Goal: Task Accomplishment & Management: Manage account settings

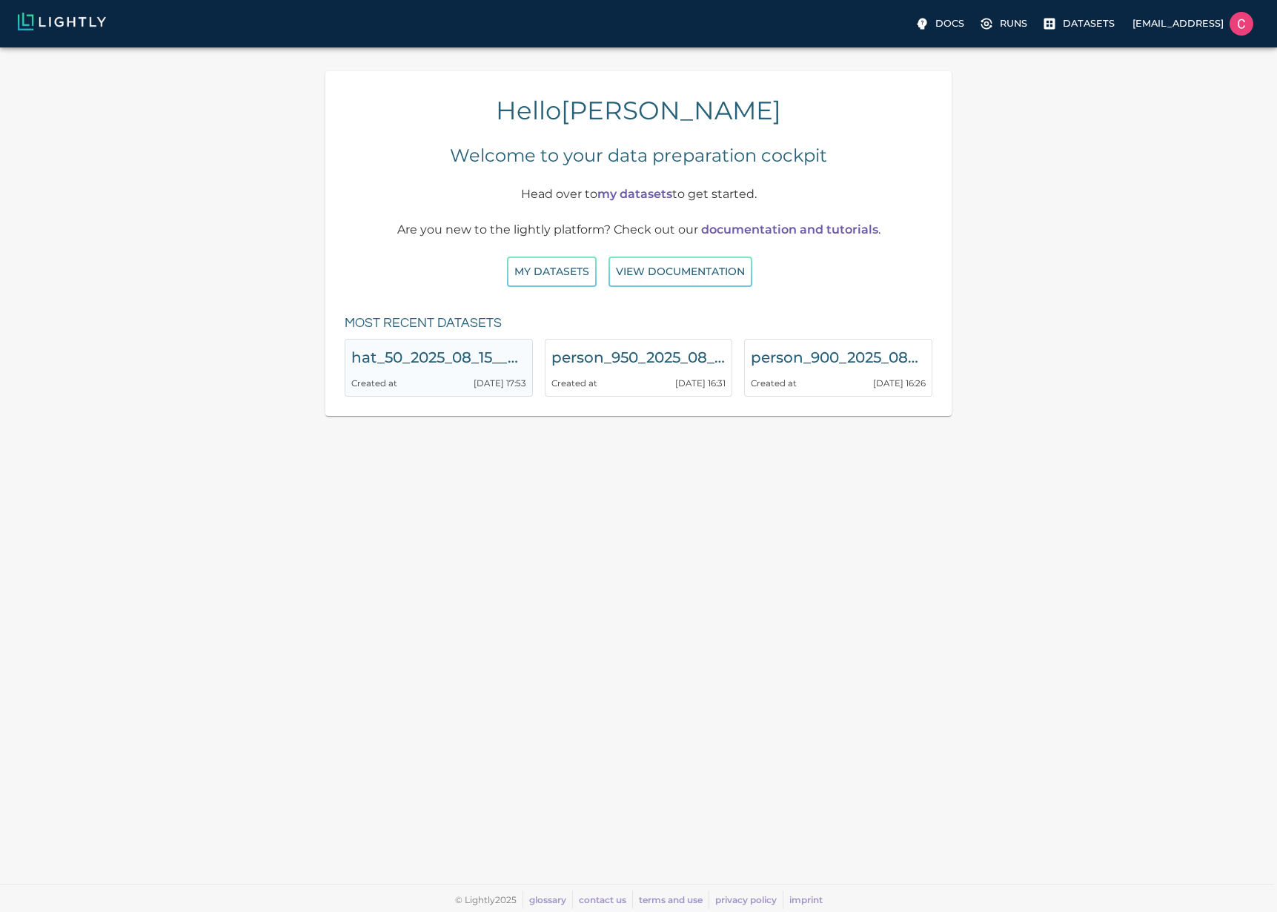
click at [495, 359] on h6 "hat_50_2025_08_15__22_53_13" at bounding box center [438, 357] width 175 height 24
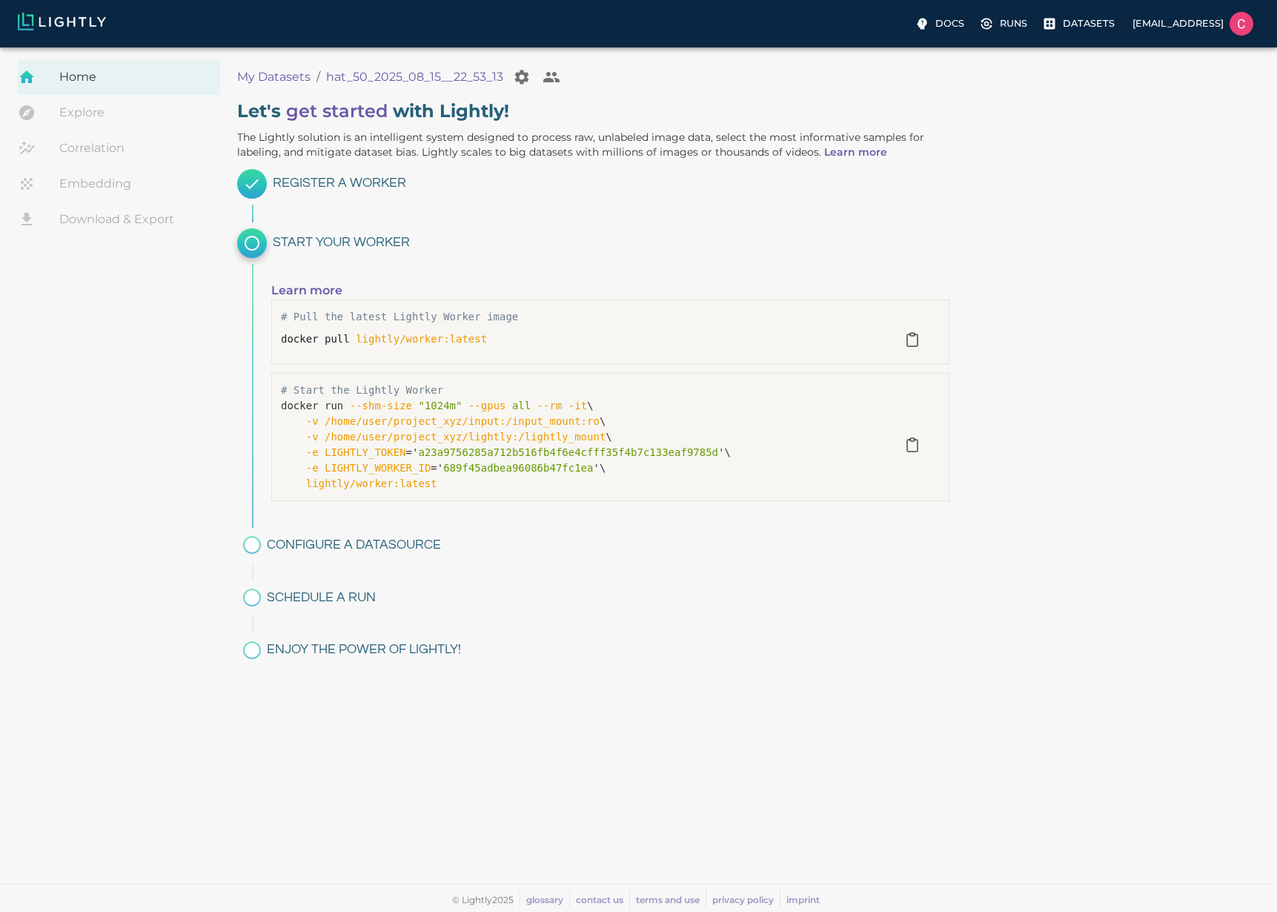
click at [263, 74] on p "My Datasets" at bounding box center [273, 77] width 73 height 18
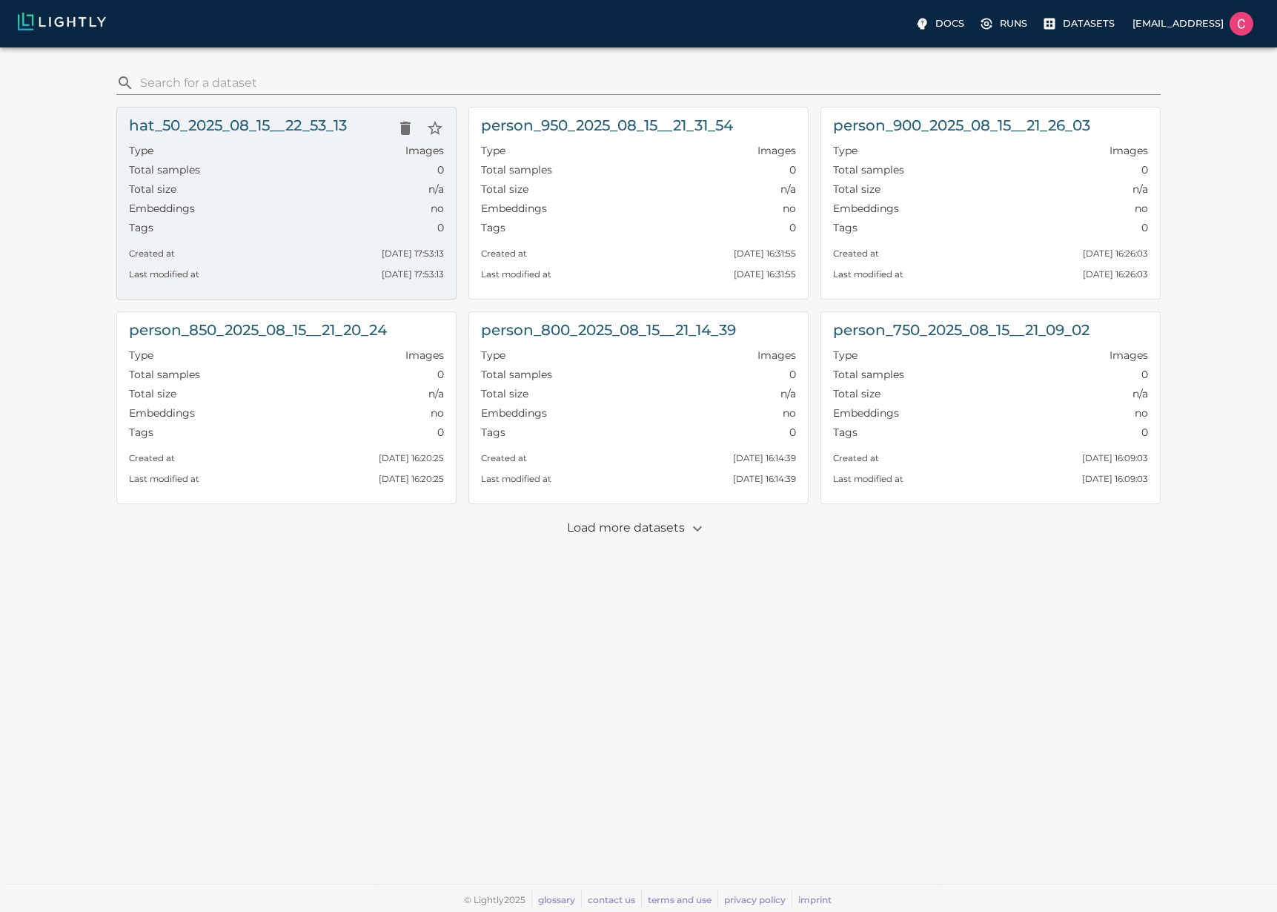
click at [301, 229] on div "Tags 0" at bounding box center [286, 229] width 315 height 19
click at [286, 201] on div "Embeddings no" at bounding box center [286, 210] width 315 height 19
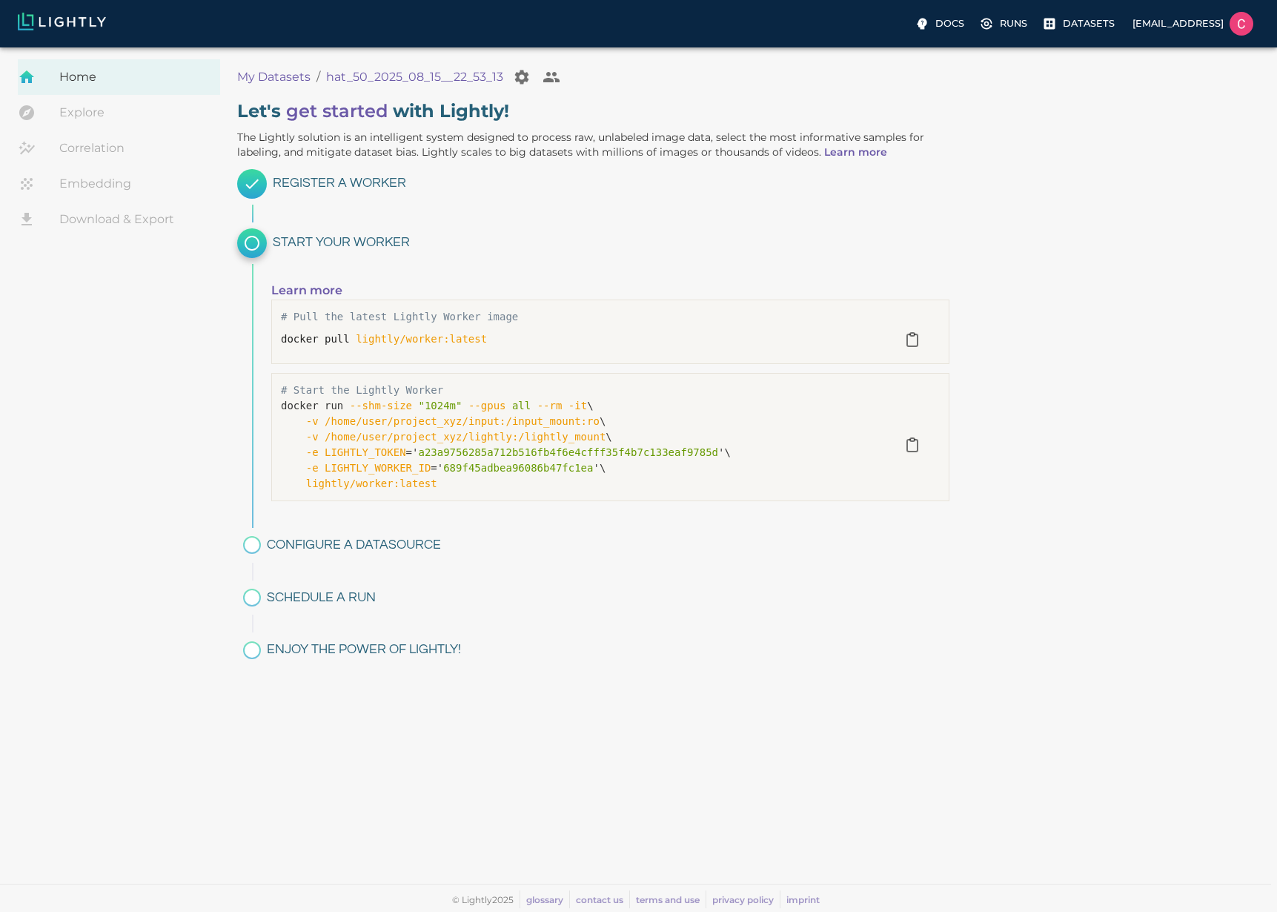
click at [342, 543] on h6 "Configure a datasource" at bounding box center [608, 545] width 683 height 23
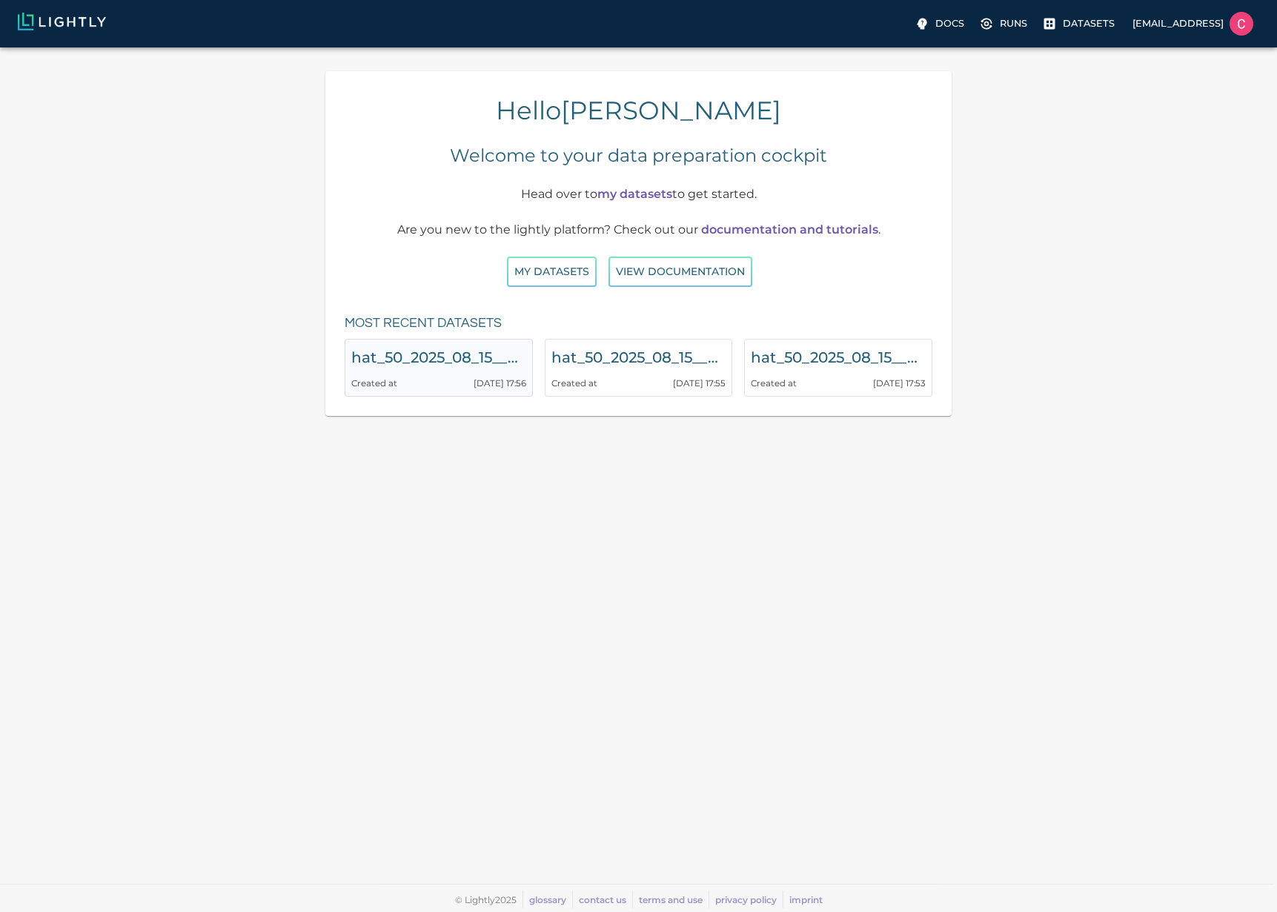
click at [414, 349] on h6 "hat_50_2025_08_15__22_56_16" at bounding box center [438, 357] width 175 height 24
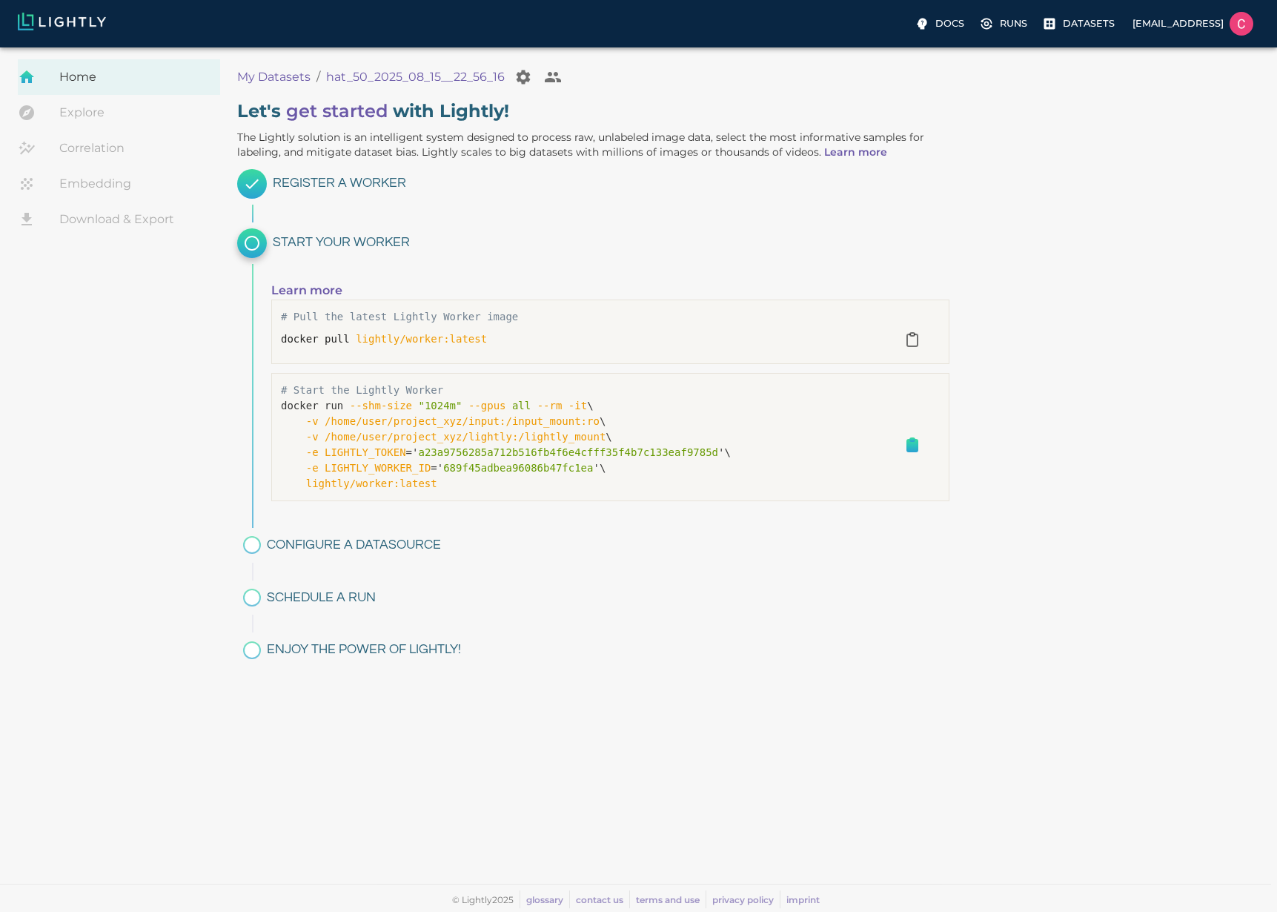
click at [907, 447] on icon "button" at bounding box center [912, 446] width 10 height 12
click at [281, 69] on p "My Datasets" at bounding box center [273, 77] width 73 height 18
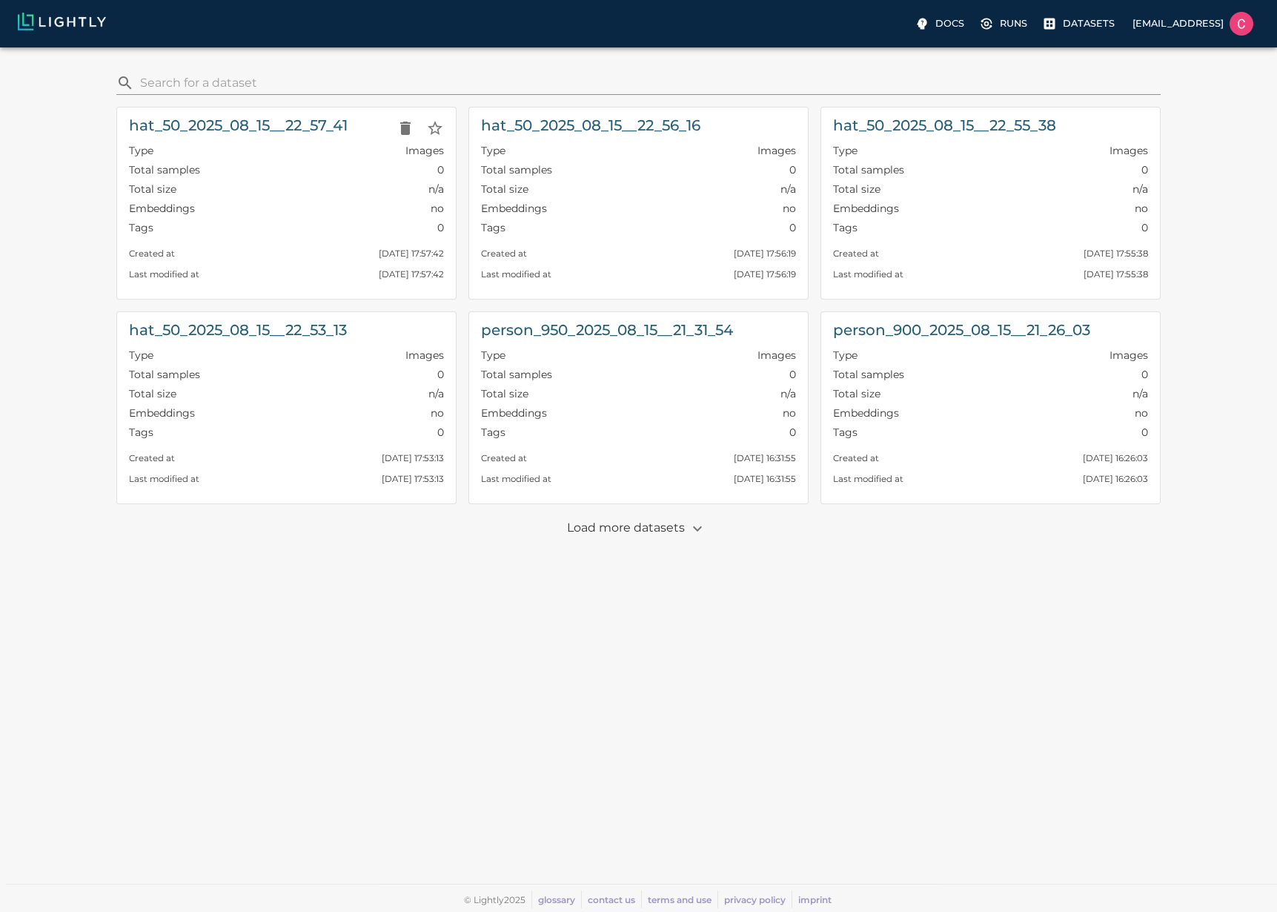
click at [222, 130] on h6 "hat_50_2025_08_15__22_57_41" at bounding box center [238, 125] width 219 height 24
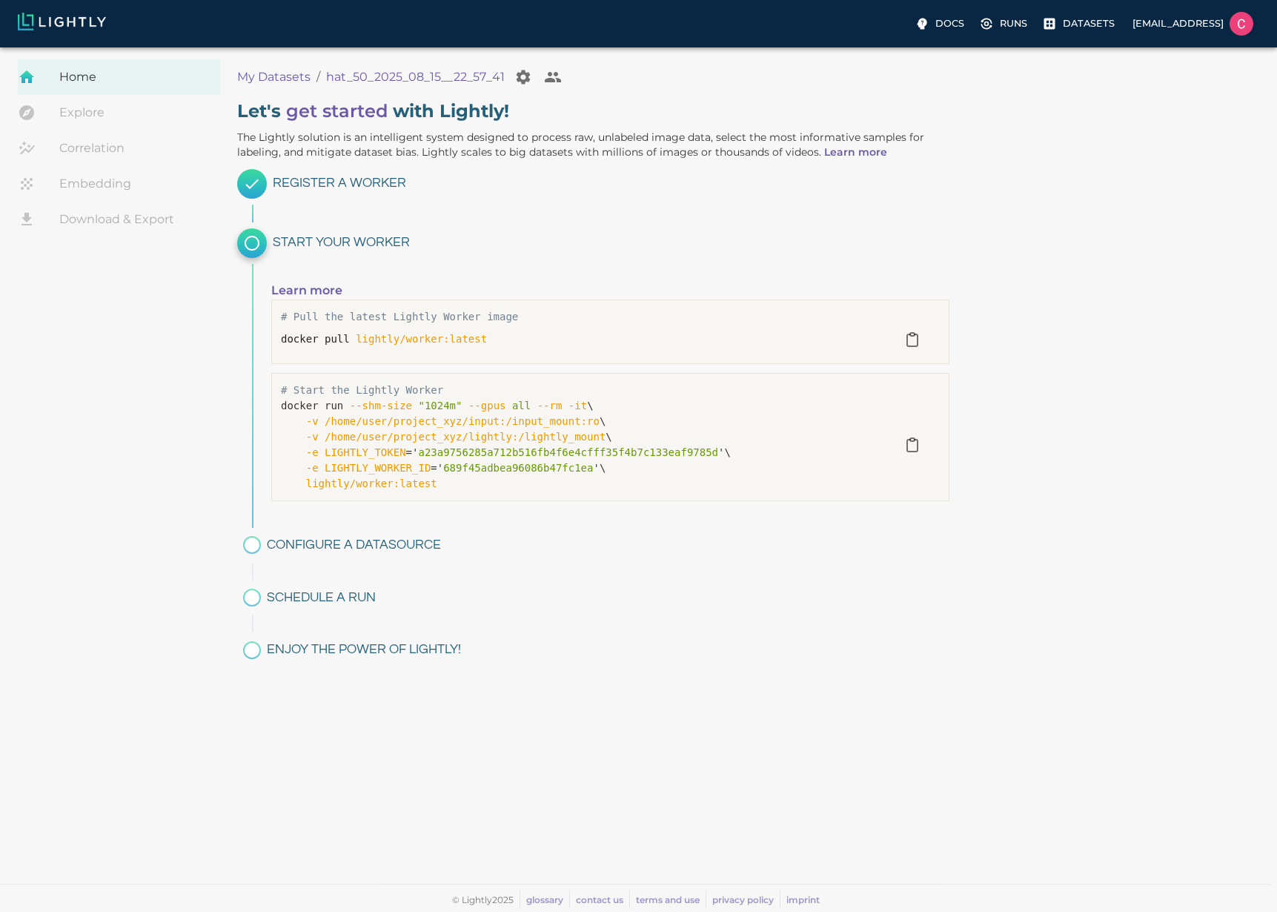
click at [465, 333] on span "lightly/worker:latest" at bounding box center [421, 339] width 131 height 12
copy div "docker pull lightly/worker:latest"
click at [428, 415] on span "/home/user/project_xyz/input:/input_mount:ro" at bounding box center [462, 421] width 275 height 12
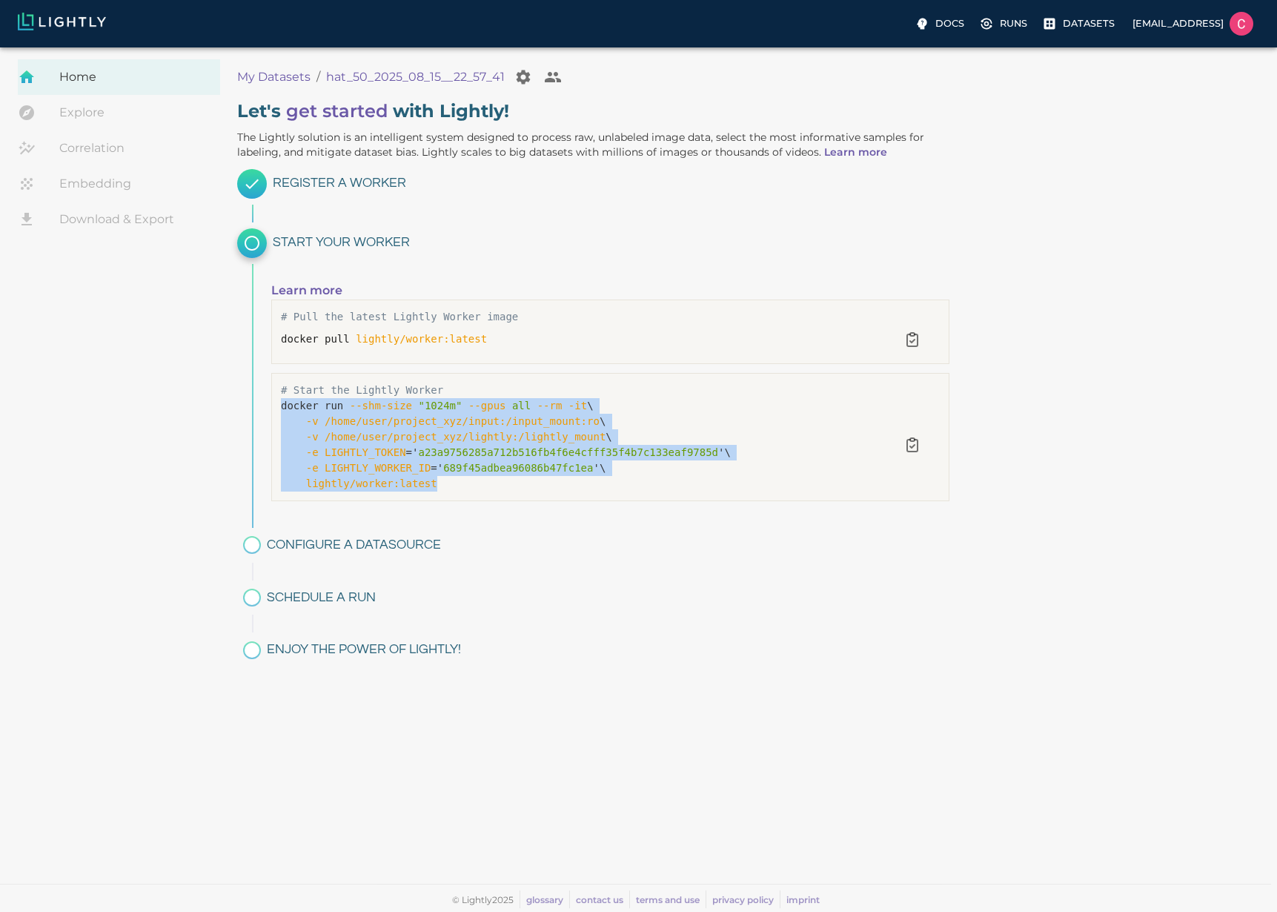
drag, startPoint x: 438, startPoint y: 486, endPoint x: 278, endPoint y: 408, distance: 178.3
click at [278, 408] on div "# Start the Lightly Worker docker run --shm-size "1024m" --gpus all --rm -it \ …" at bounding box center [610, 437] width 678 height 128
copy p "docker run --shm-size "1024m" --gpus all --rm -it \ -v /home/user/project_xyz/i…"
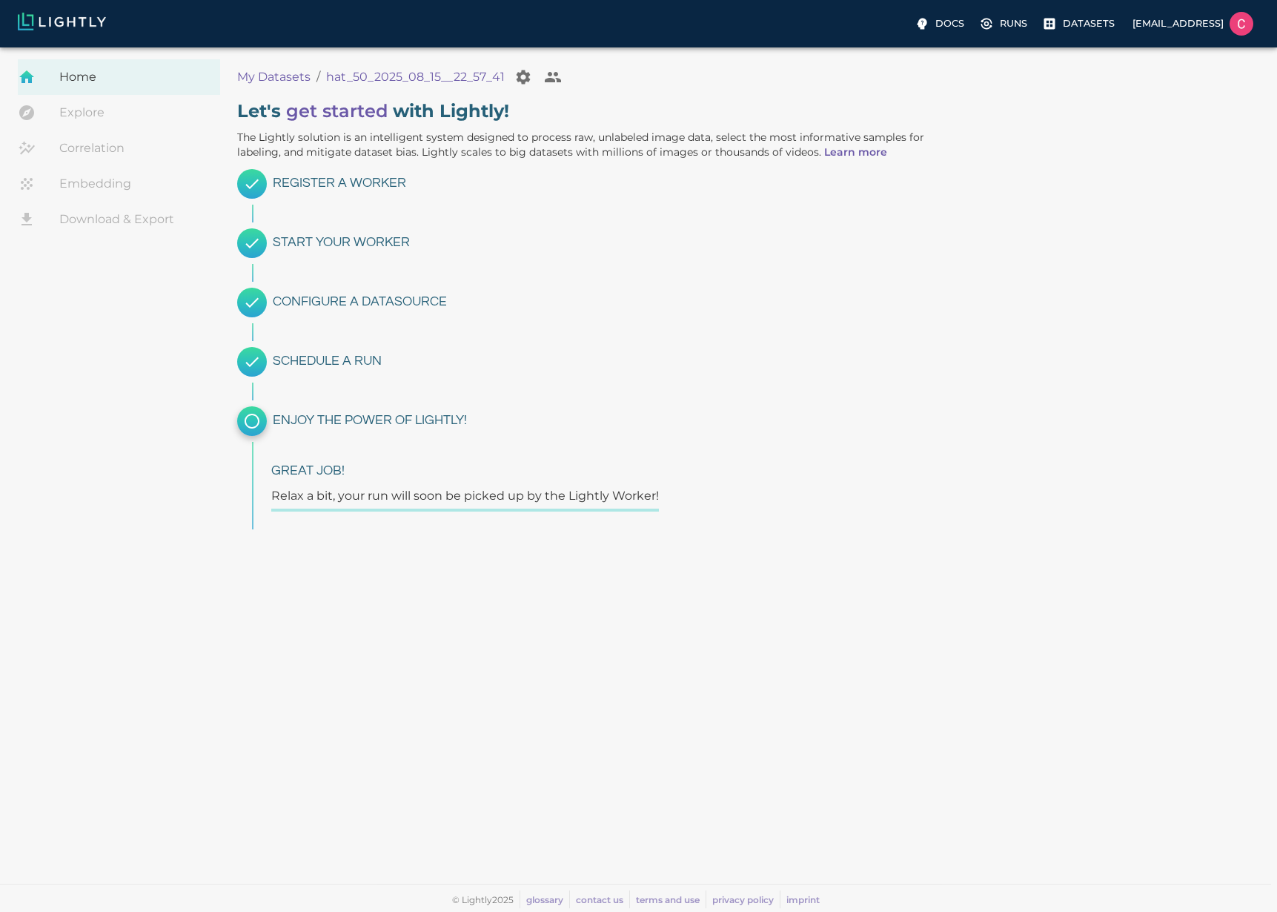
click at [346, 250] on h6 "Start your Worker" at bounding box center [611, 242] width 677 height 23
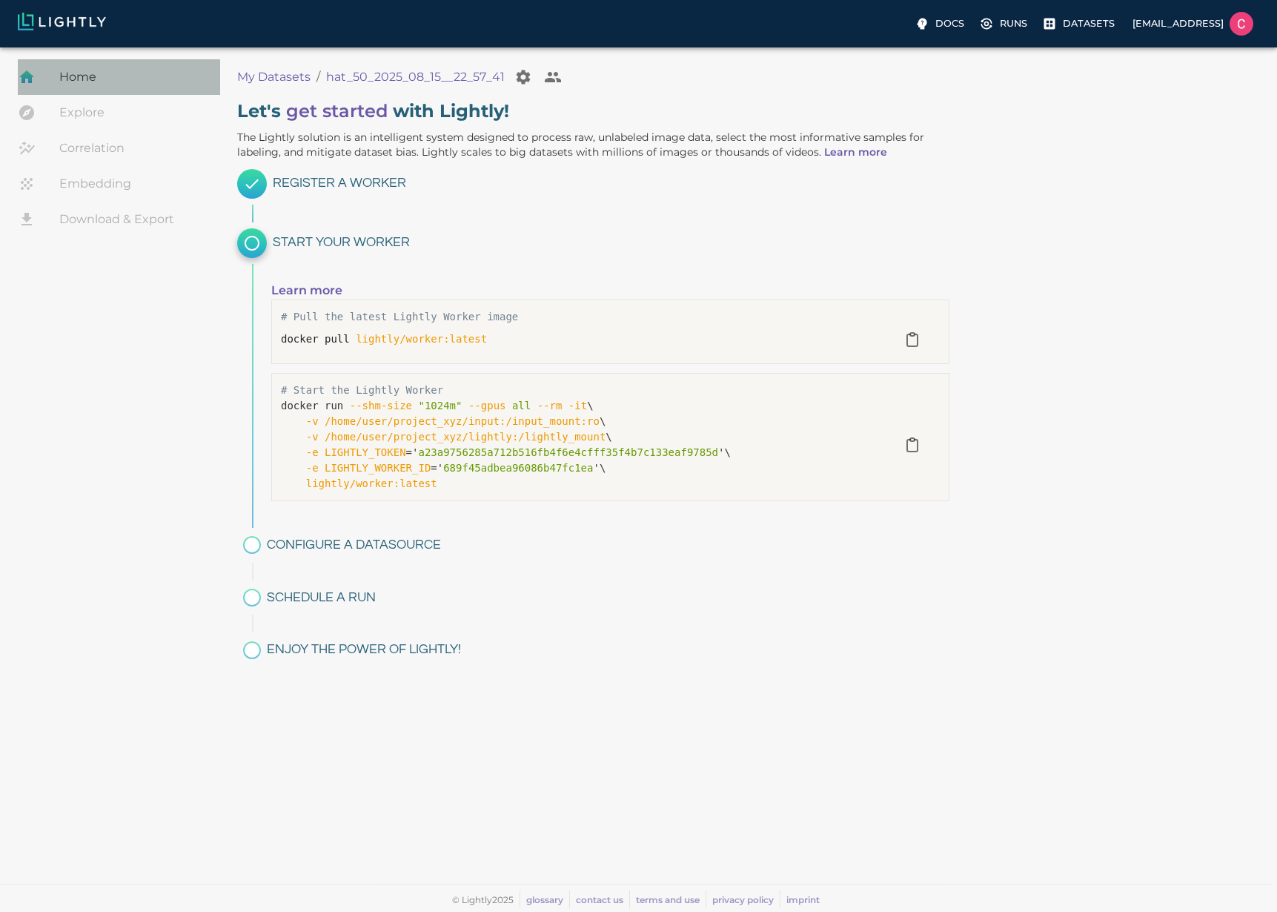
click at [56, 76] on div "explore, analyze, sample, metadata, embedding, correlations label, download you…" at bounding box center [39, 77] width 42 height 18
click at [1072, 24] on p "Datasets" at bounding box center [1089, 23] width 52 height 14
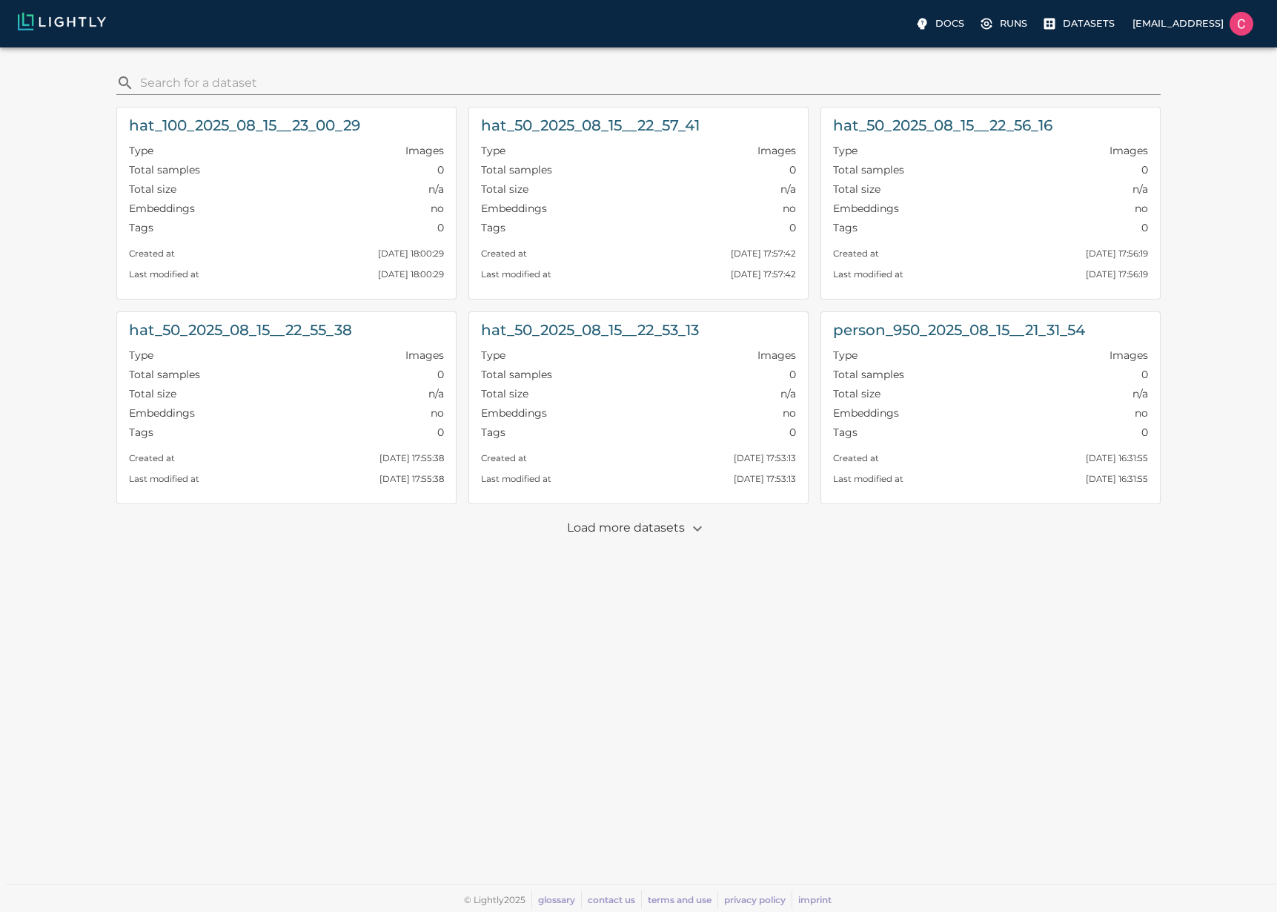
click at [620, 524] on p "Load more datasets" at bounding box center [638, 528] width 143 height 25
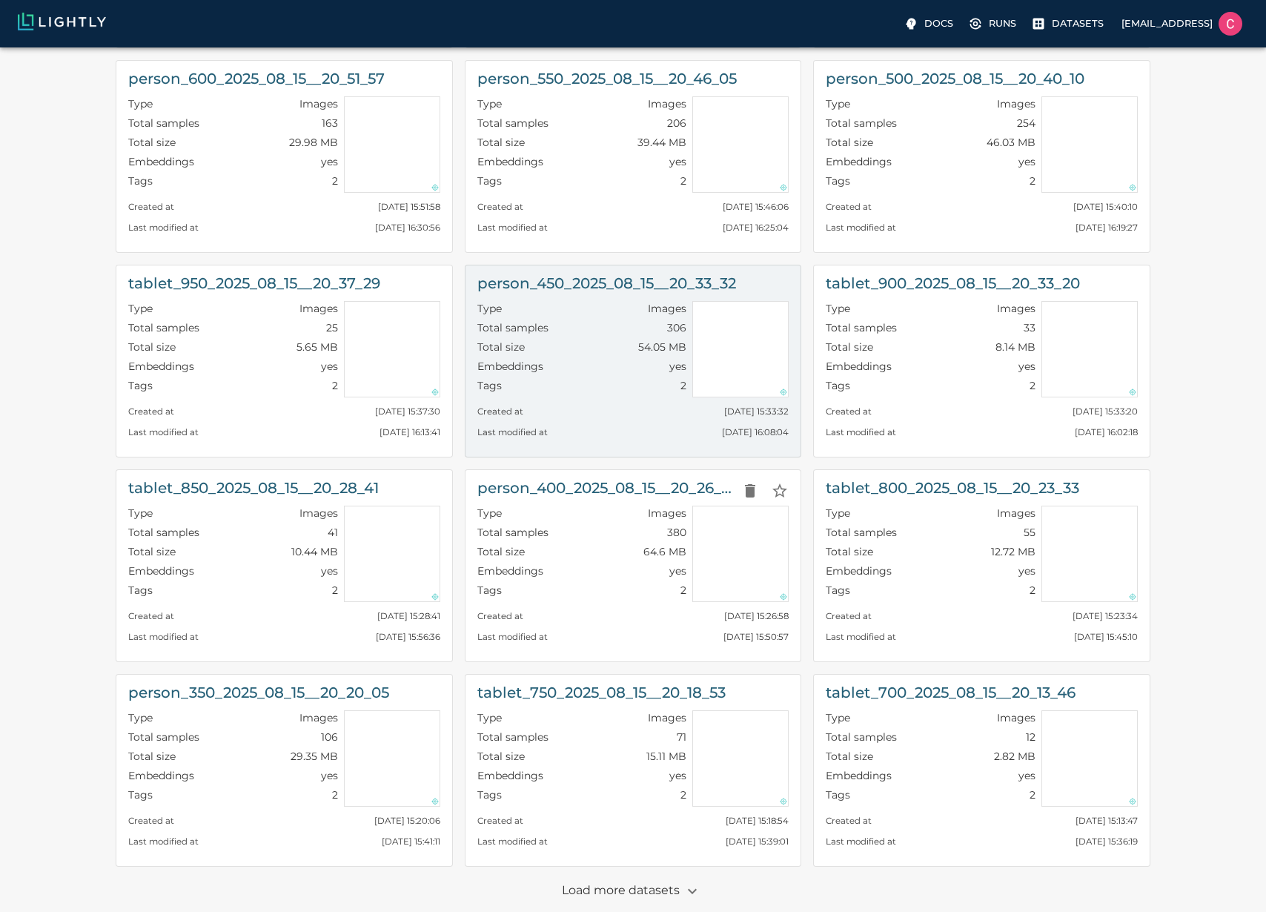
scroll to position [940, 0]
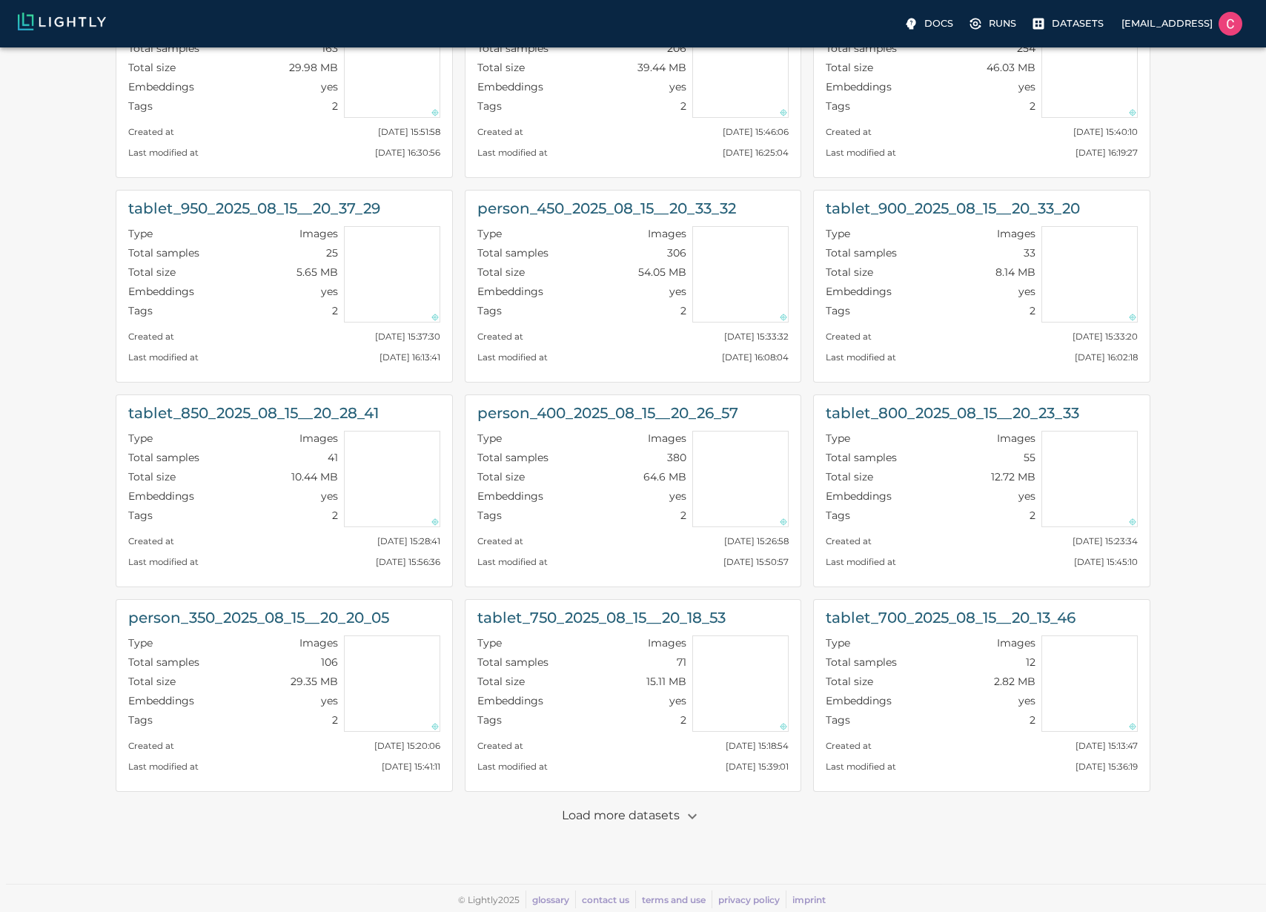
click at [571, 813] on p "Load more datasets" at bounding box center [633, 815] width 143 height 25
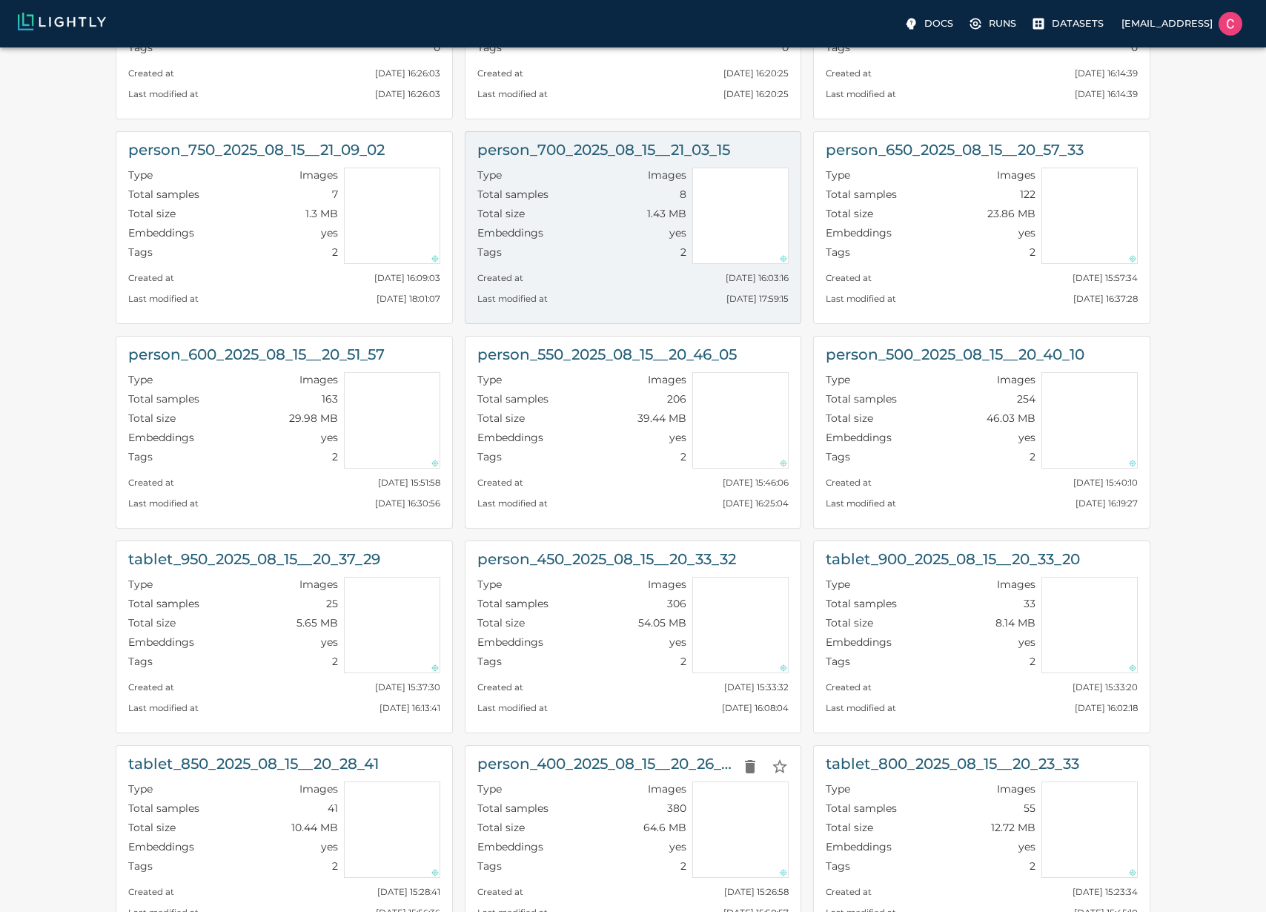
scroll to position [729, 0]
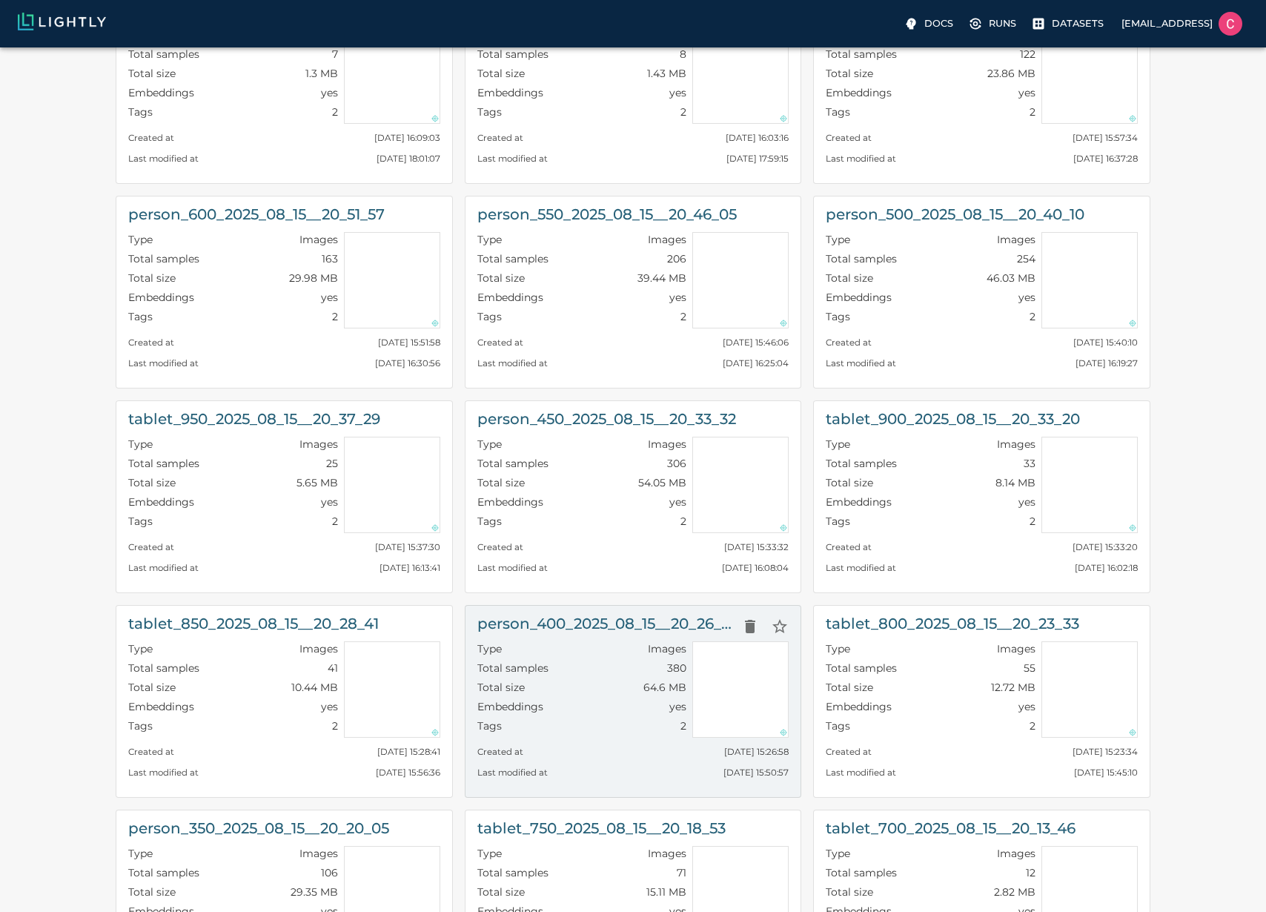
click at [657, 737] on div "Created at Fri, 15.08.2025 15:26:58" at bounding box center [633, 747] width 312 height 21
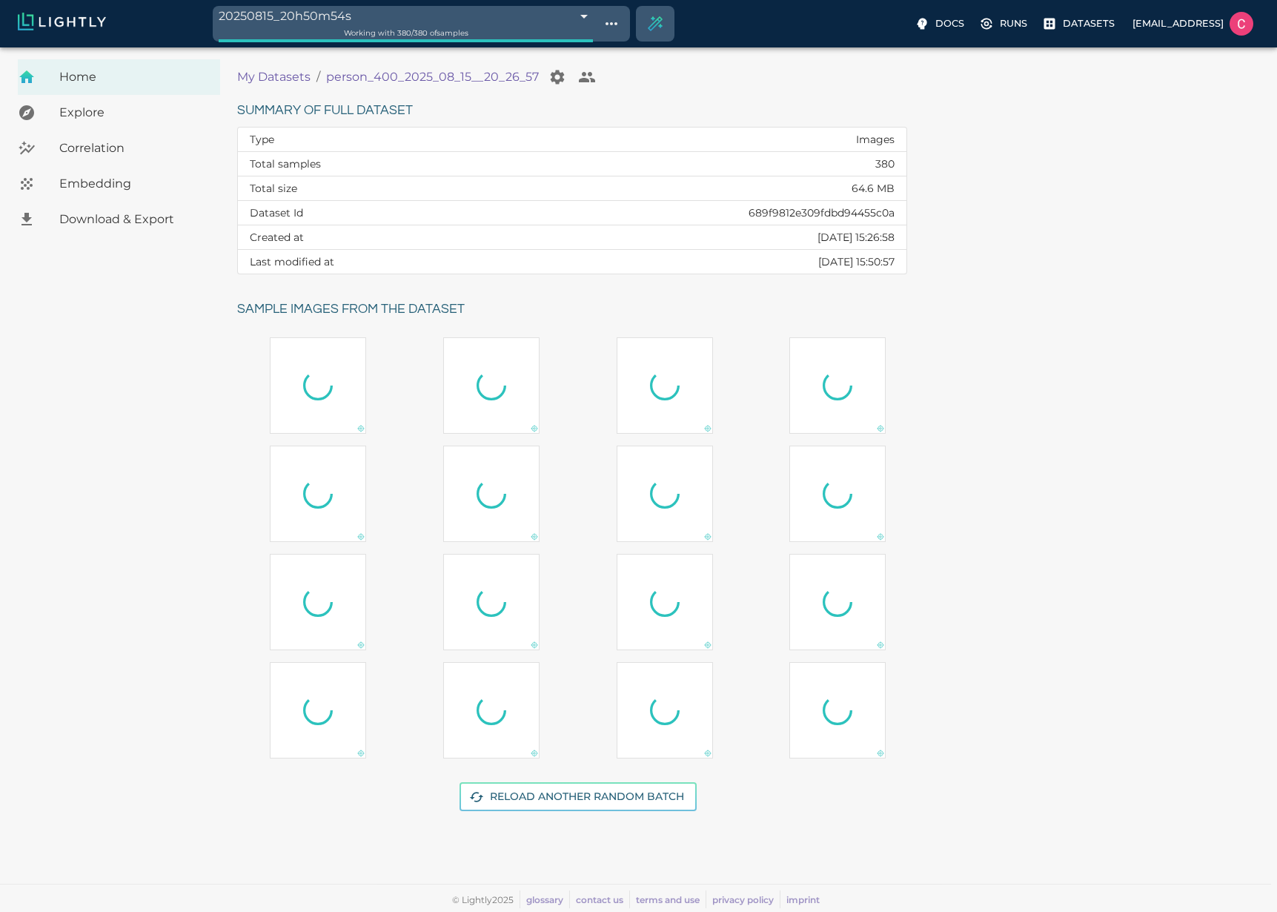
click at [121, 213] on span "Download & Export" at bounding box center [133, 219] width 149 height 18
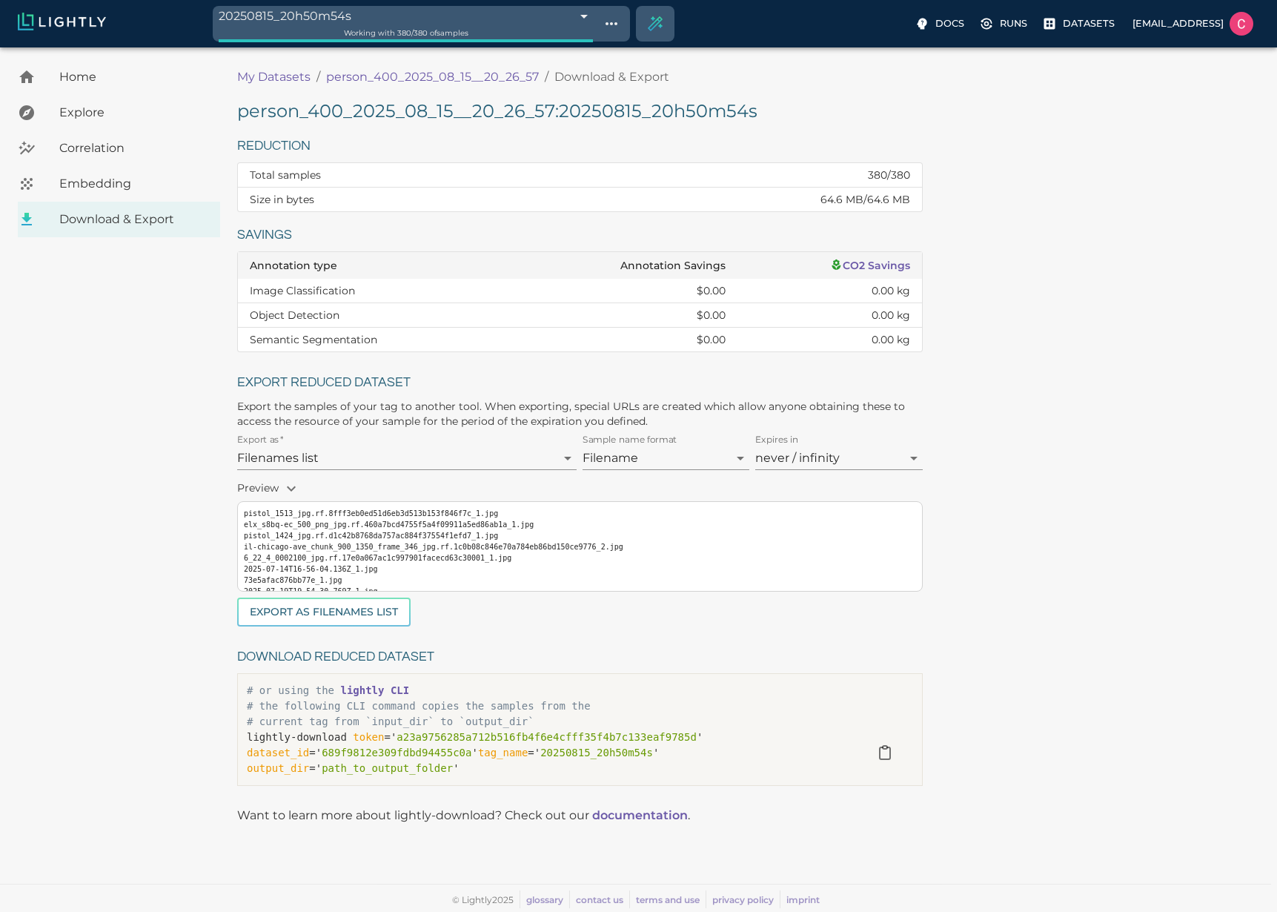
click at [628, 663] on h6 "Download reduced dataset" at bounding box center [580, 657] width 686 height 23
click at [299, 489] on icon "button" at bounding box center [291, 489] width 18 height 18
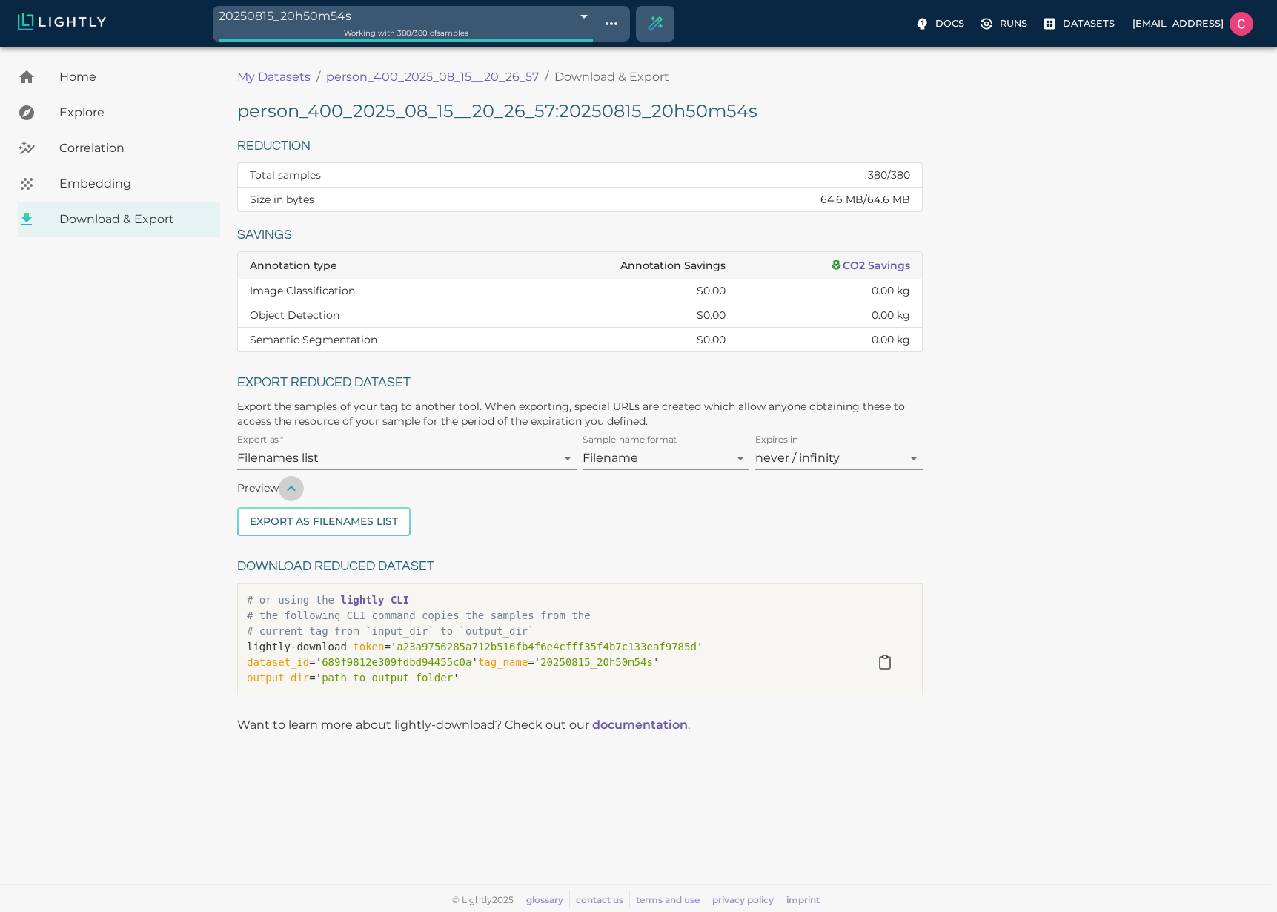
click at [299, 489] on button "button" at bounding box center [291, 488] width 25 height 25
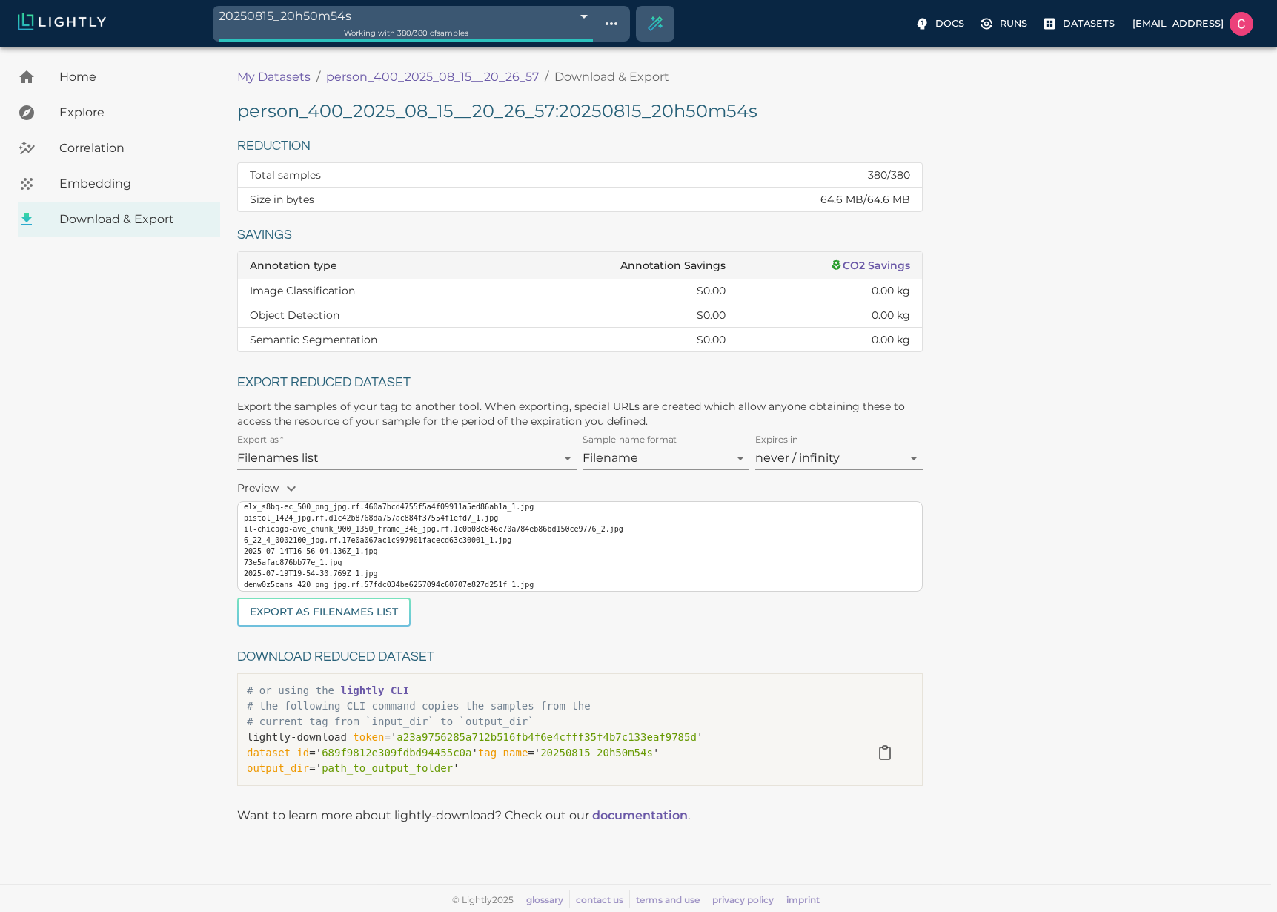
scroll to position [34, 0]
click at [1061, 520] on div "person_400_2025_08_15__20_26_57 : 20250815_20h50m54s Reduction Total samples 38…" at bounding box center [751, 446] width 1028 height 694
click at [71, 113] on span "Explore" at bounding box center [133, 113] width 149 height 18
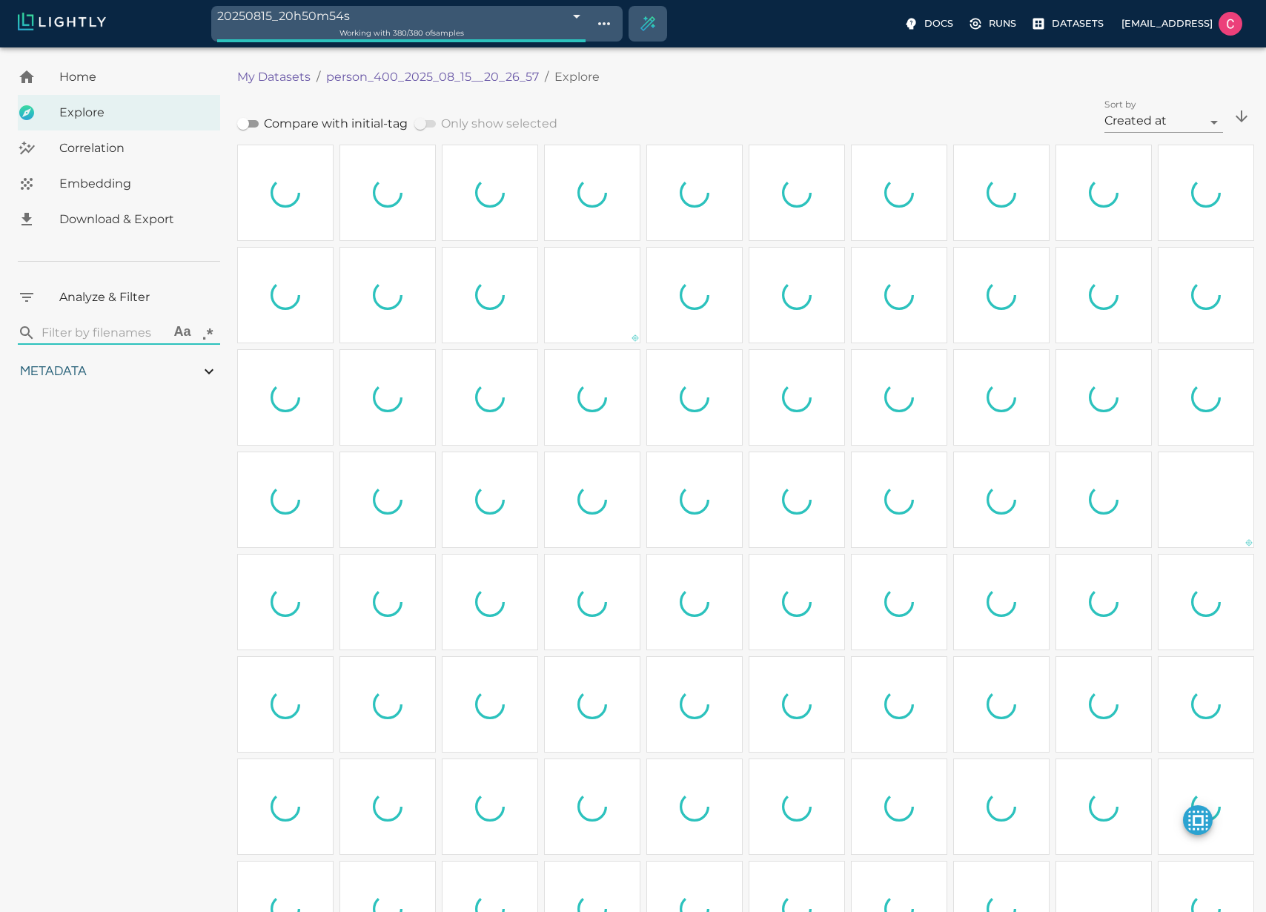
type input "0.891605320041124"
type input "8.99860532004112"
type input "10.0661792755127"
type input "104.524179275513"
type input "2.1920625"
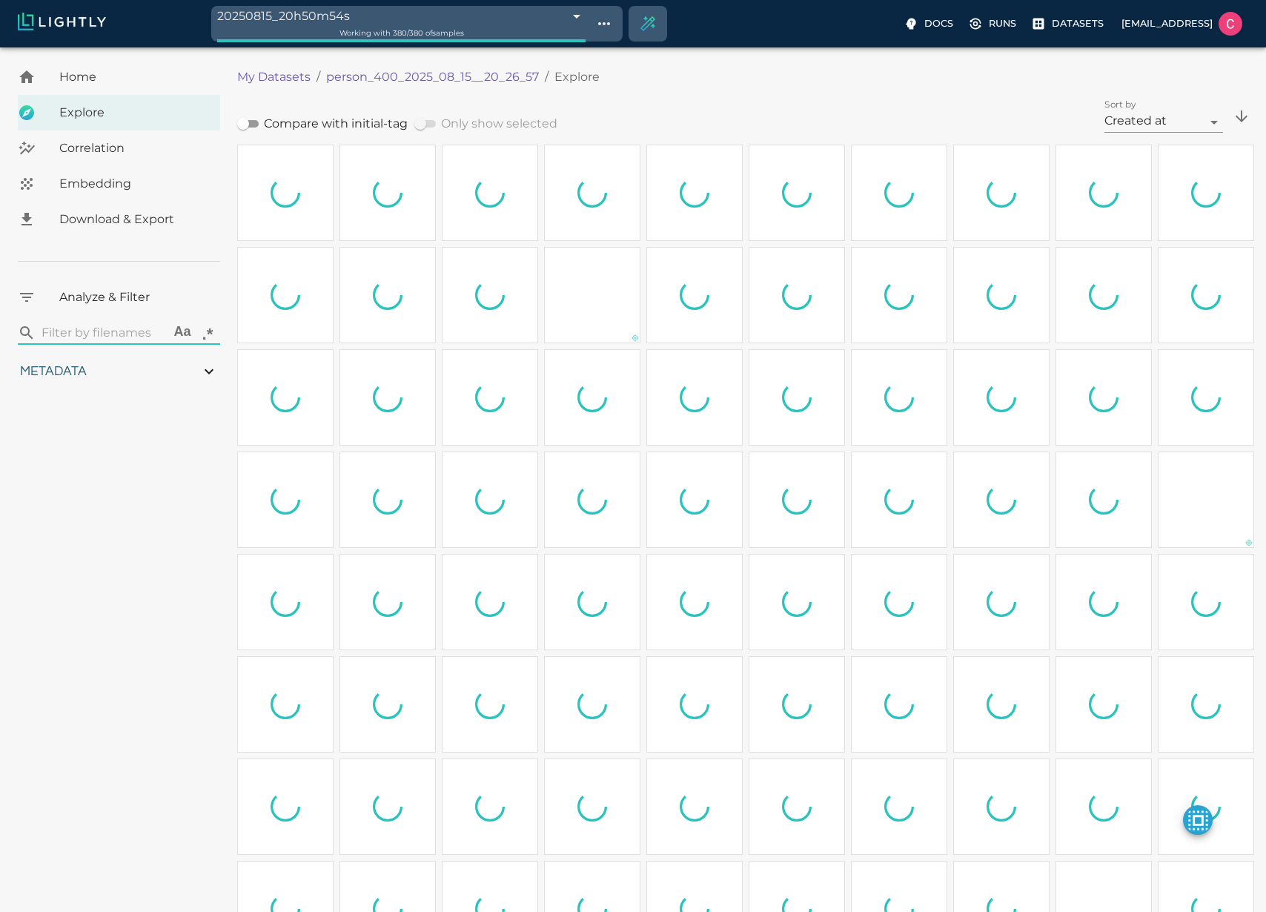
type input "0.891605320041124"
type input "8.99860532004112"
type input "10.0661792755127"
type input "104.524179275513"
type input "2.1920625"
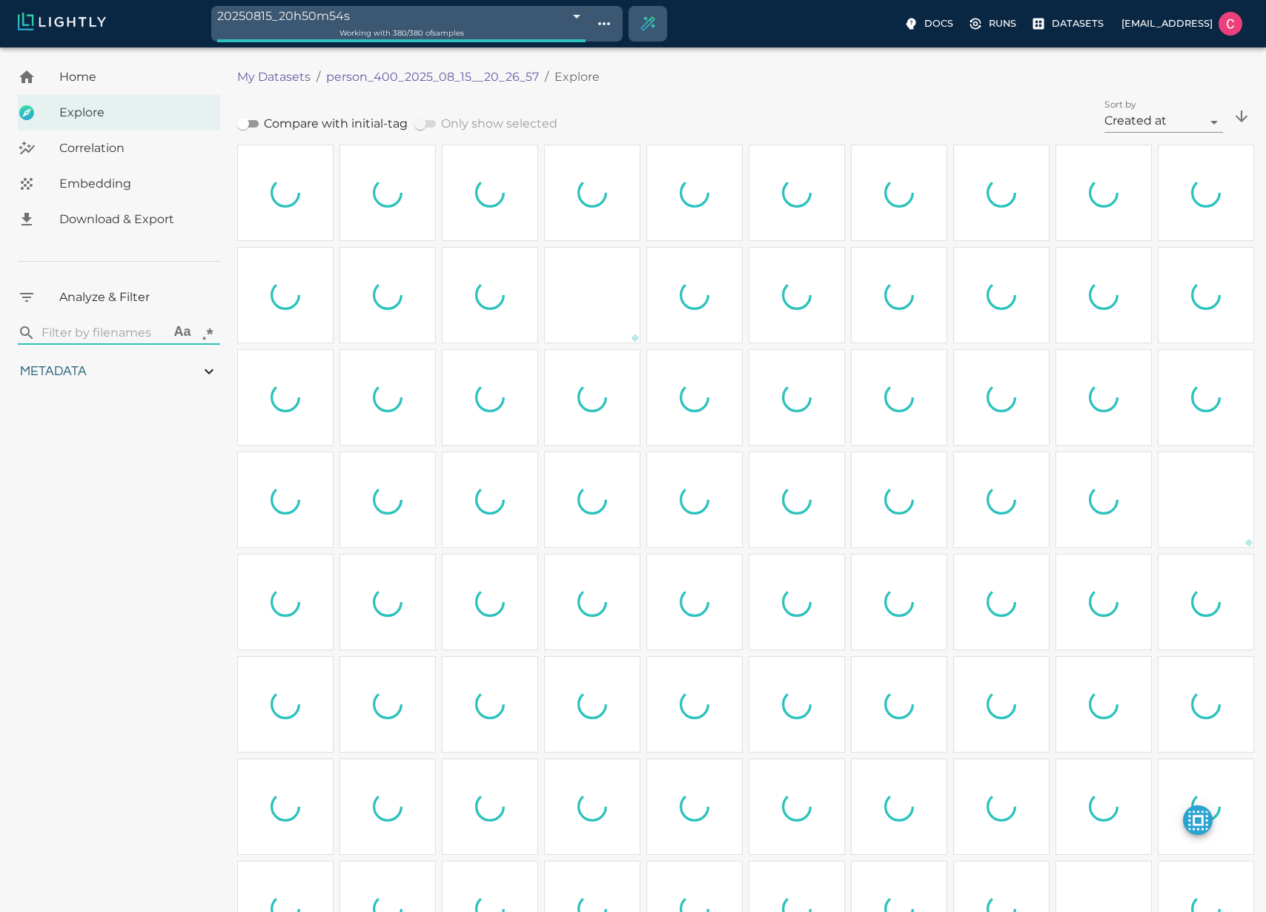
type input "0.891605320041124"
type input "8.99860532004112"
type input "10.0661792755127"
type input "104.524179275513"
type input "2.1920625"
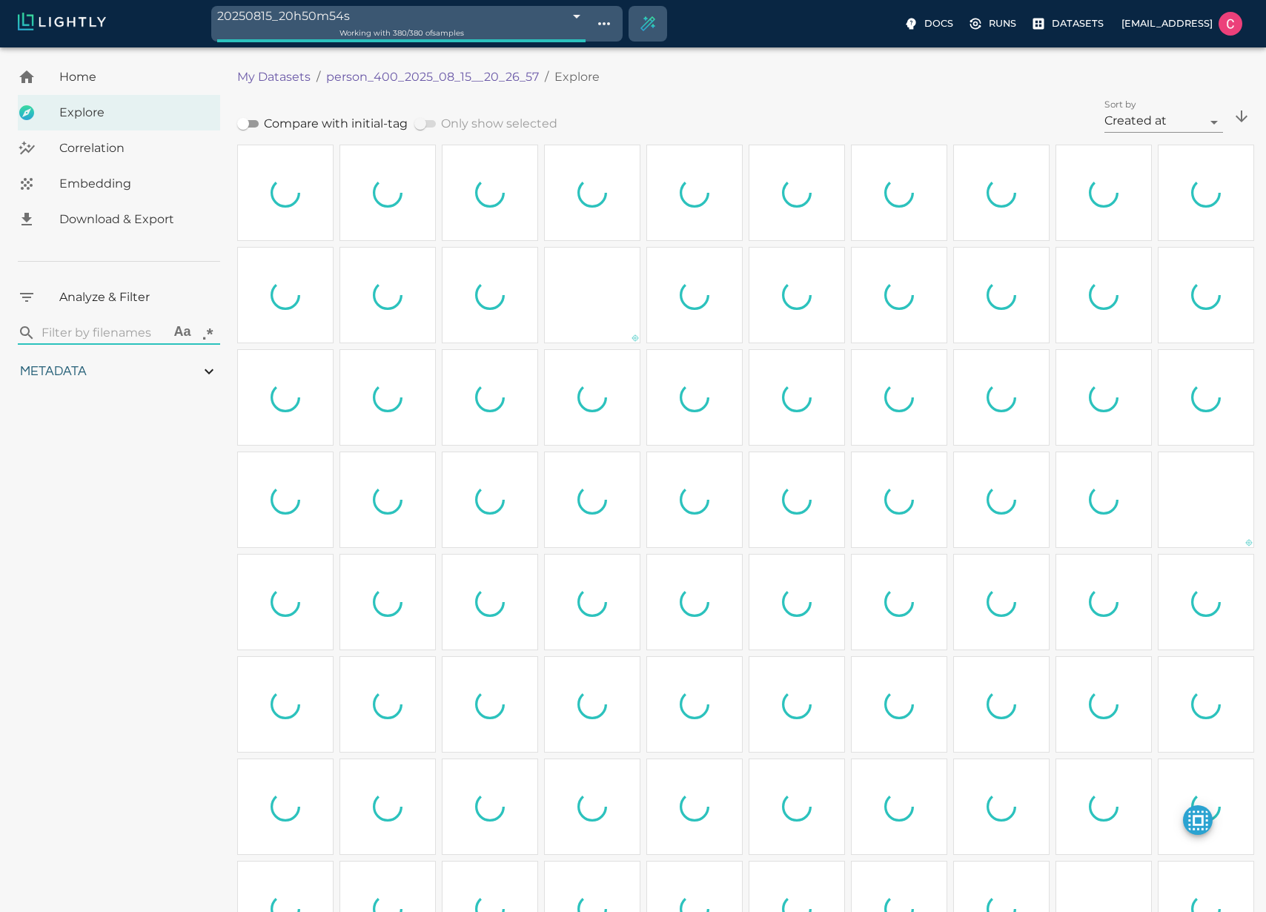
type input "0.891605320041124"
type input "8.99860532004112"
type input "10.0661792755127"
type input "104.524179275513"
type input "2.1920625"
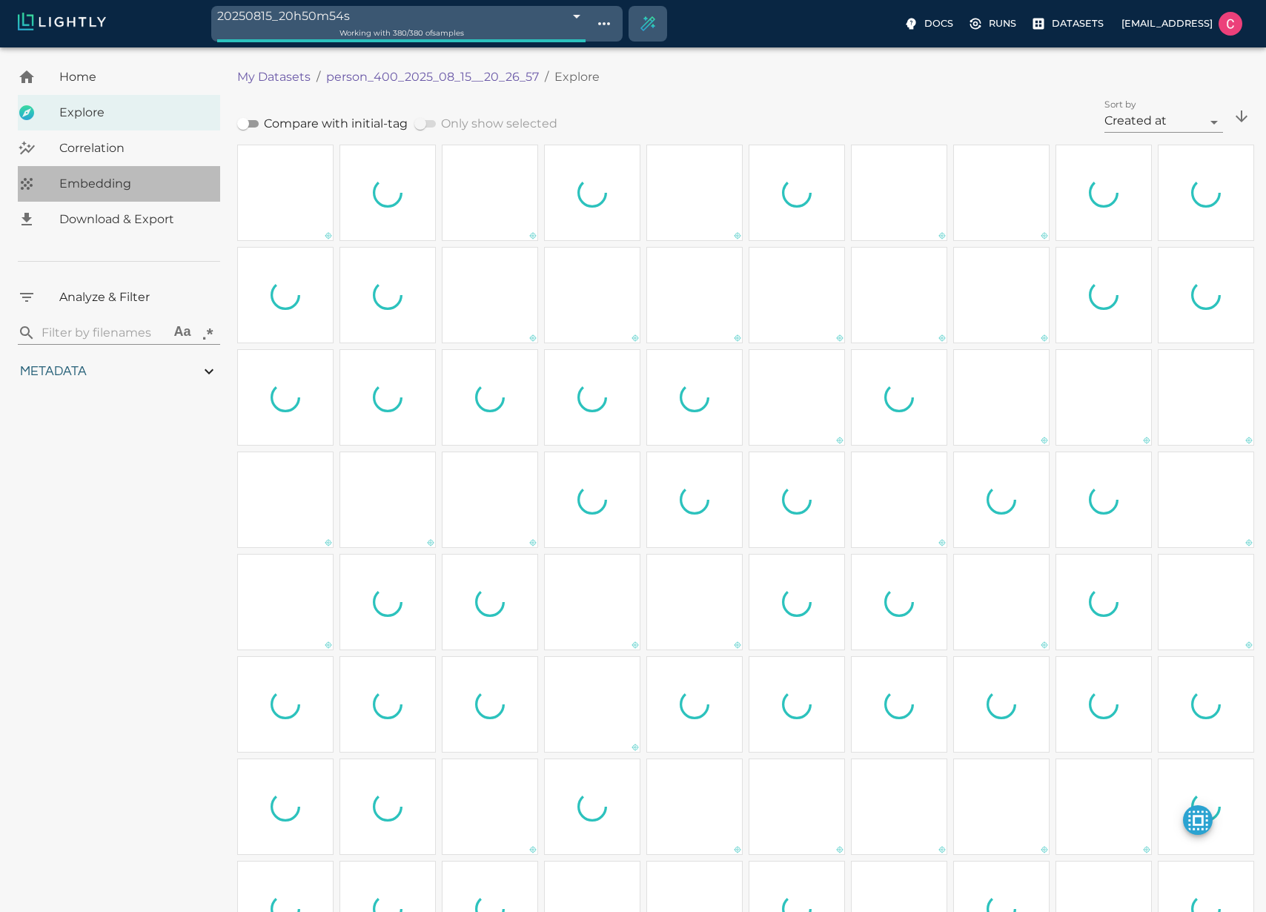
click at [109, 194] on div "Embedding" at bounding box center [119, 184] width 202 height 36
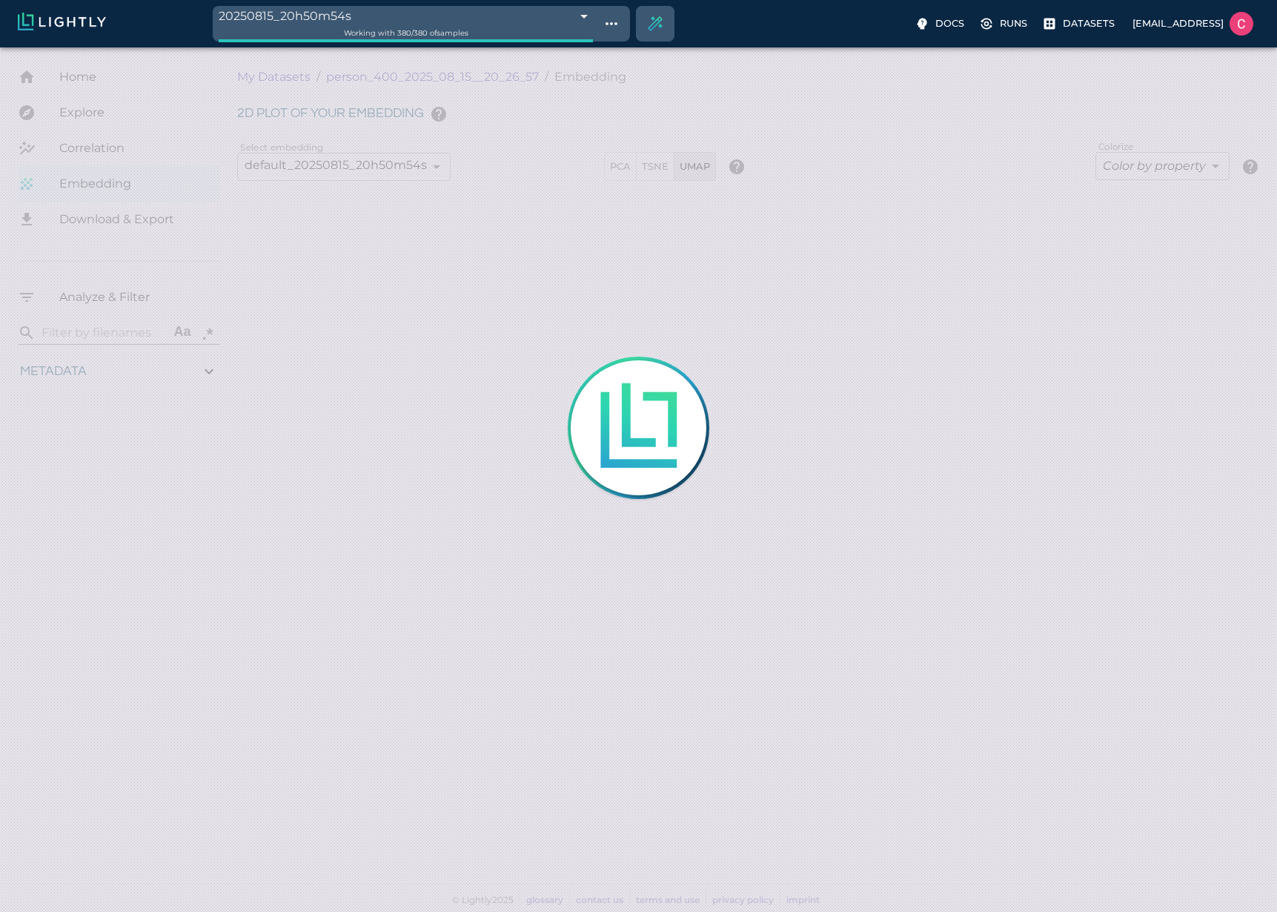
click at [116, 216] on div at bounding box center [638, 456] width 1277 height 912
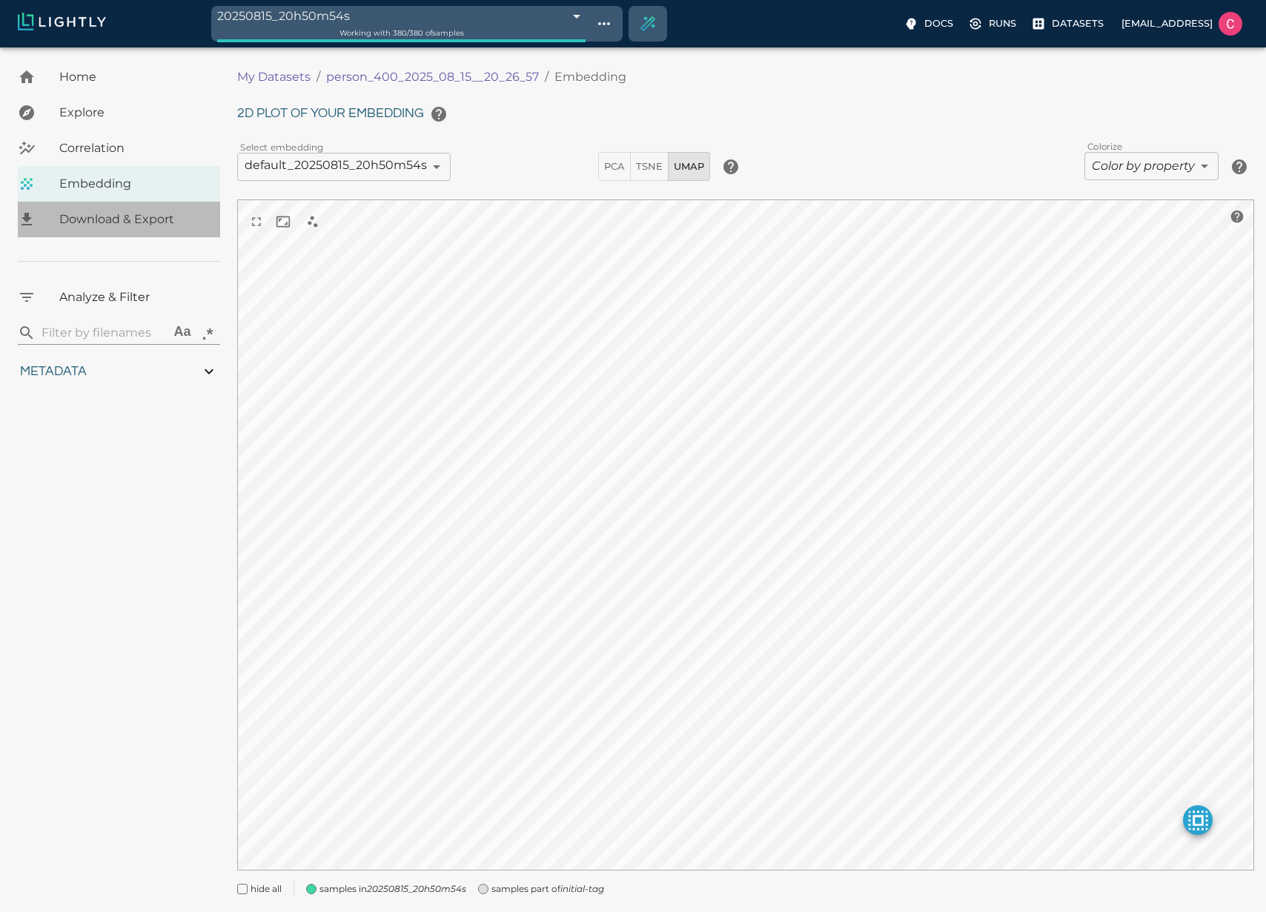
click at [116, 216] on span "Download & Export" at bounding box center [133, 219] width 149 height 18
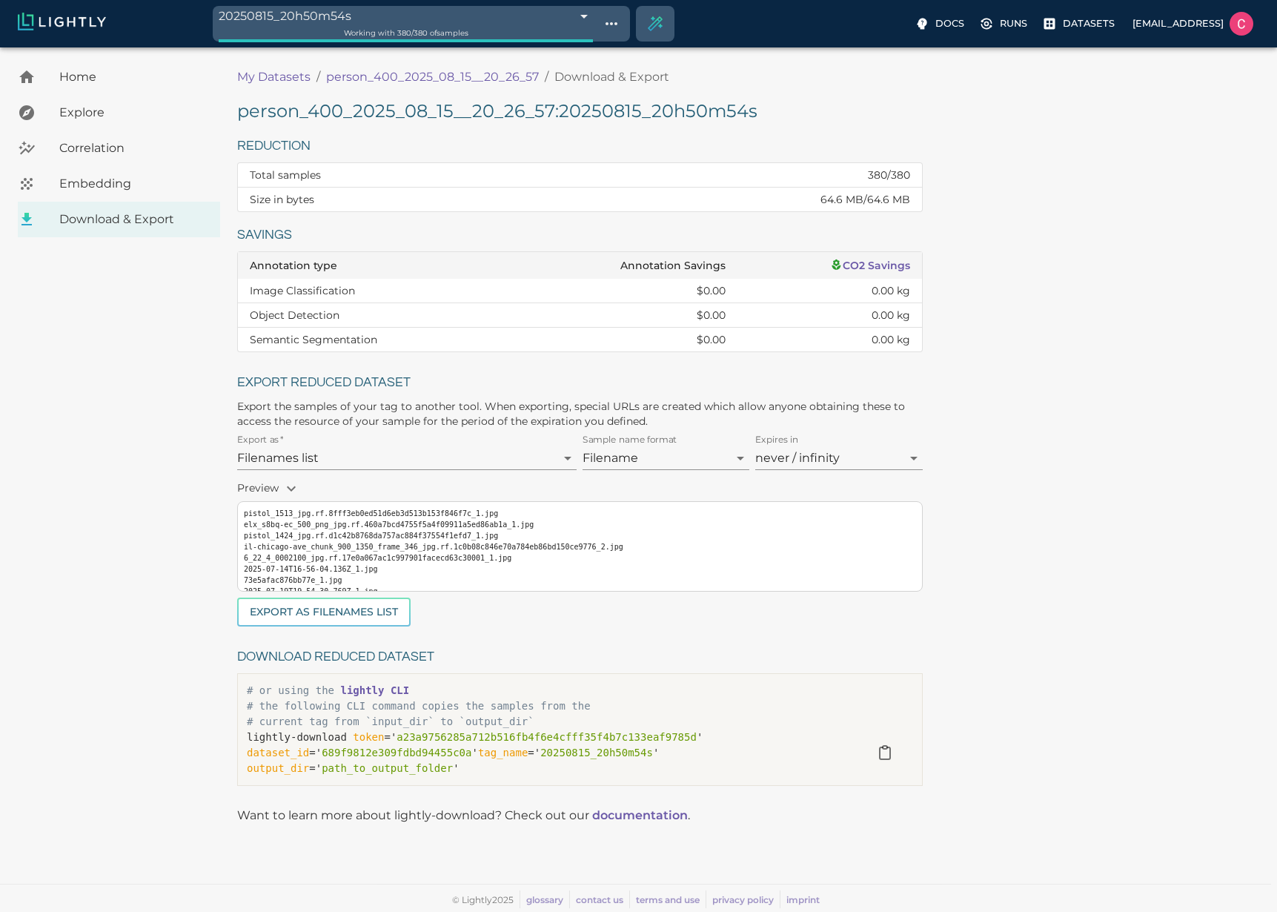
click at [412, 541] on pre "pistol_1513_jpg.rf.8fff3eb0ed51d6eb3d513b153f846f7c_1.jpg elx_s8bq-ec_500_png_j…" at bounding box center [580, 563] width 672 height 111
click at [72, 18] on img at bounding box center [62, 22] width 88 height 18
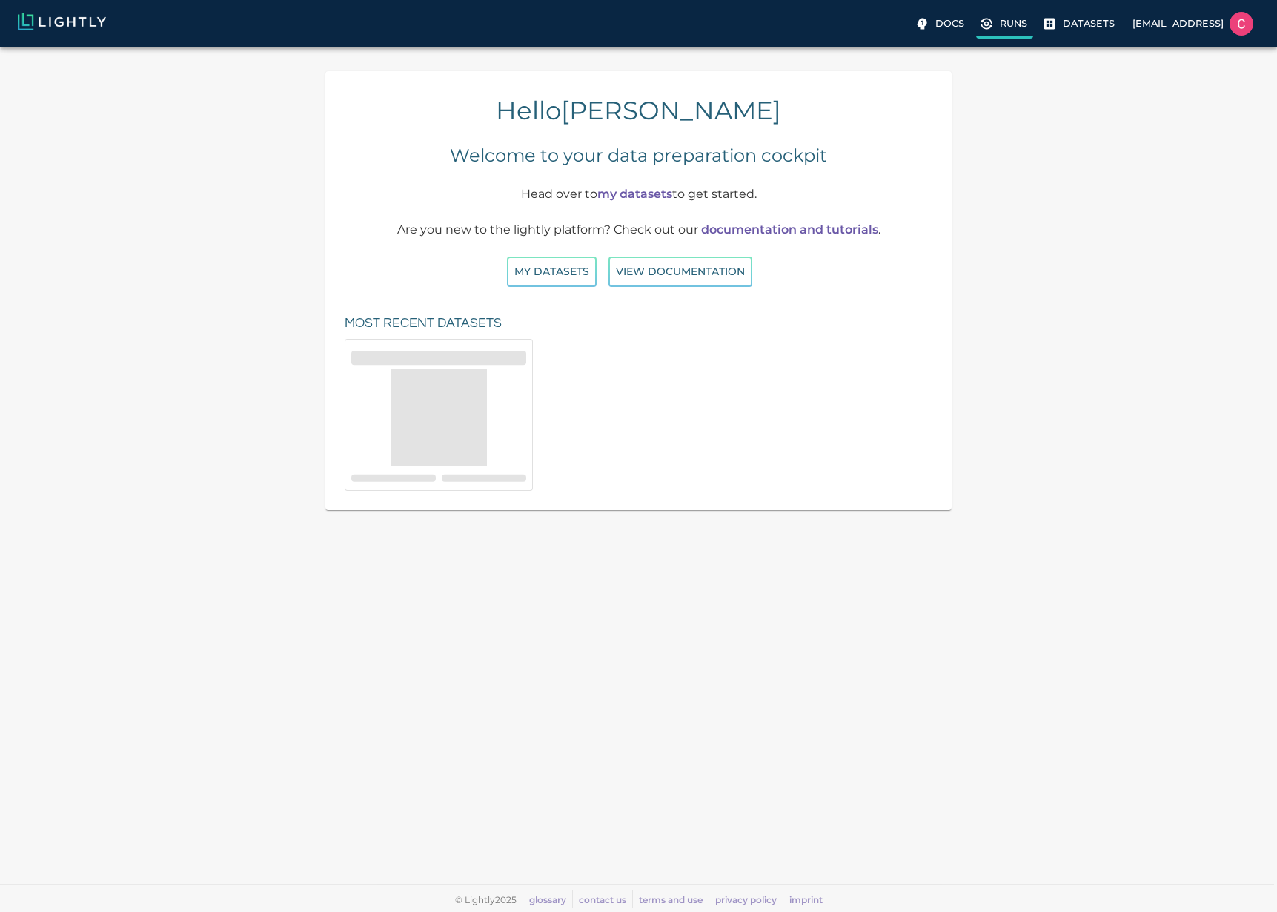
click at [979, 21] on icon at bounding box center [986, 23] width 15 height 15
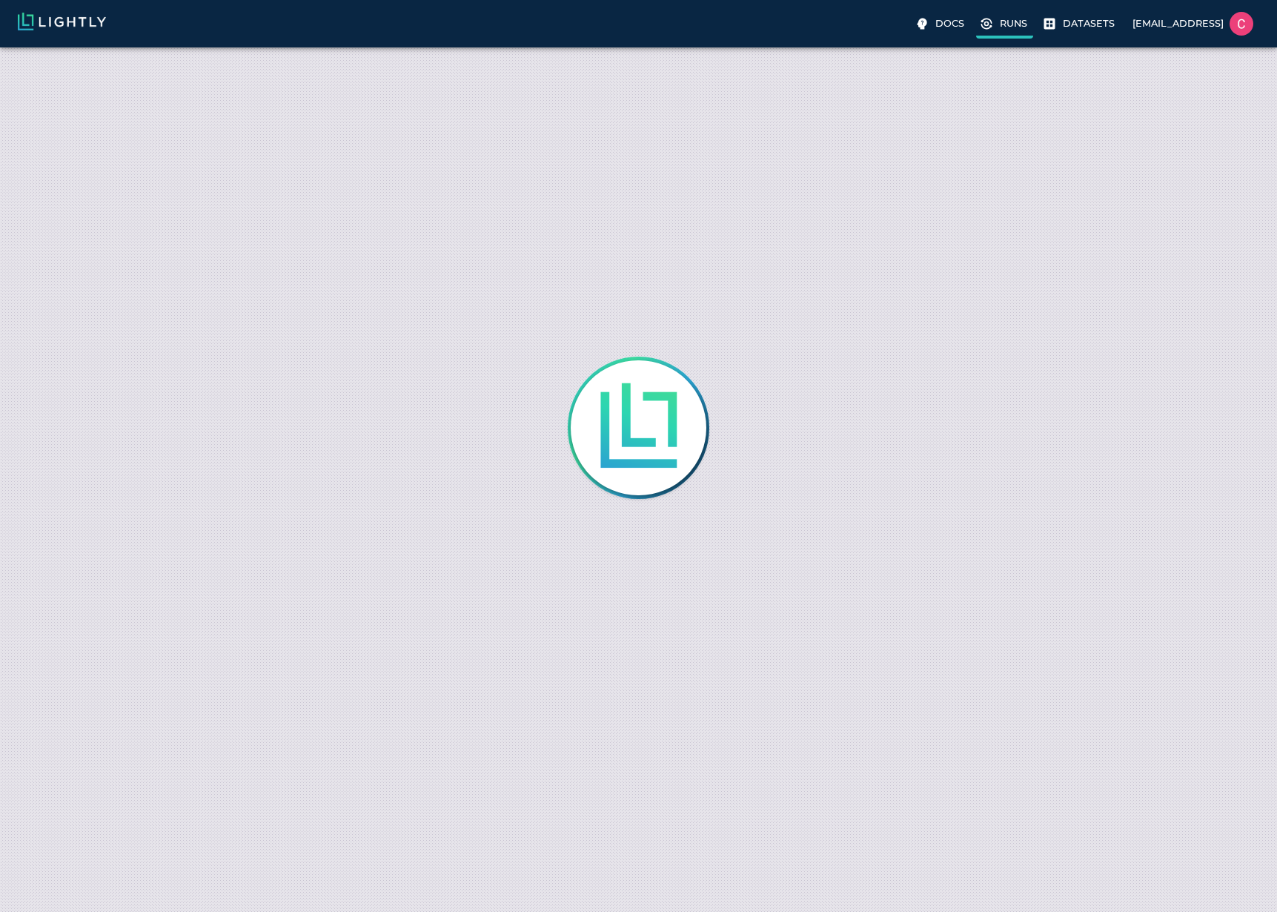
click at [985, 22] on icon at bounding box center [987, 24] width 4 height 4
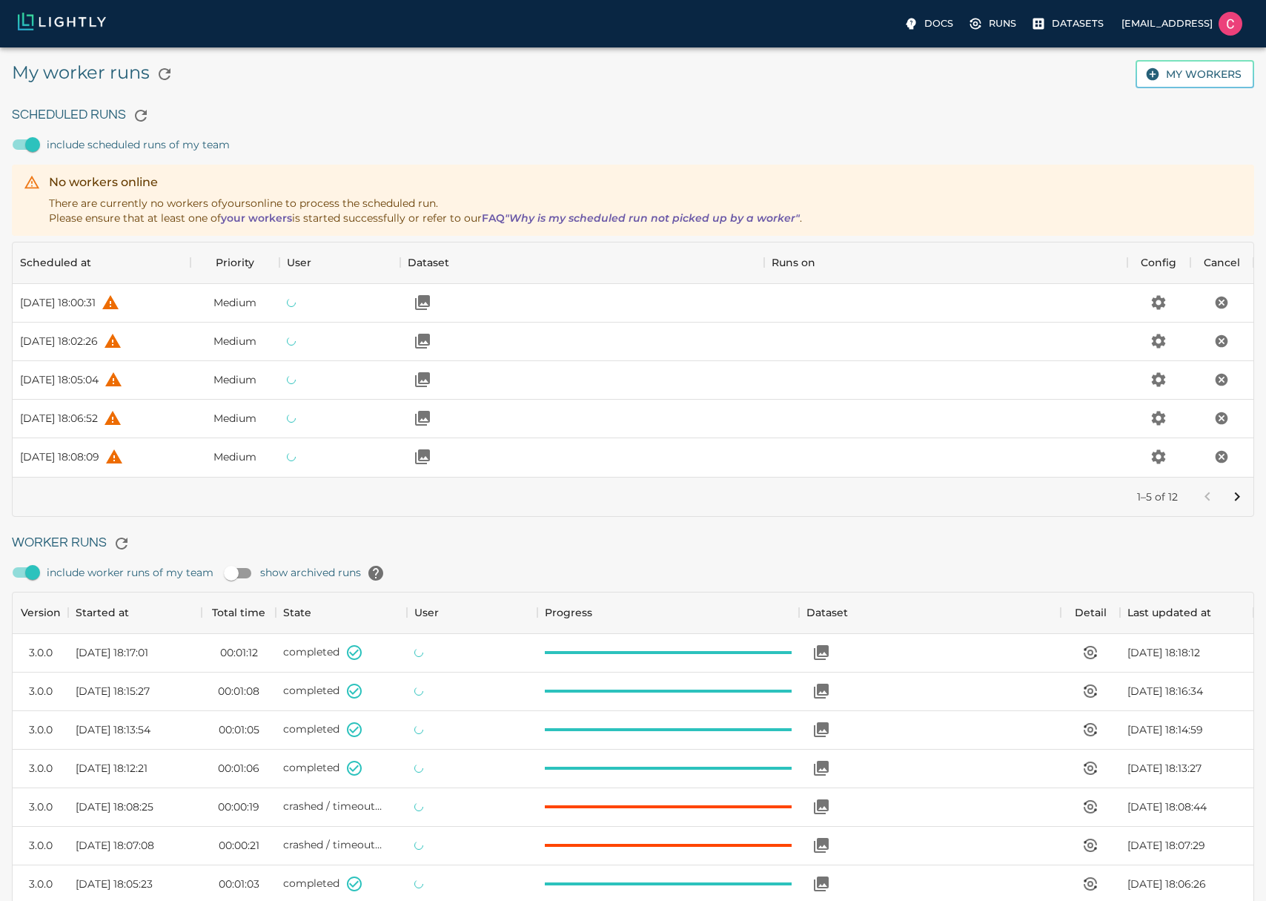
scroll to position [994, 1230]
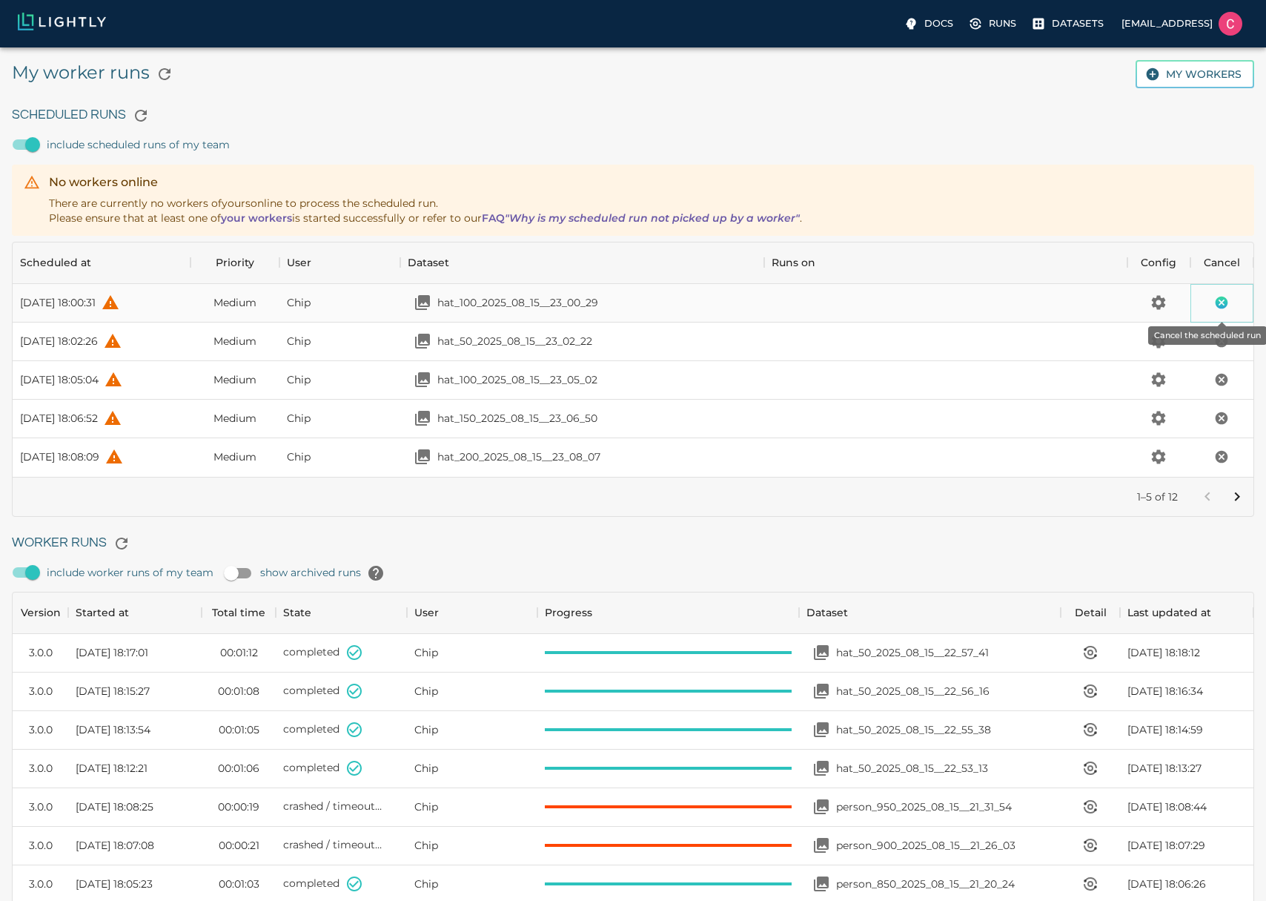
click at [1218, 302] on icon "Cancel the scheduled run" at bounding box center [1222, 302] width 13 height 13
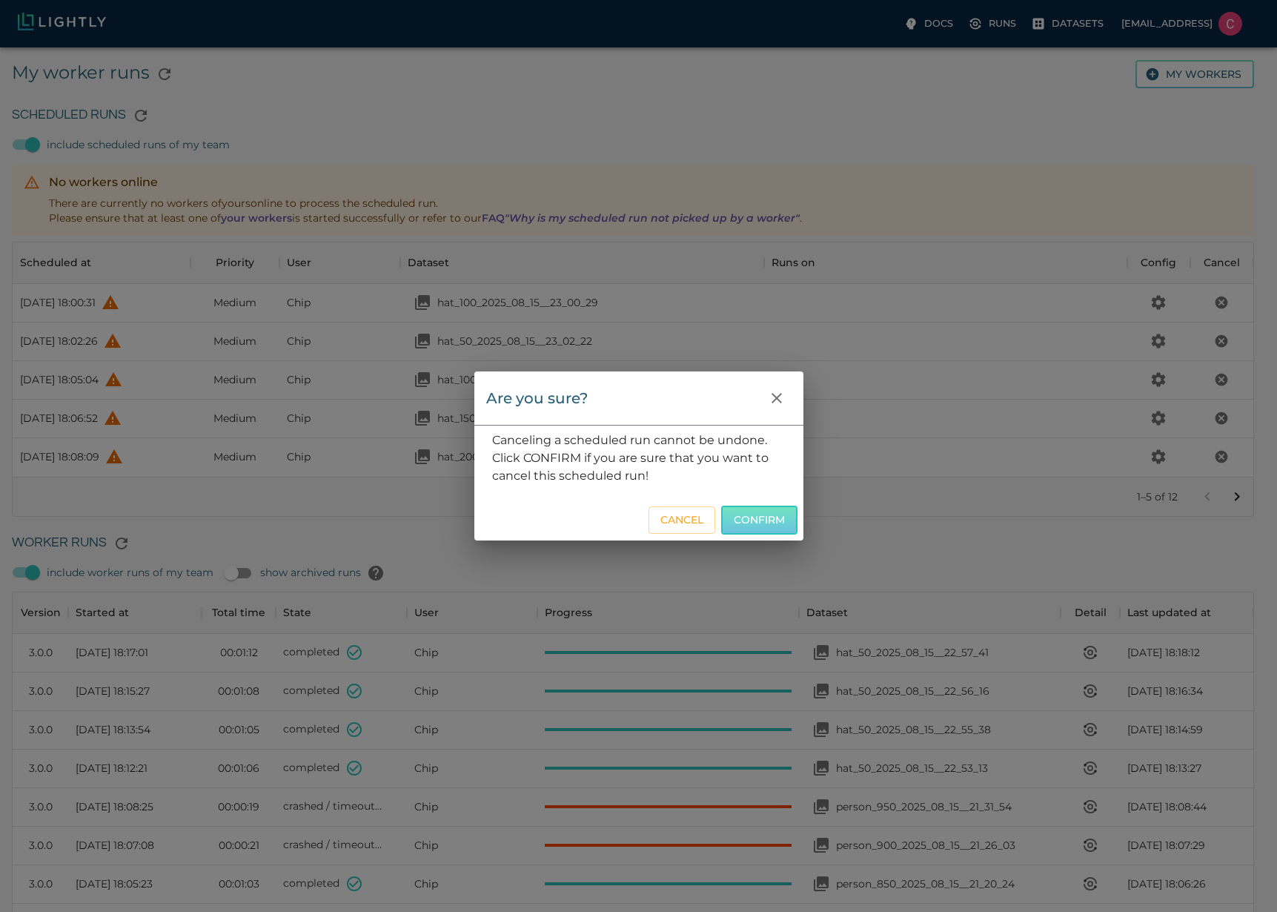
click at [743, 524] on button "Confirm" at bounding box center [759, 519] width 76 height 29
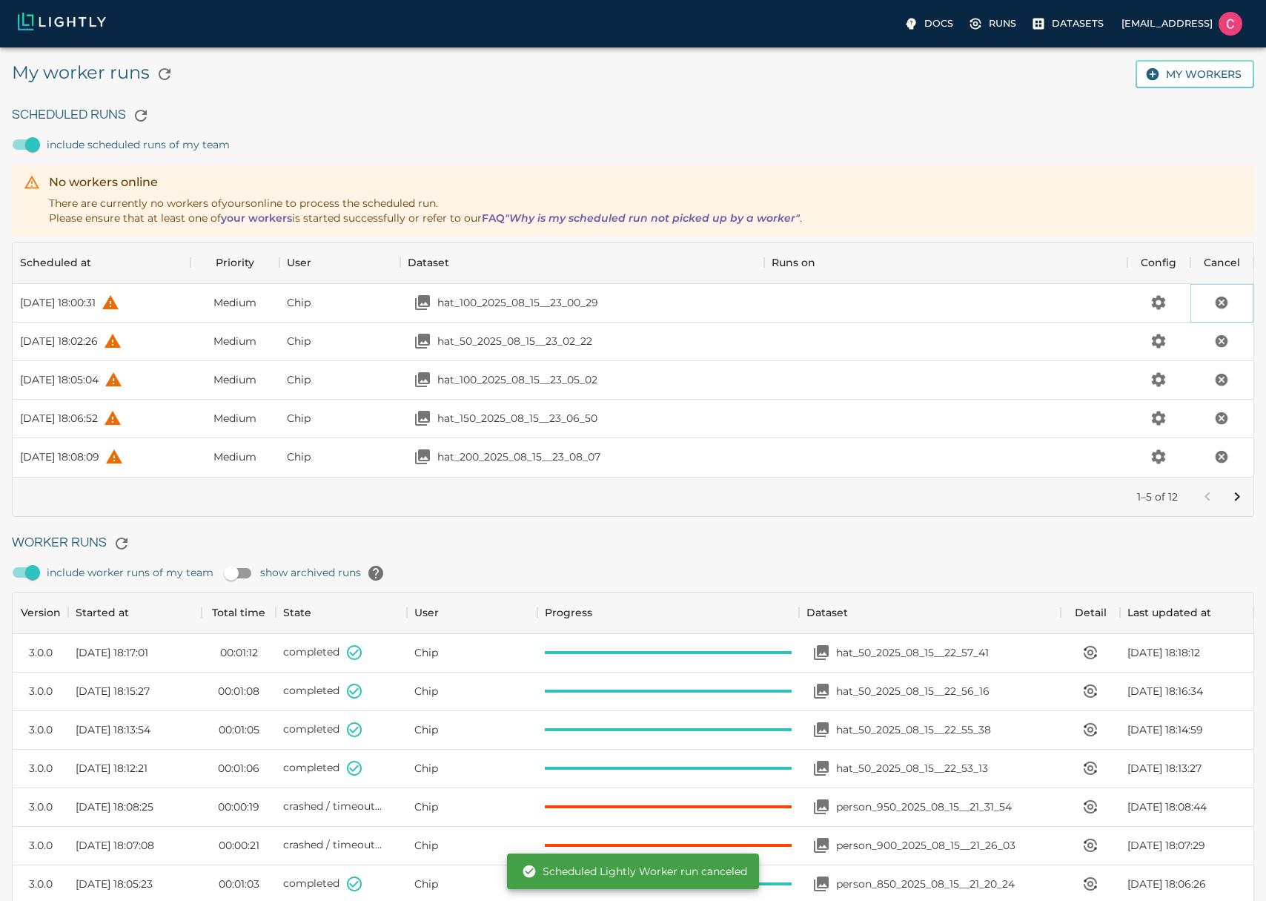
scroll to position [12, 12]
click at [1222, 342] on icon "Cancel the scheduled run" at bounding box center [1222, 341] width 13 height 13
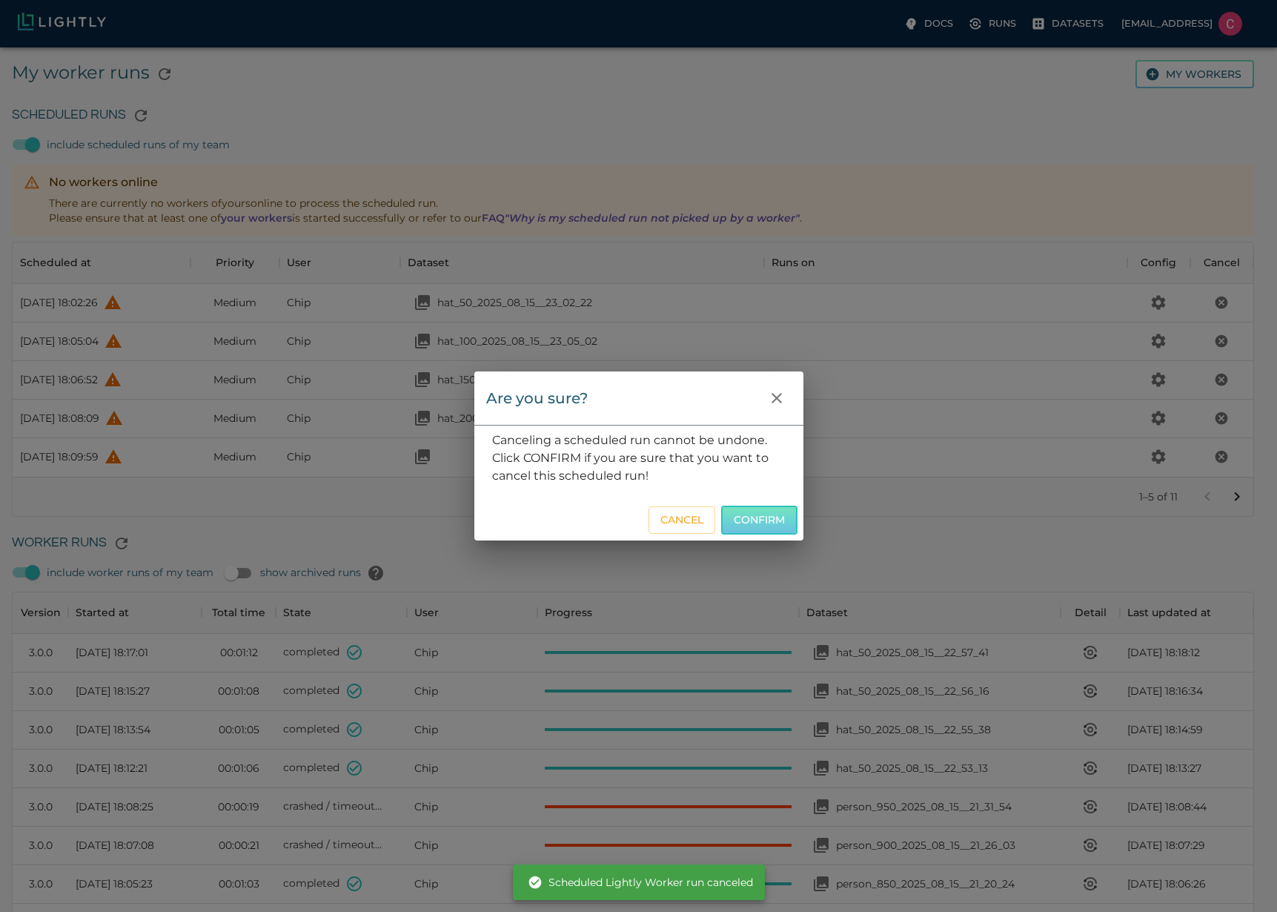
click at [775, 522] on button "Confirm" at bounding box center [759, 519] width 76 height 29
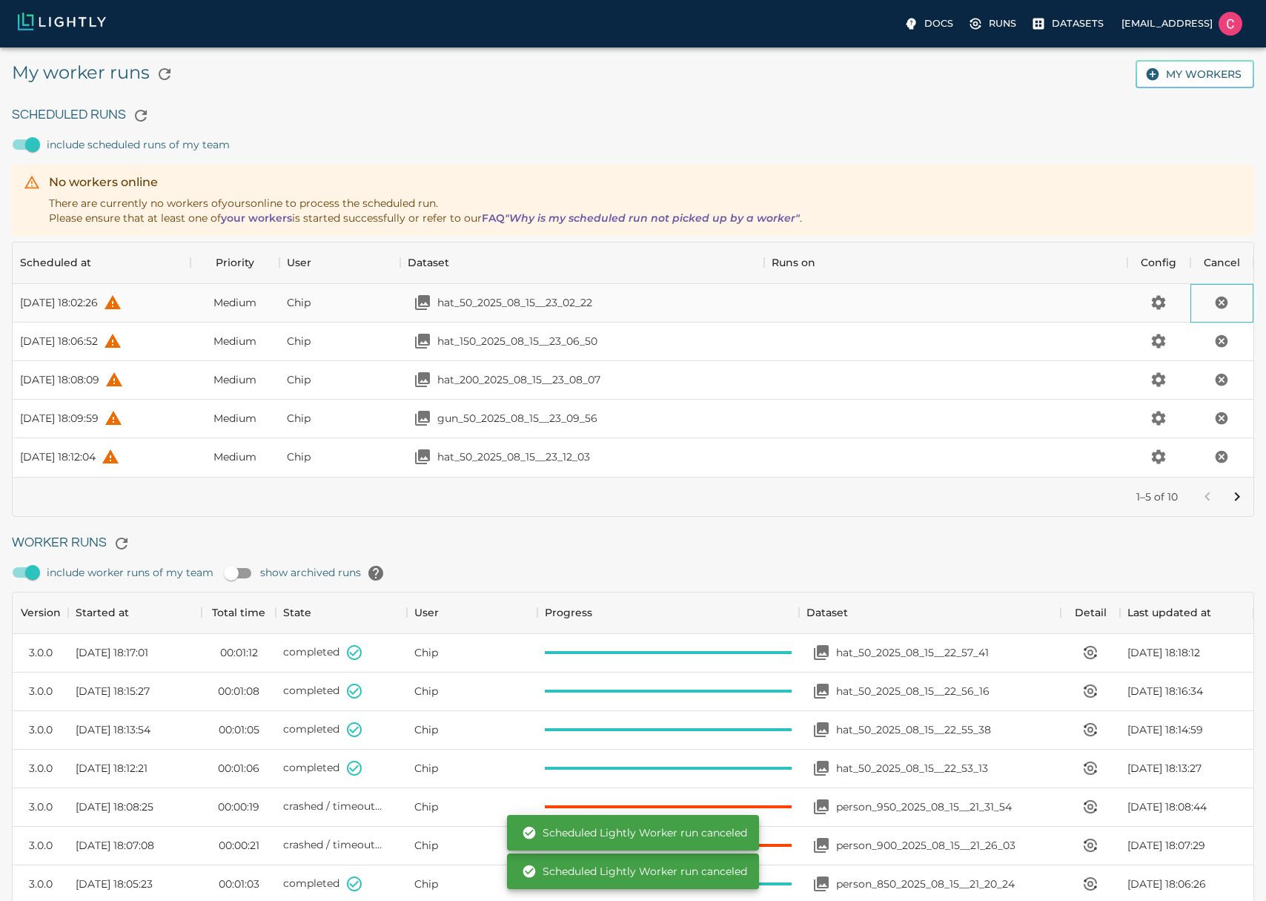
click at [1196, 300] on div at bounding box center [1221, 303] width 63 height 39
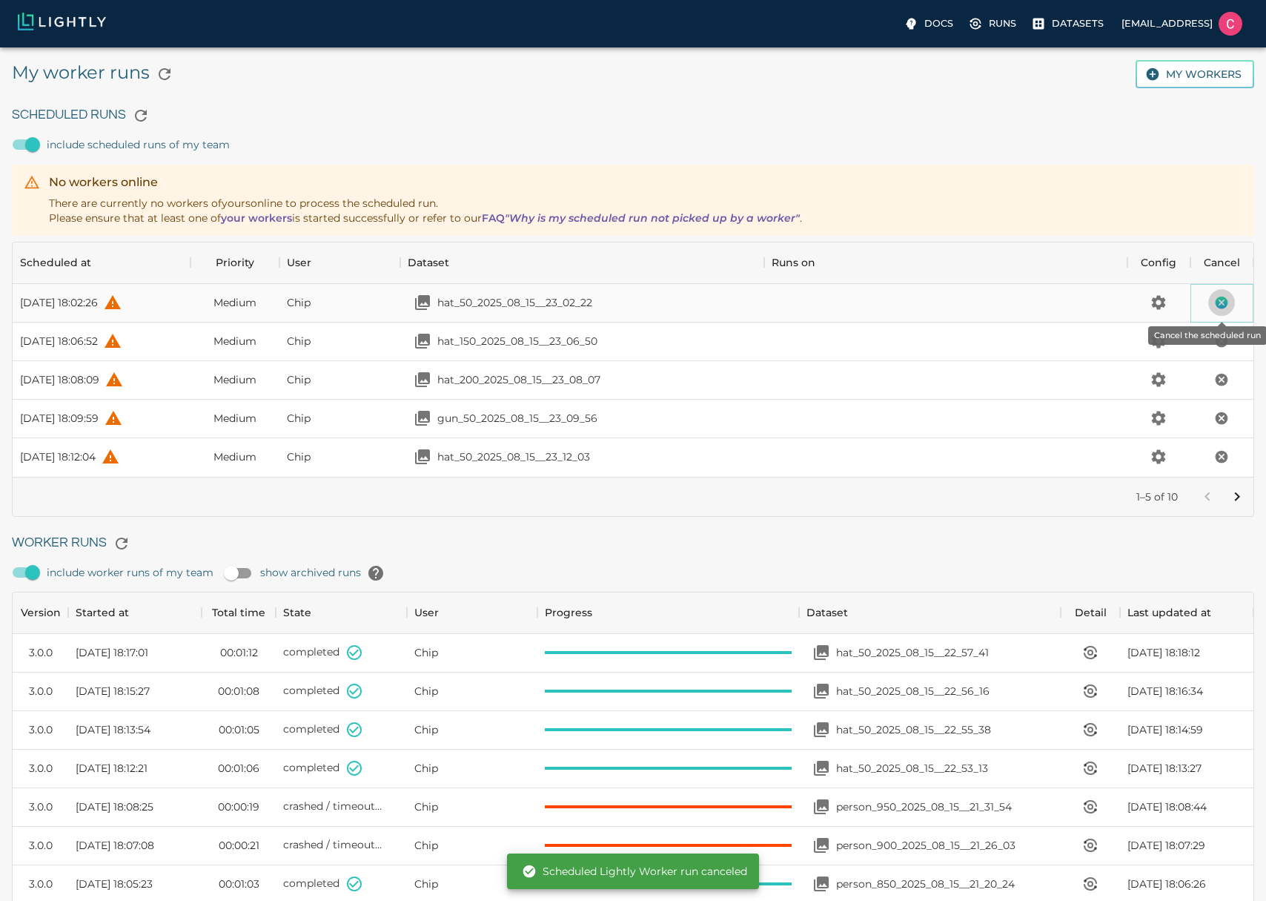
click at [1220, 296] on icon "Cancel the scheduled run" at bounding box center [1221, 302] width 15 height 15
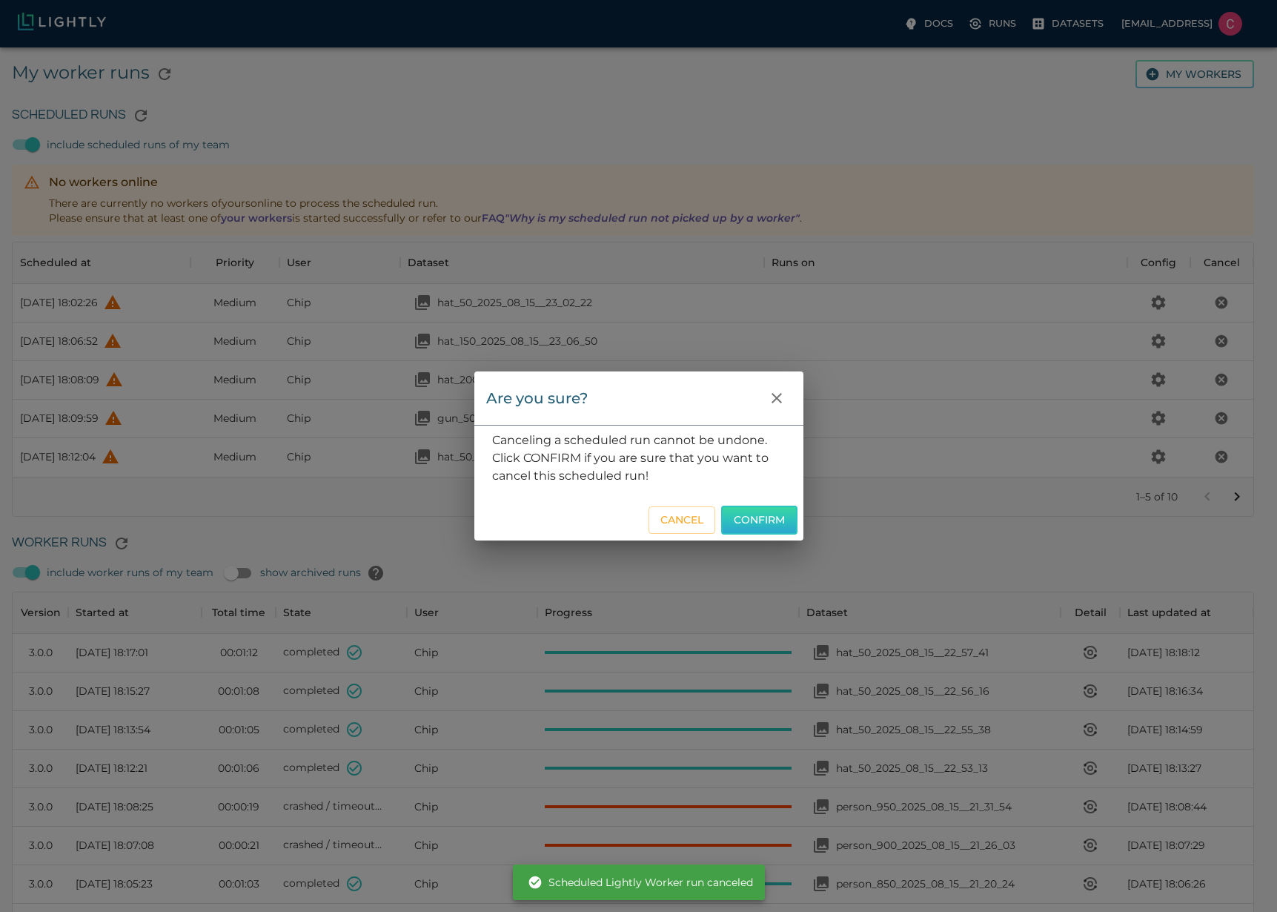
click at [777, 523] on button "Confirm" at bounding box center [759, 519] width 76 height 29
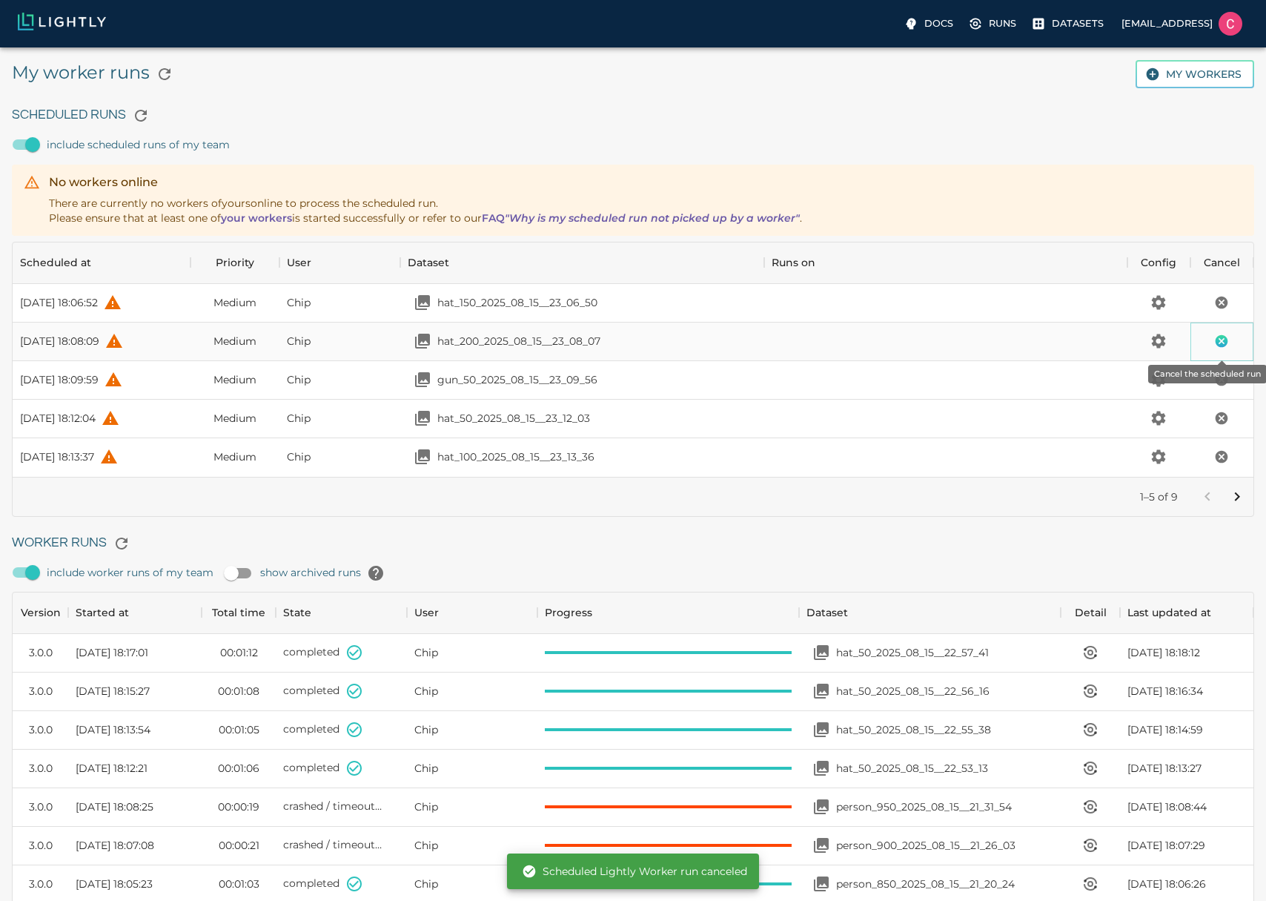
click at [1233, 337] on button "Cancel the scheduled run" at bounding box center [1221, 341] width 27 height 27
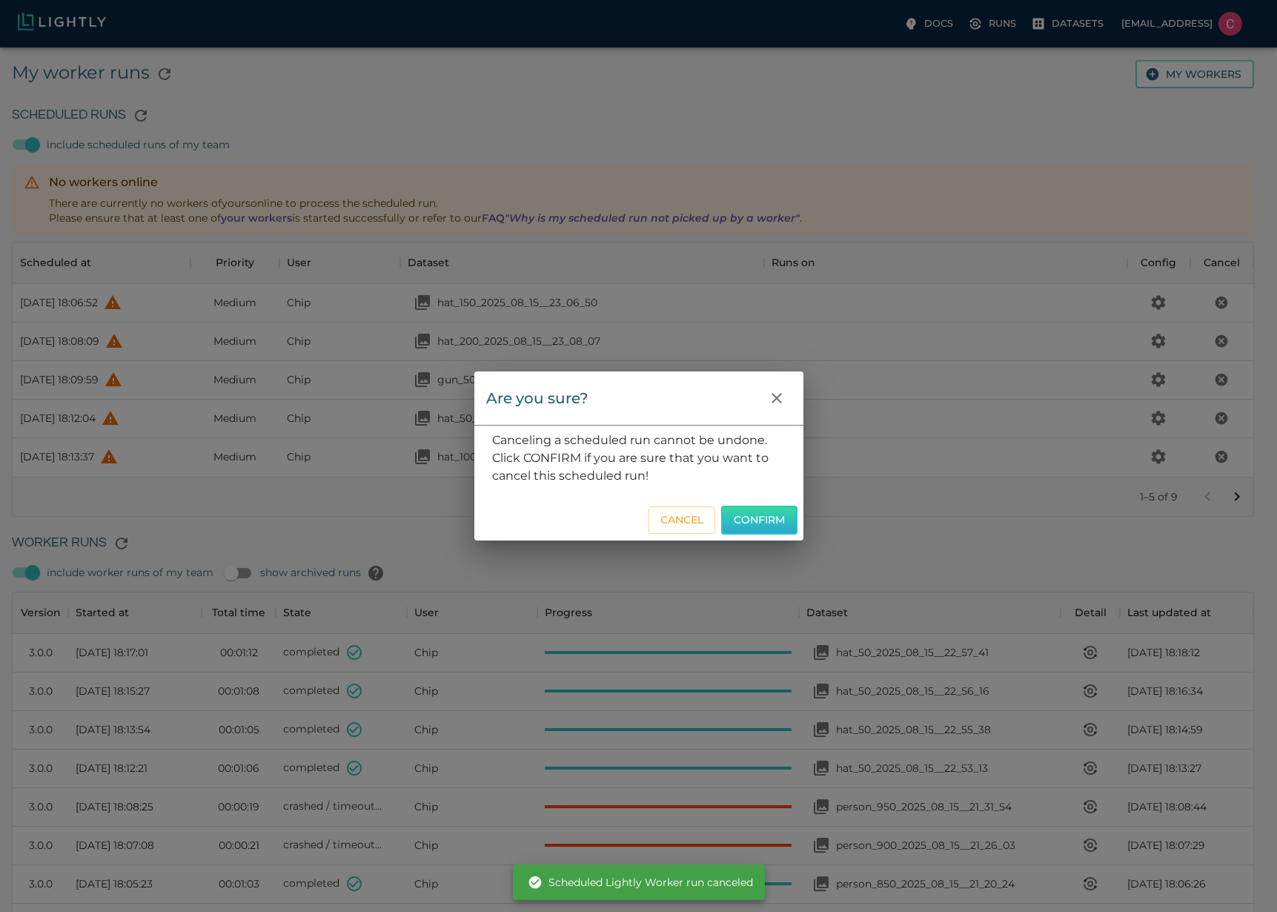
click at [745, 530] on button "Confirm" at bounding box center [759, 519] width 76 height 29
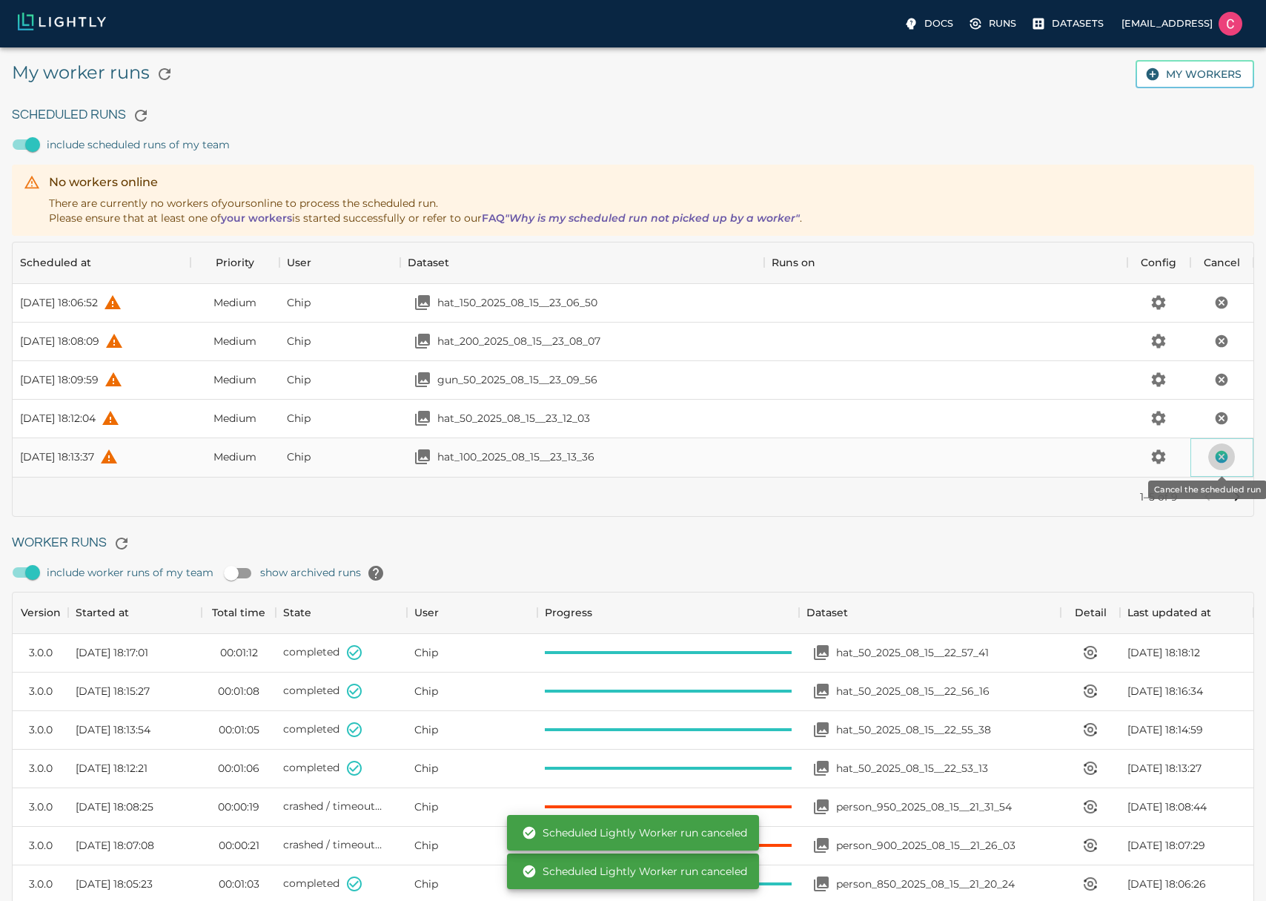
click at [1214, 457] on icon "Cancel the scheduled run" at bounding box center [1221, 456] width 15 height 15
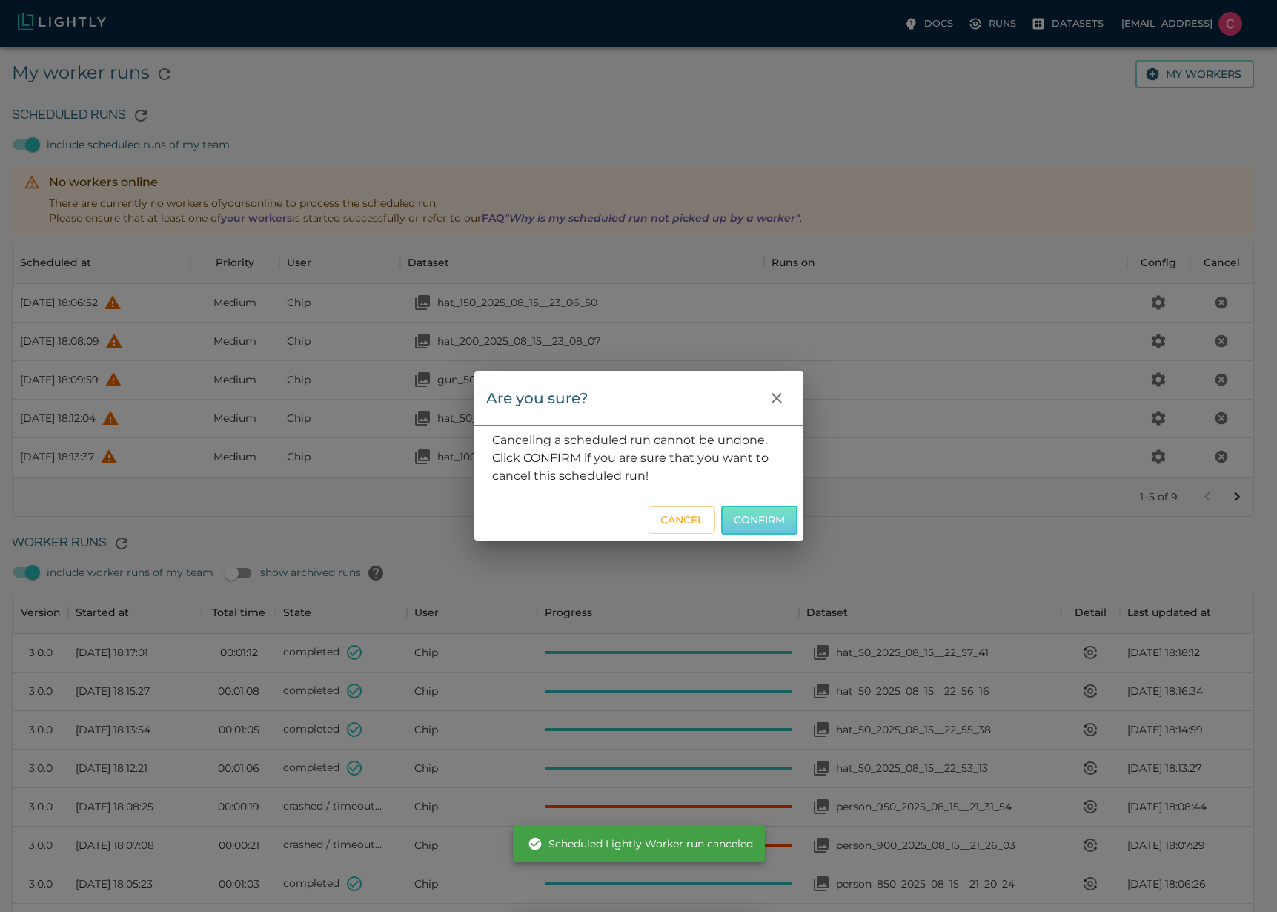
click at [777, 515] on button "Confirm" at bounding box center [759, 519] width 76 height 29
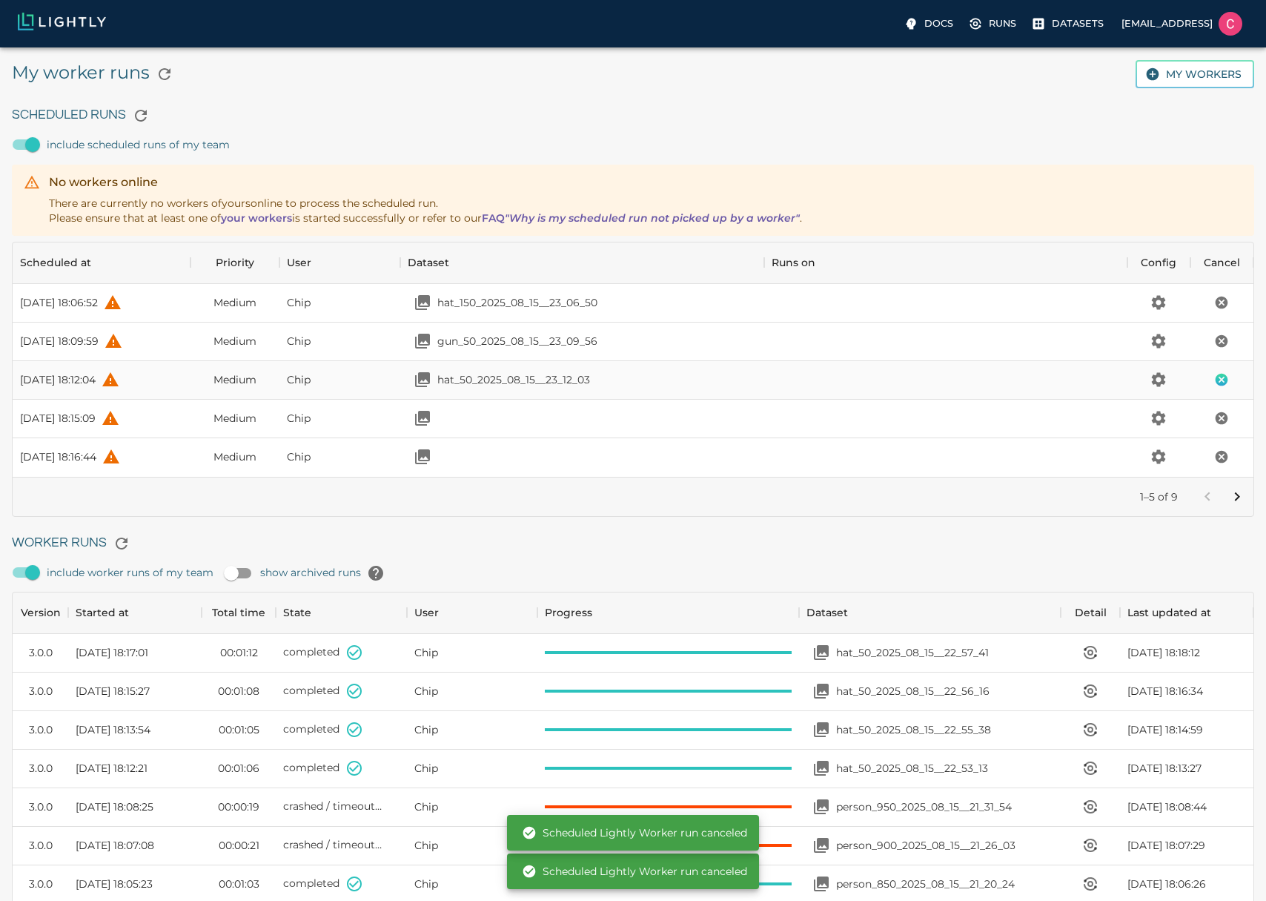
click at [1214, 414] on icon "Cancel the scheduled run" at bounding box center [1221, 418] width 15 height 15
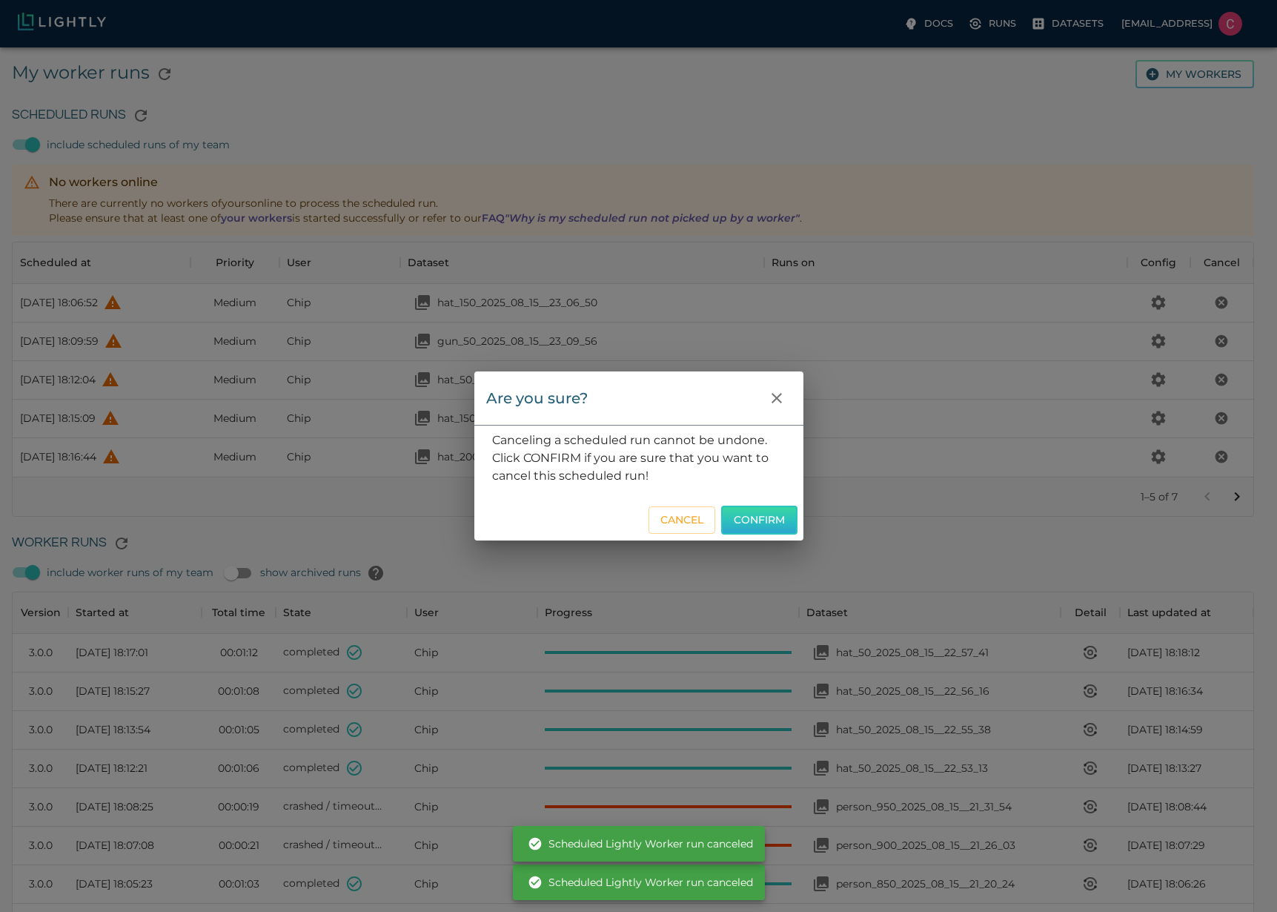
click at [745, 518] on button "Confirm" at bounding box center [759, 519] width 76 height 29
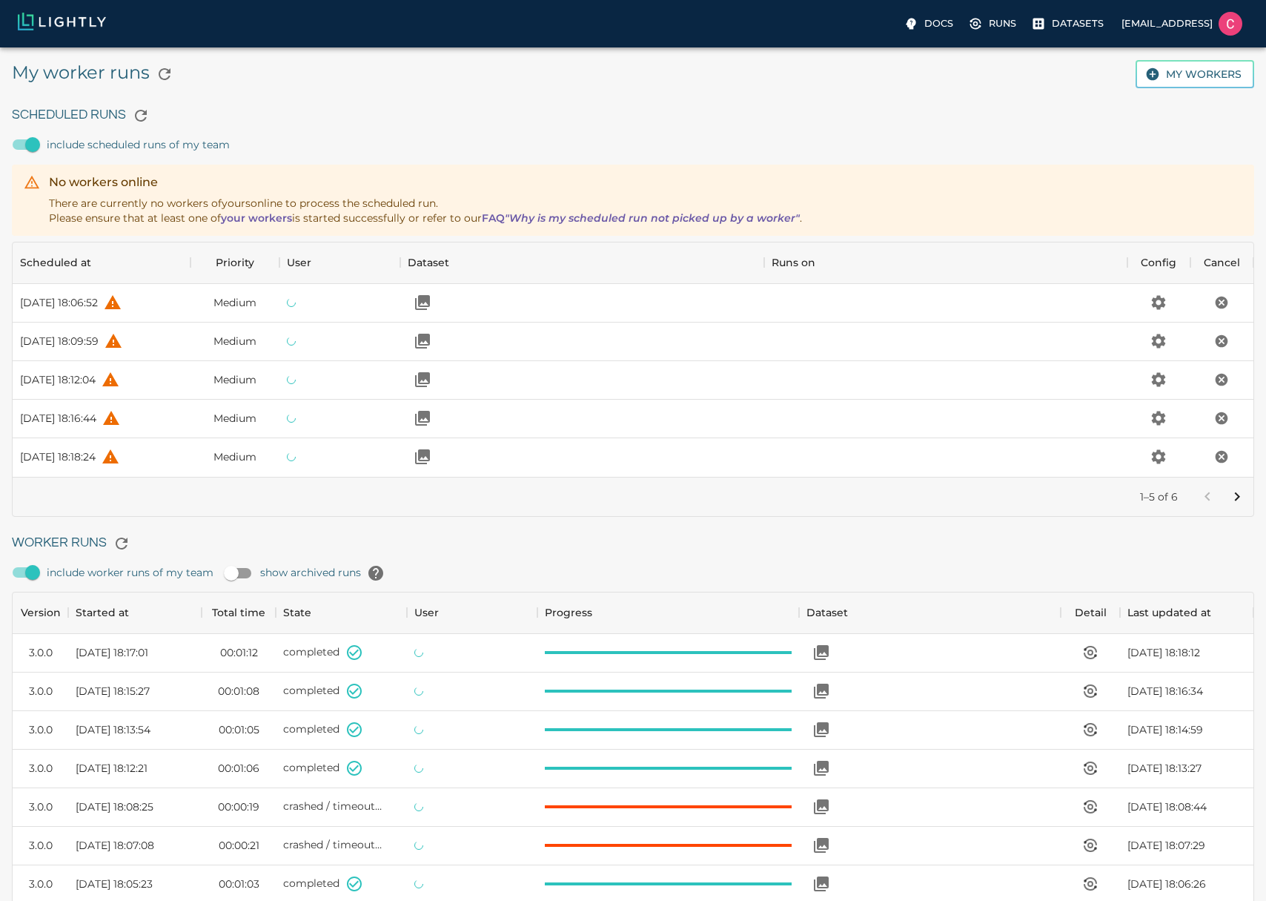
scroll to position [994, 1230]
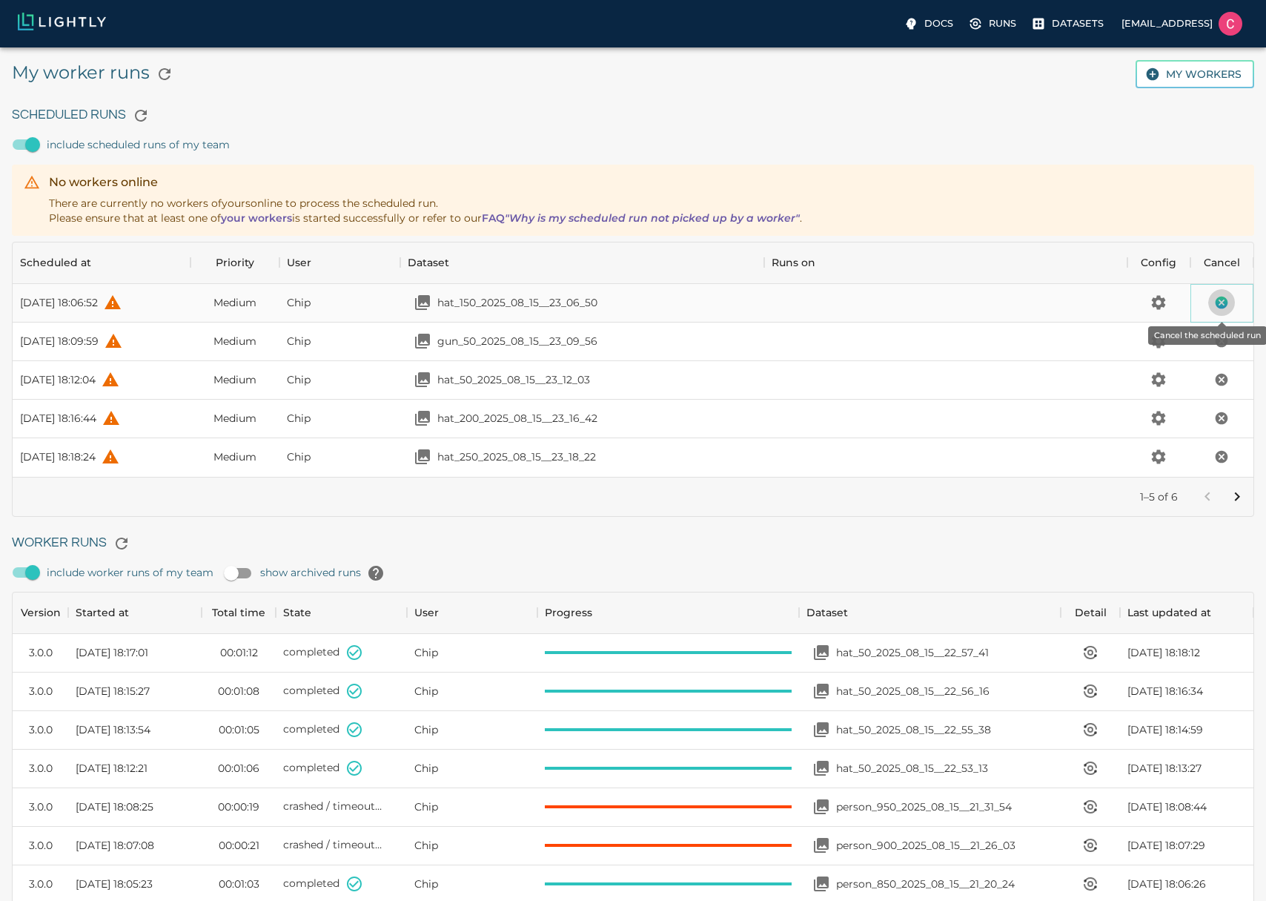
click at [1226, 304] on icon "Cancel the scheduled run" at bounding box center [1222, 302] width 13 height 13
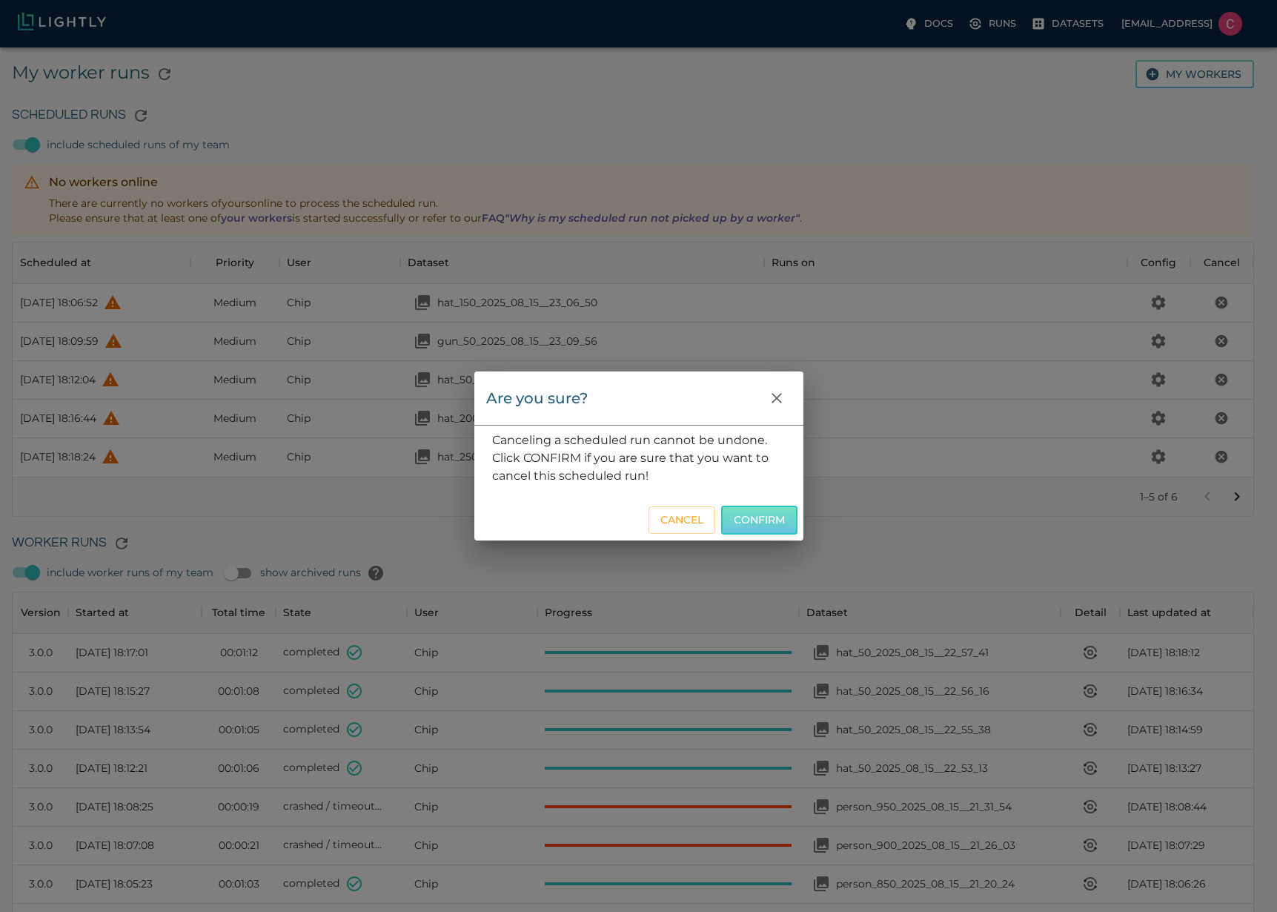
click at [760, 510] on button "Confirm" at bounding box center [759, 519] width 76 height 29
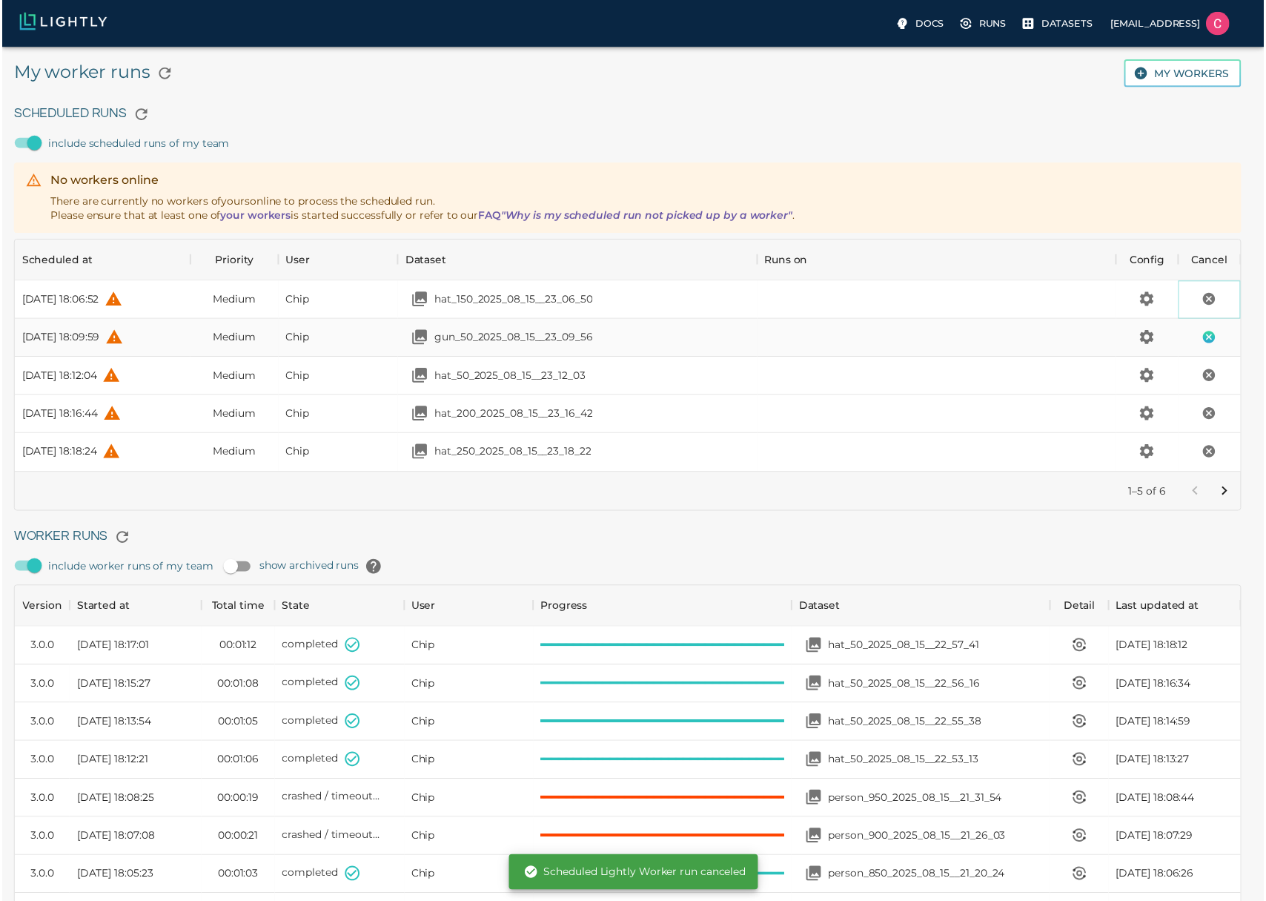
scroll to position [12, 12]
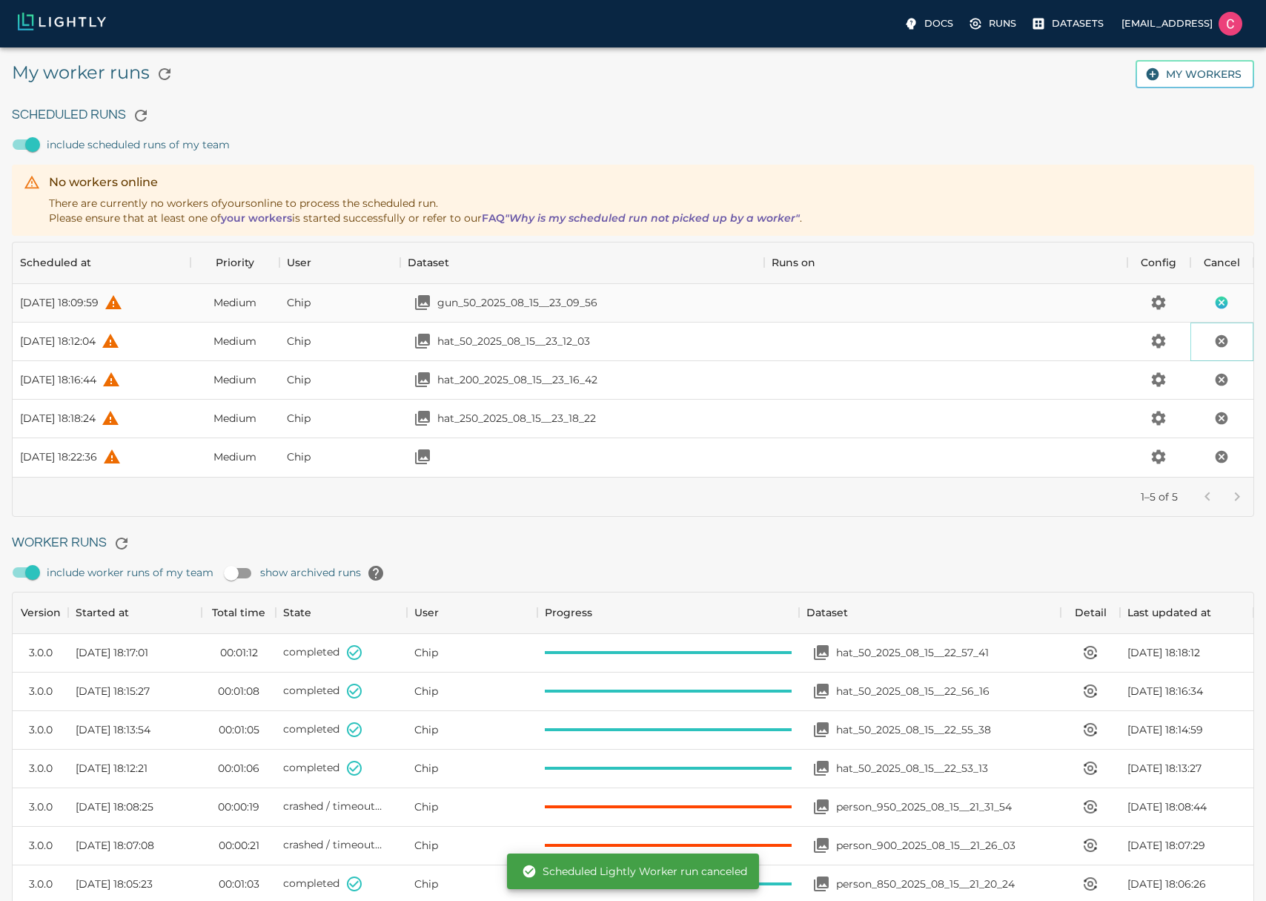
click at [1231, 342] on button "Cancel the scheduled run" at bounding box center [1221, 341] width 27 height 27
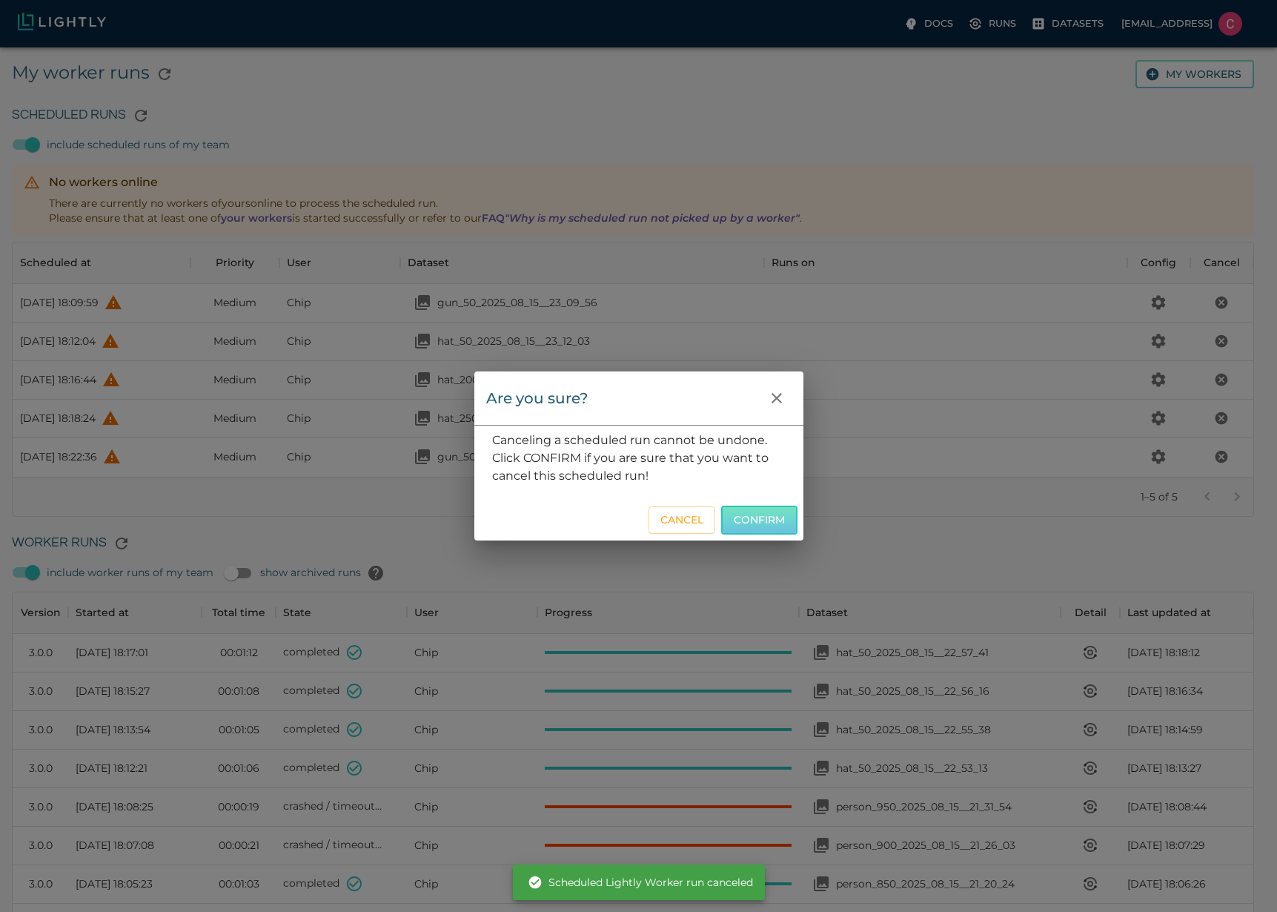
click at [760, 514] on button "Confirm" at bounding box center [759, 519] width 76 height 29
click at [1211, 387] on div "Are you sure? Canceling a scheduled run cannot be undone. Click CONFIRM if you …" at bounding box center [638, 456] width 1277 height 912
click at [1224, 382] on div "Are you sure? Canceling a scheduled run cannot be undone. Click CONFIRM if you …" at bounding box center [638, 456] width 1277 height 912
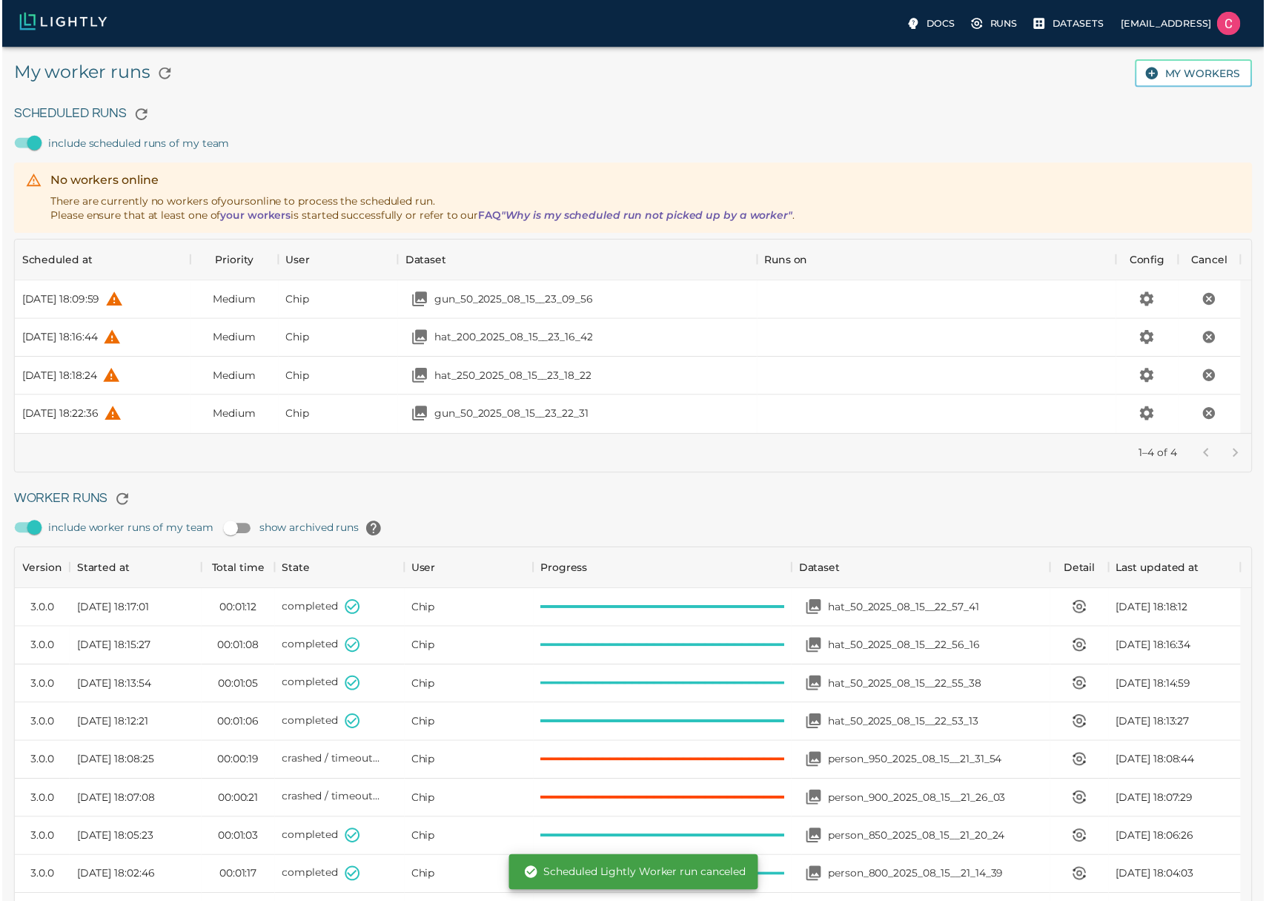
scroll to position [185, 1230]
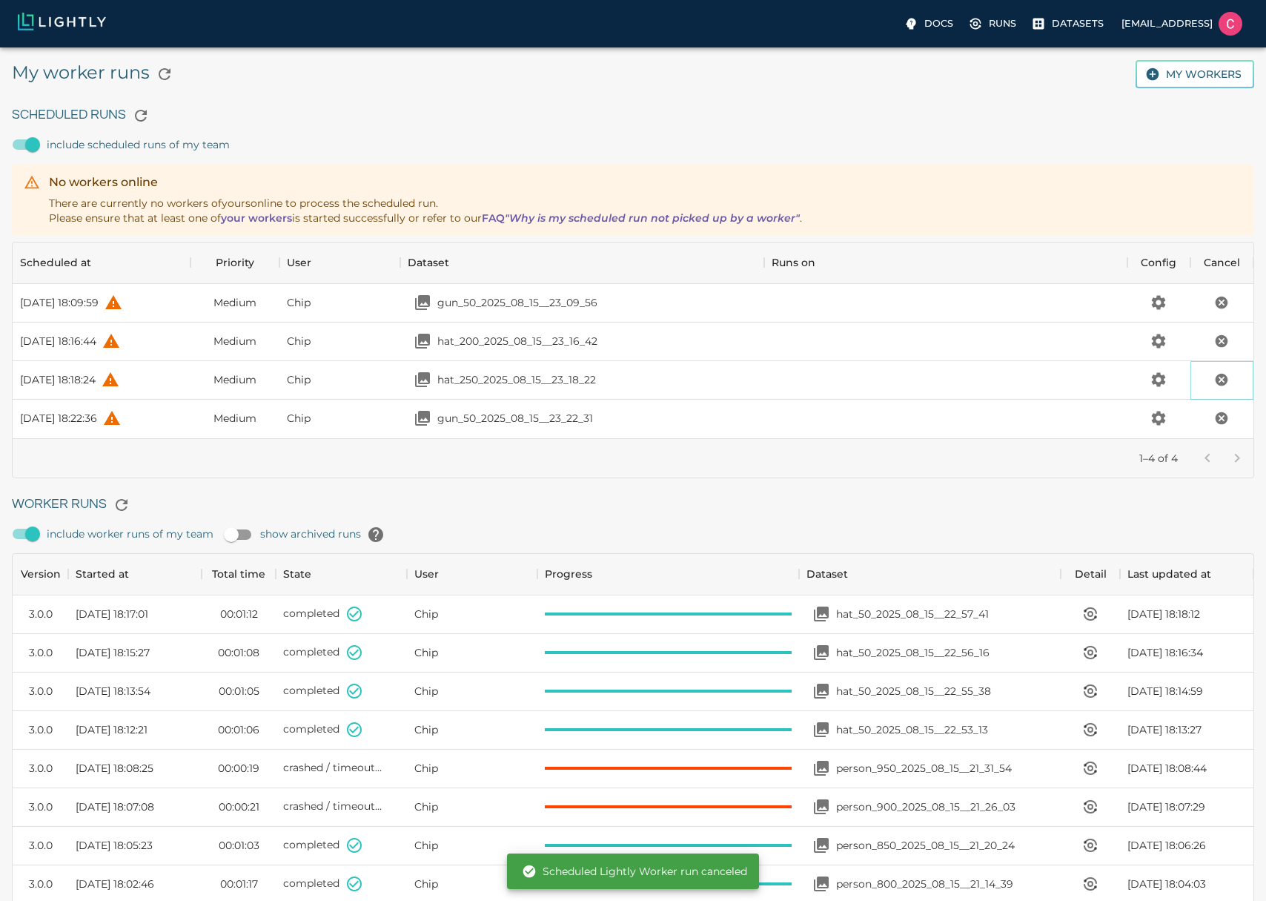
click at [1224, 382] on icon "Cancel the scheduled run" at bounding box center [1221, 379] width 15 height 15
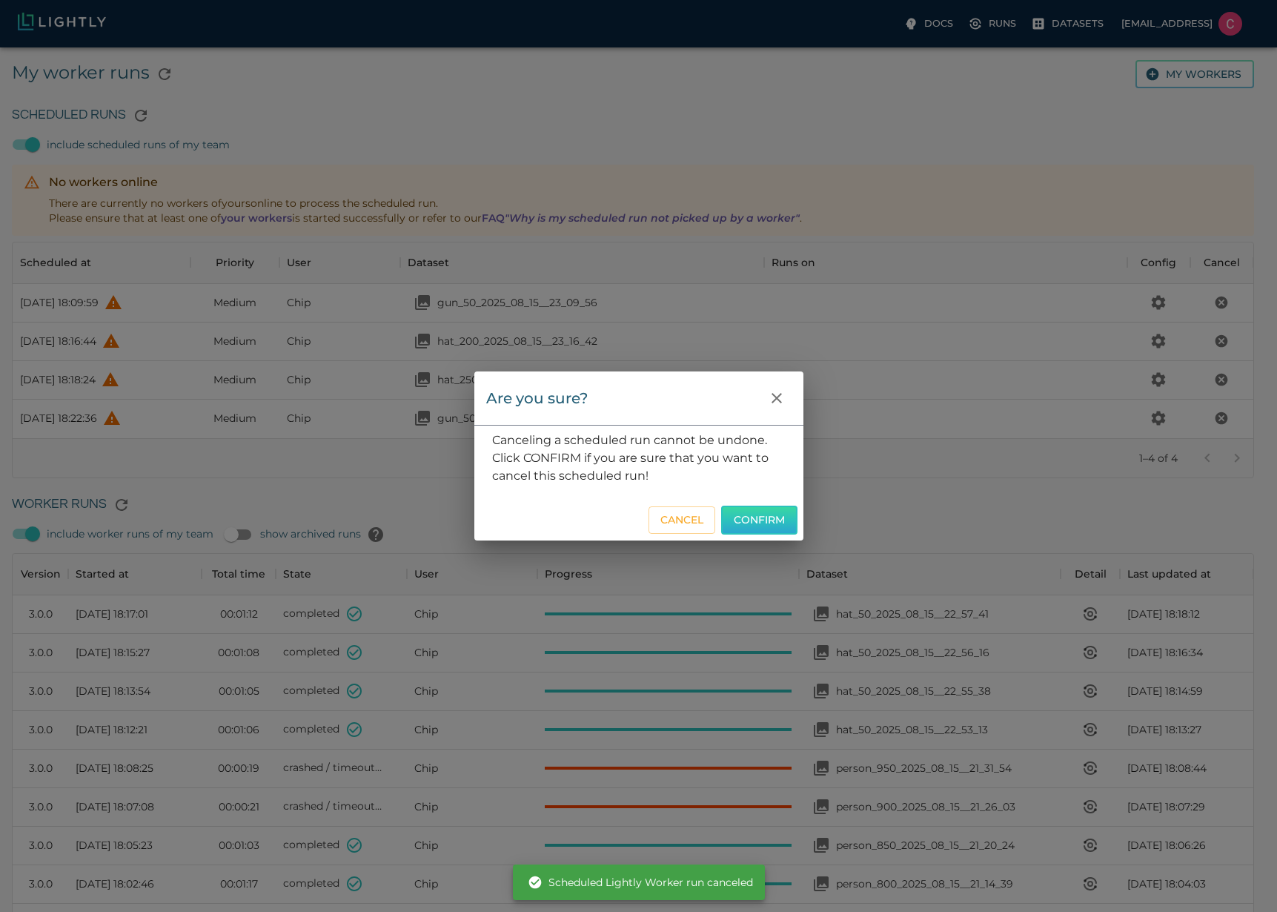
click at [757, 520] on button "Confirm" at bounding box center [759, 519] width 76 height 29
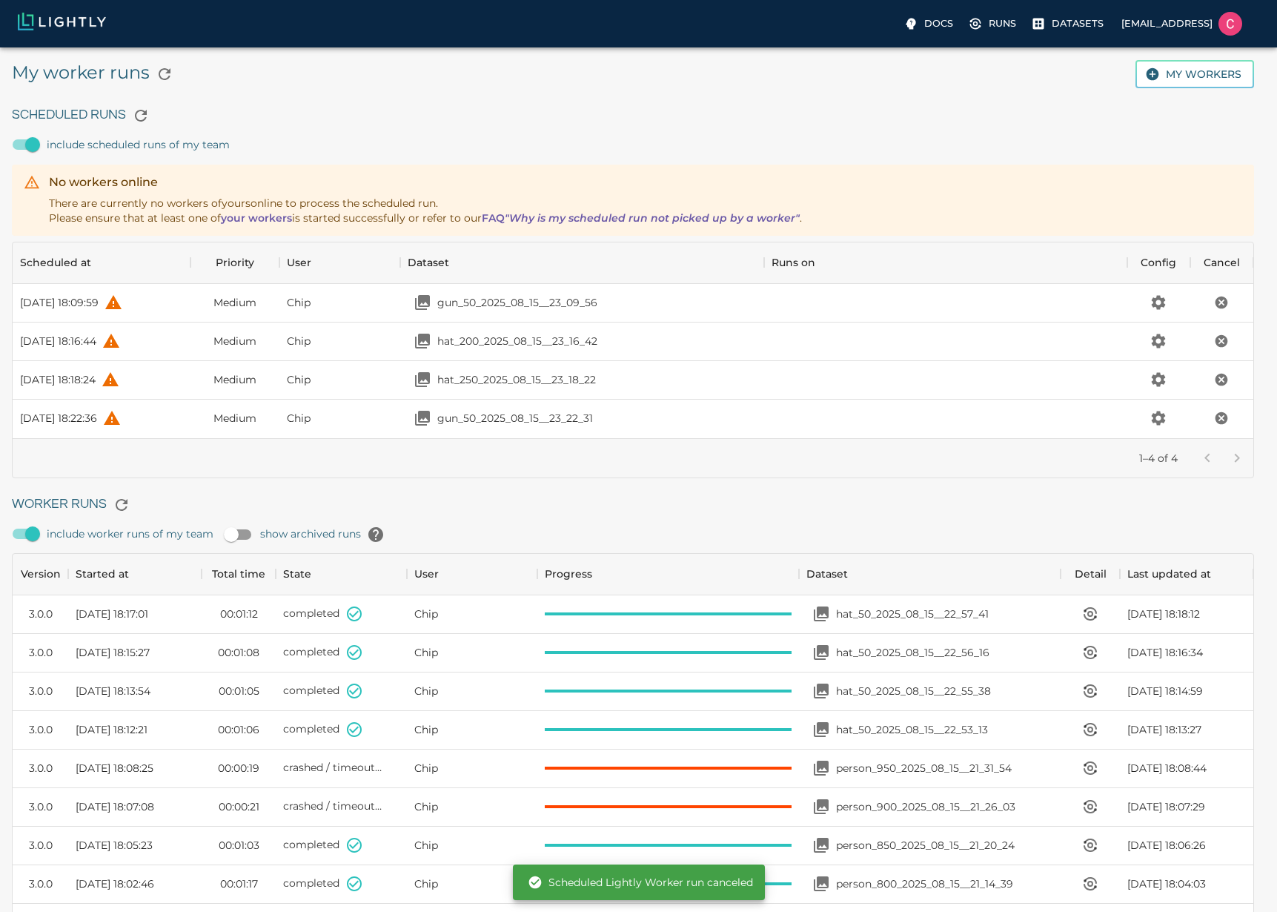
click at [1219, 422] on div "Are you sure? Canceling a scheduled run cannot be undone. Click CONFIRM if you …" at bounding box center [638, 456] width 1277 height 912
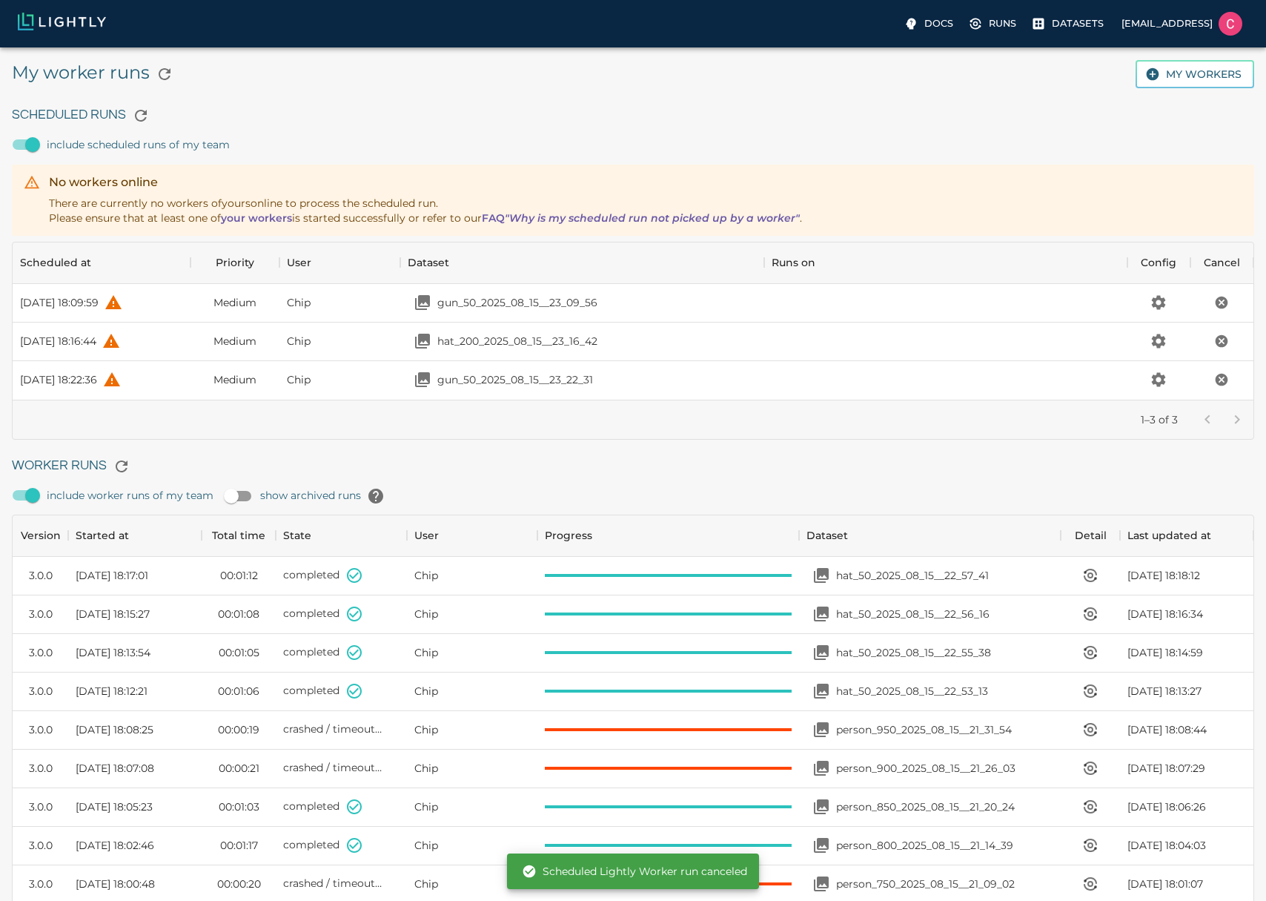
scroll to position [146, 1230]
click at [1219, 422] on div at bounding box center [1222, 420] width 59 height 30
click at [1230, 374] on button "Cancel the scheduled run" at bounding box center [1221, 379] width 27 height 27
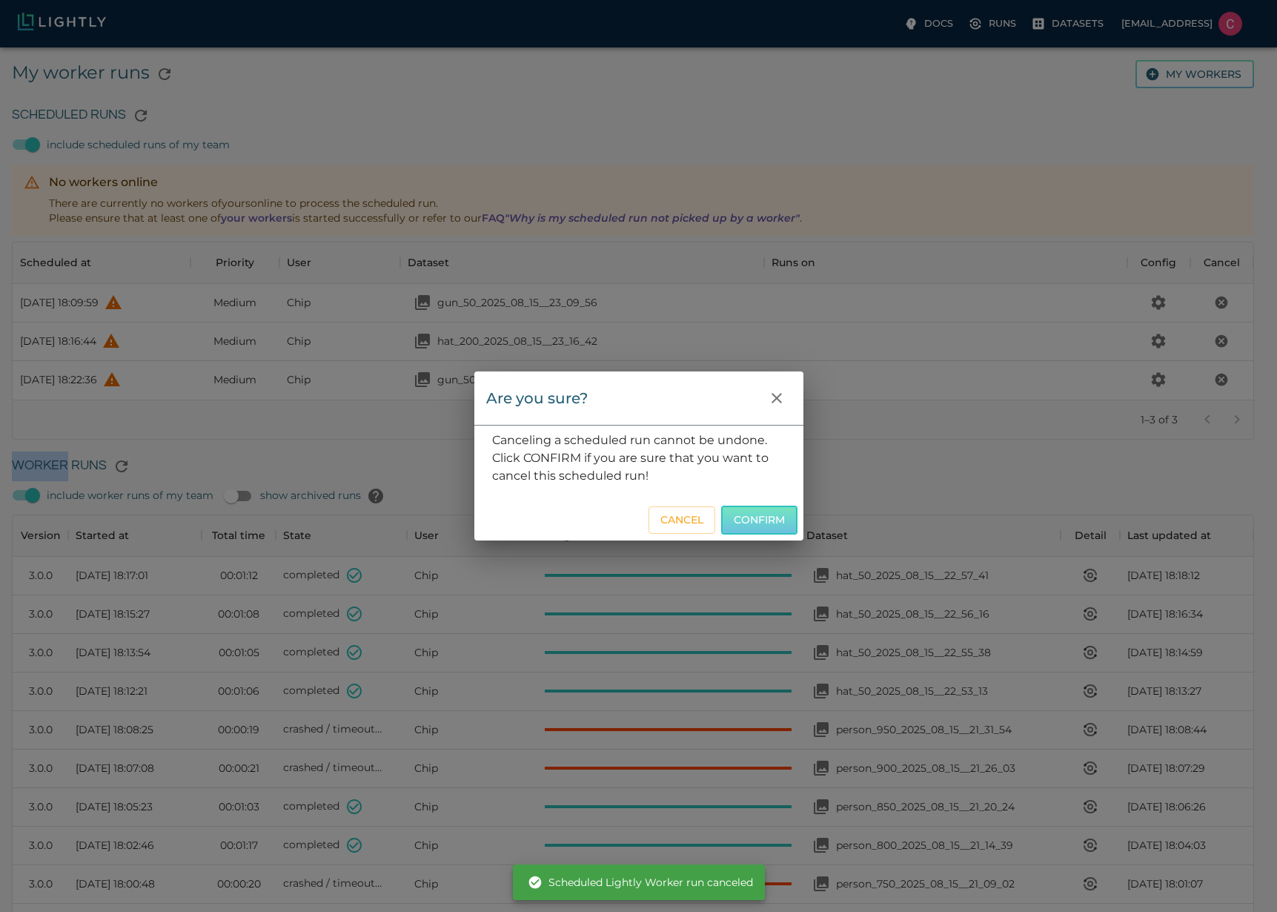
click at [771, 507] on button "Confirm" at bounding box center [759, 519] width 76 height 29
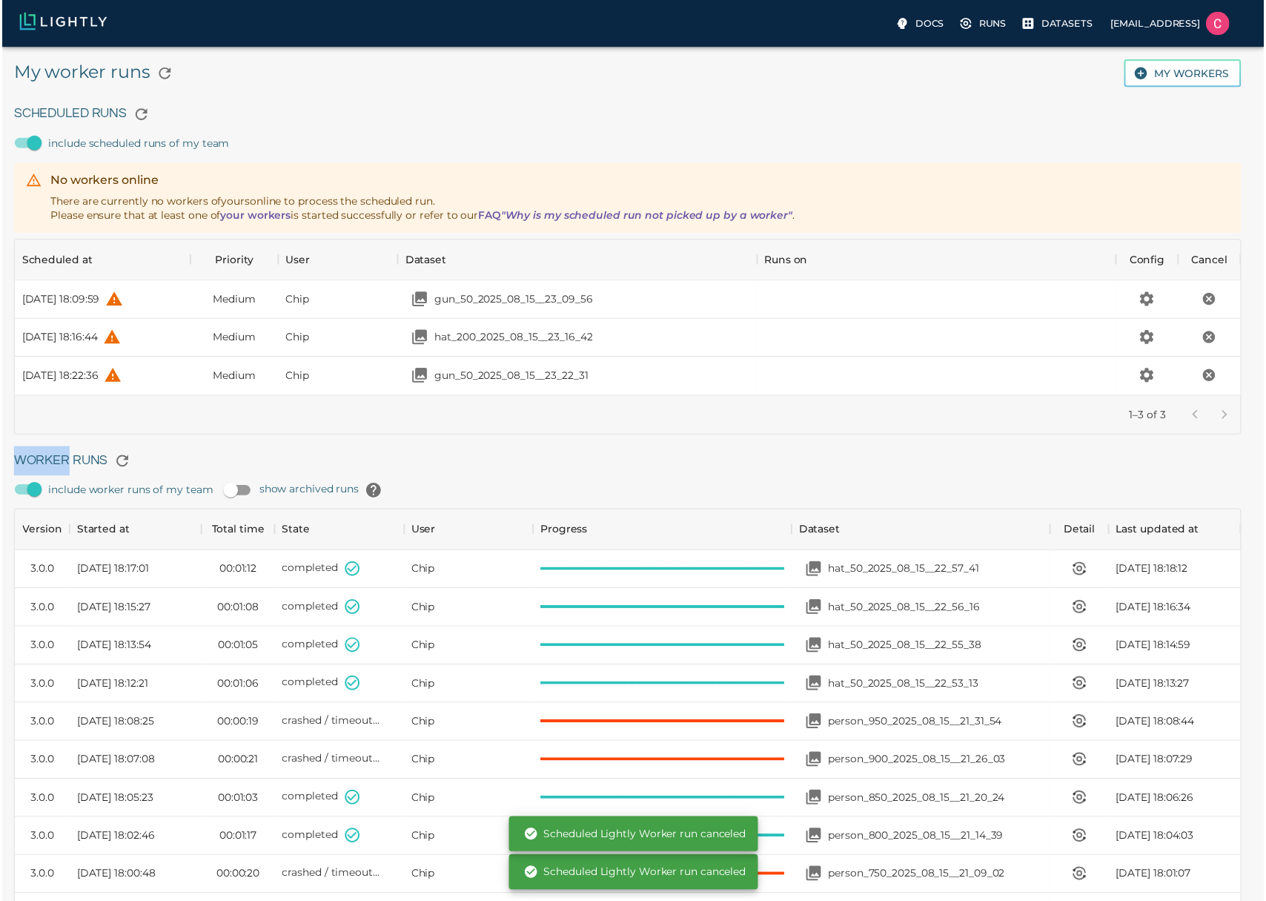
scroll to position [107, 1230]
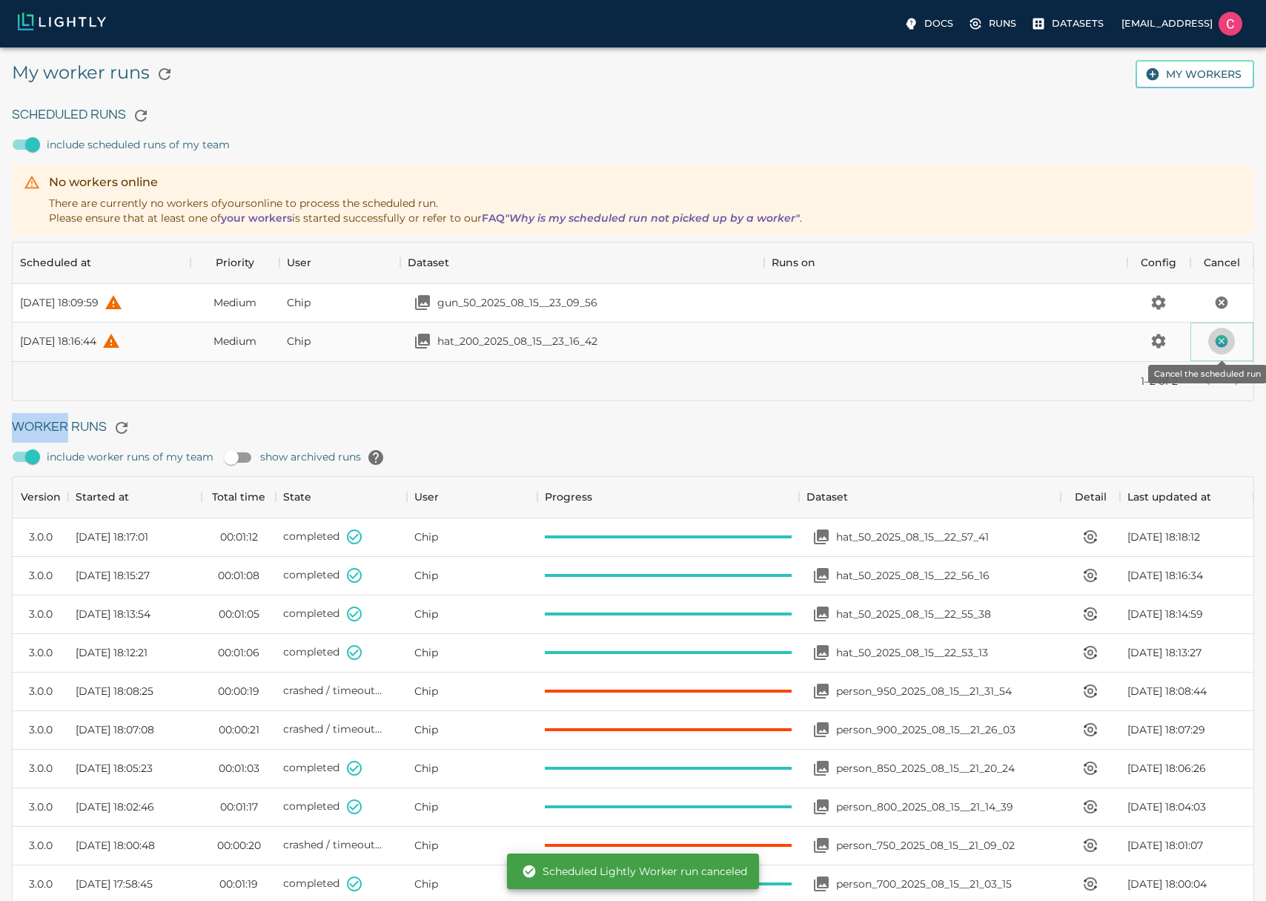
click at [1219, 353] on button "Cancel the scheduled run" at bounding box center [1221, 341] width 27 height 27
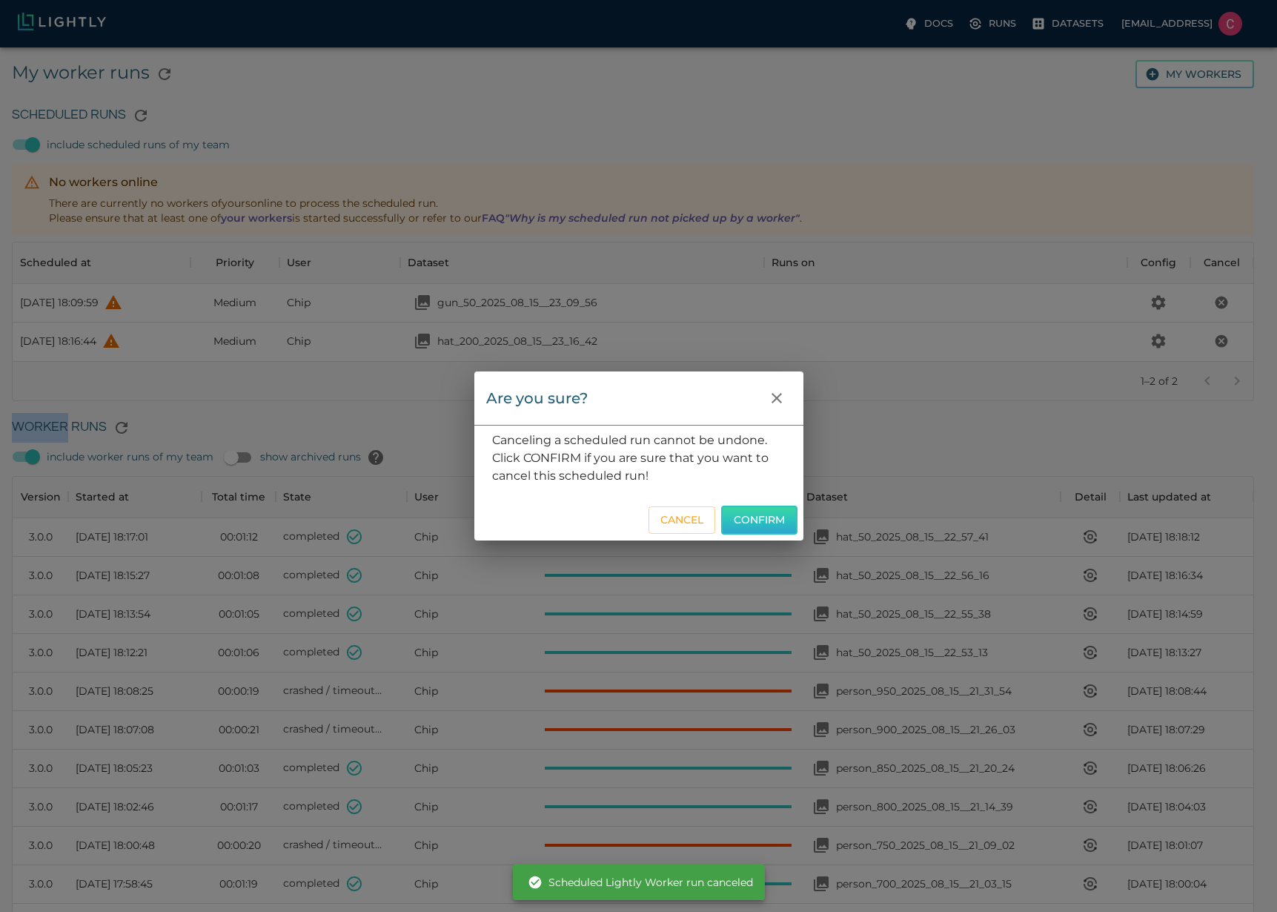
click at [758, 513] on button "Confirm" at bounding box center [759, 519] width 76 height 29
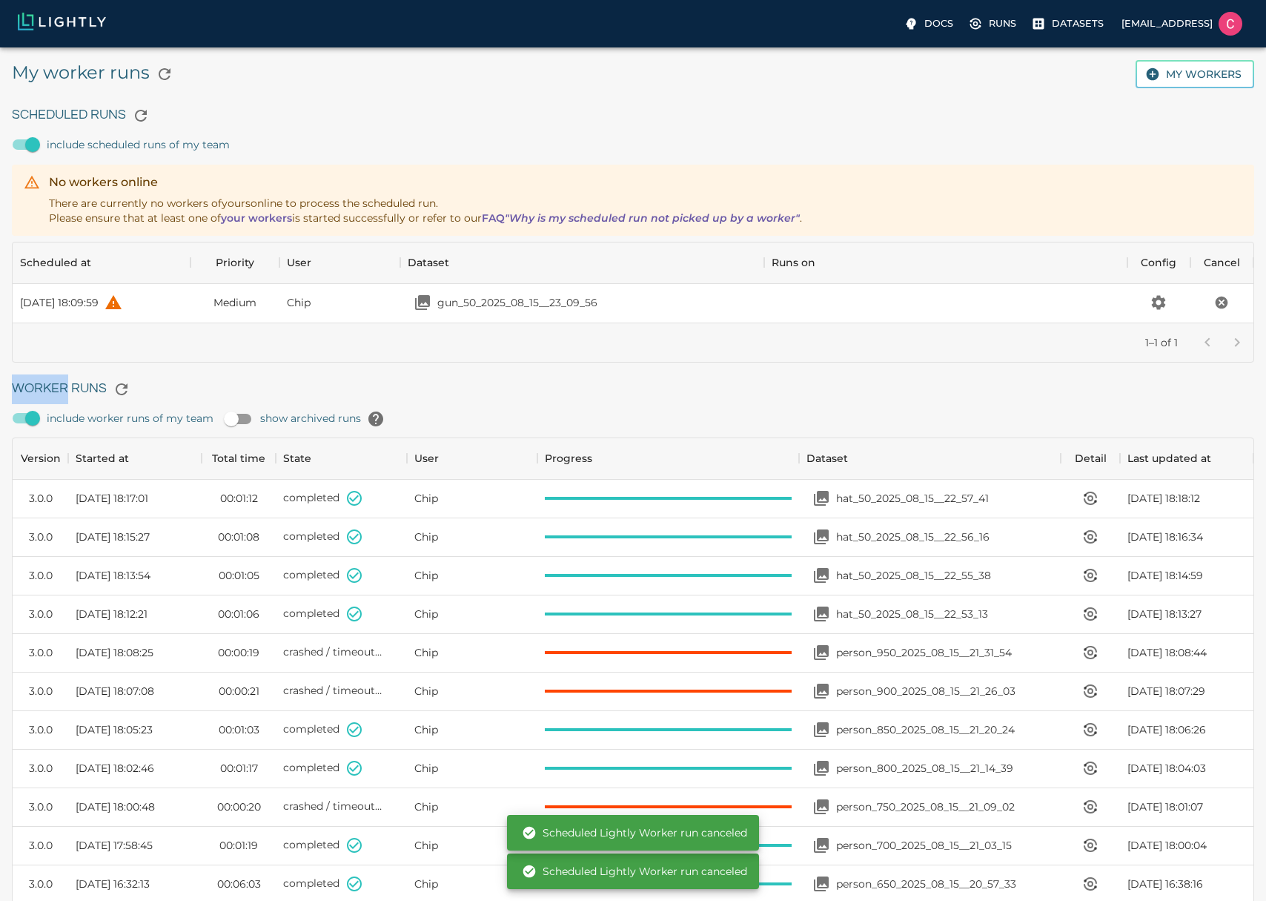
scroll to position [69, 1230]
click at [1213, 302] on button "Cancel the scheduled run" at bounding box center [1221, 302] width 27 height 27
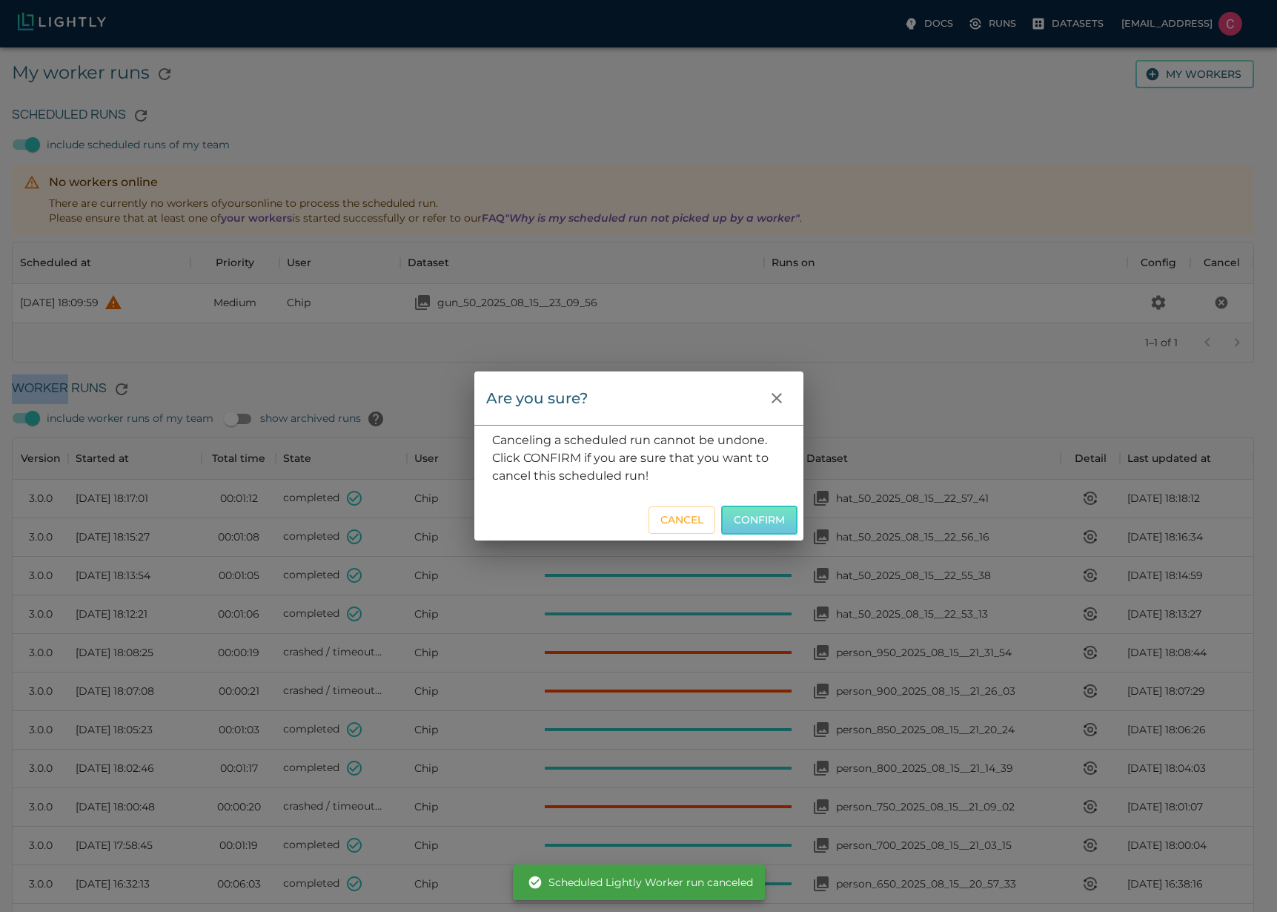
click at [757, 528] on button "Confirm" at bounding box center [759, 519] width 76 height 29
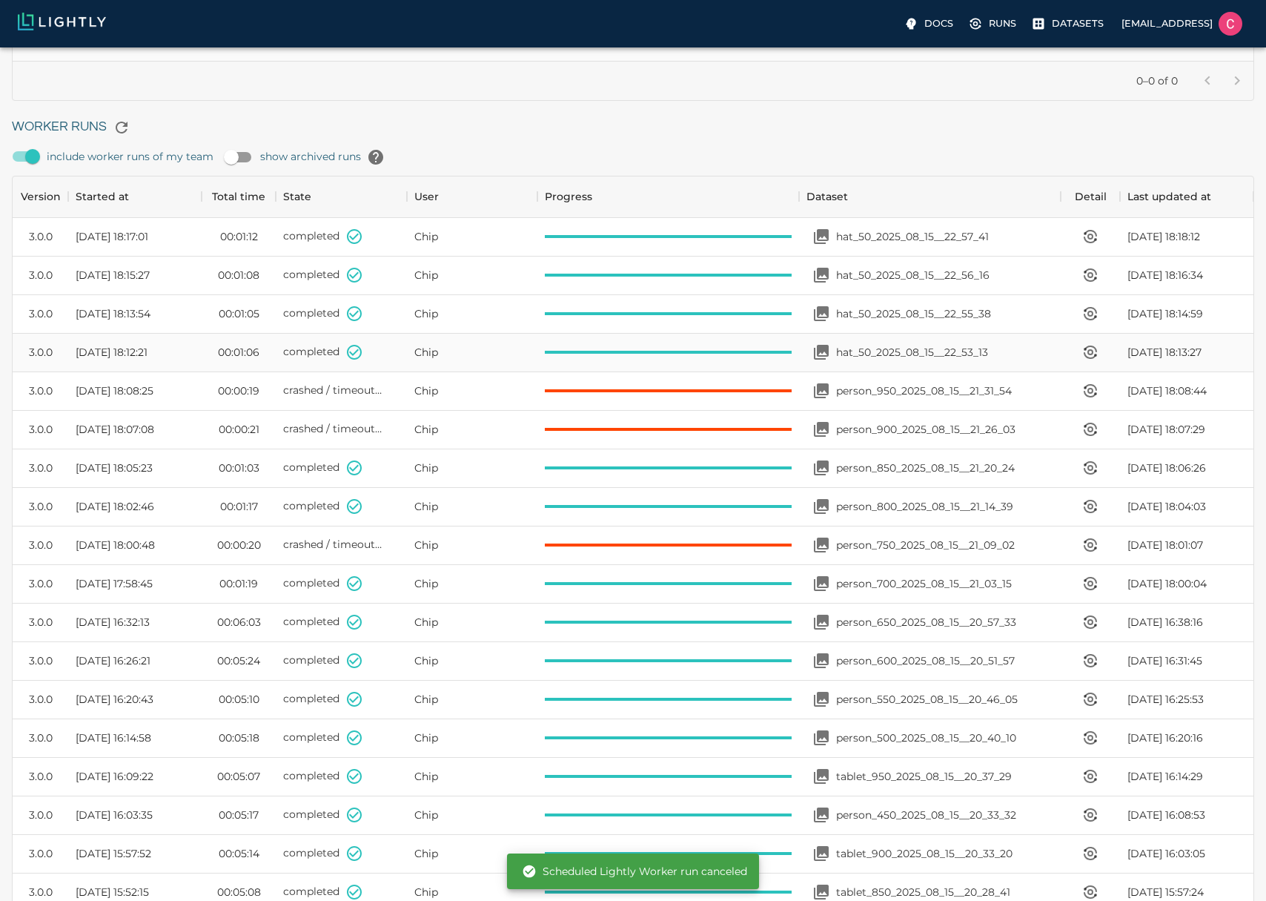
scroll to position [0, 0]
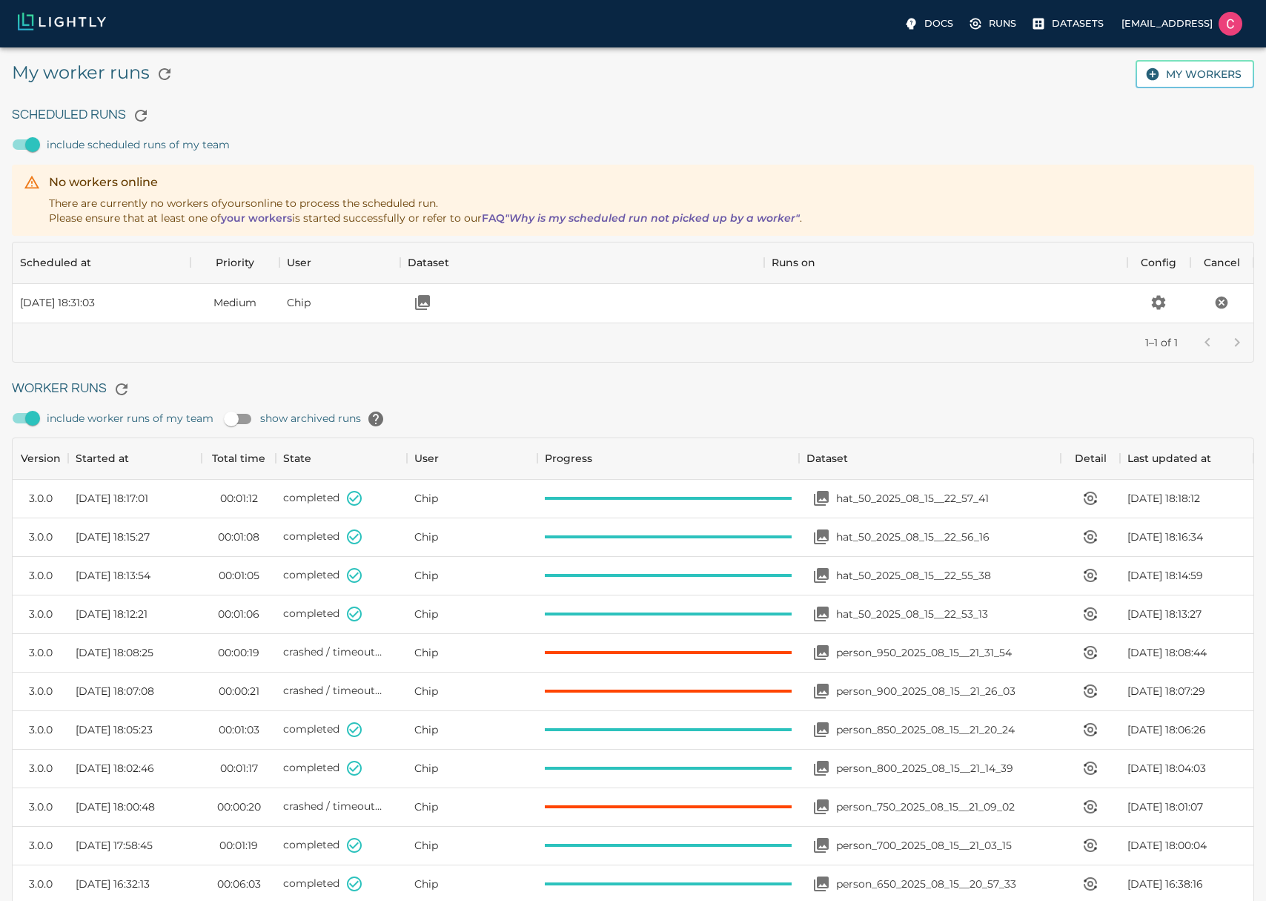
scroll to position [994, 1230]
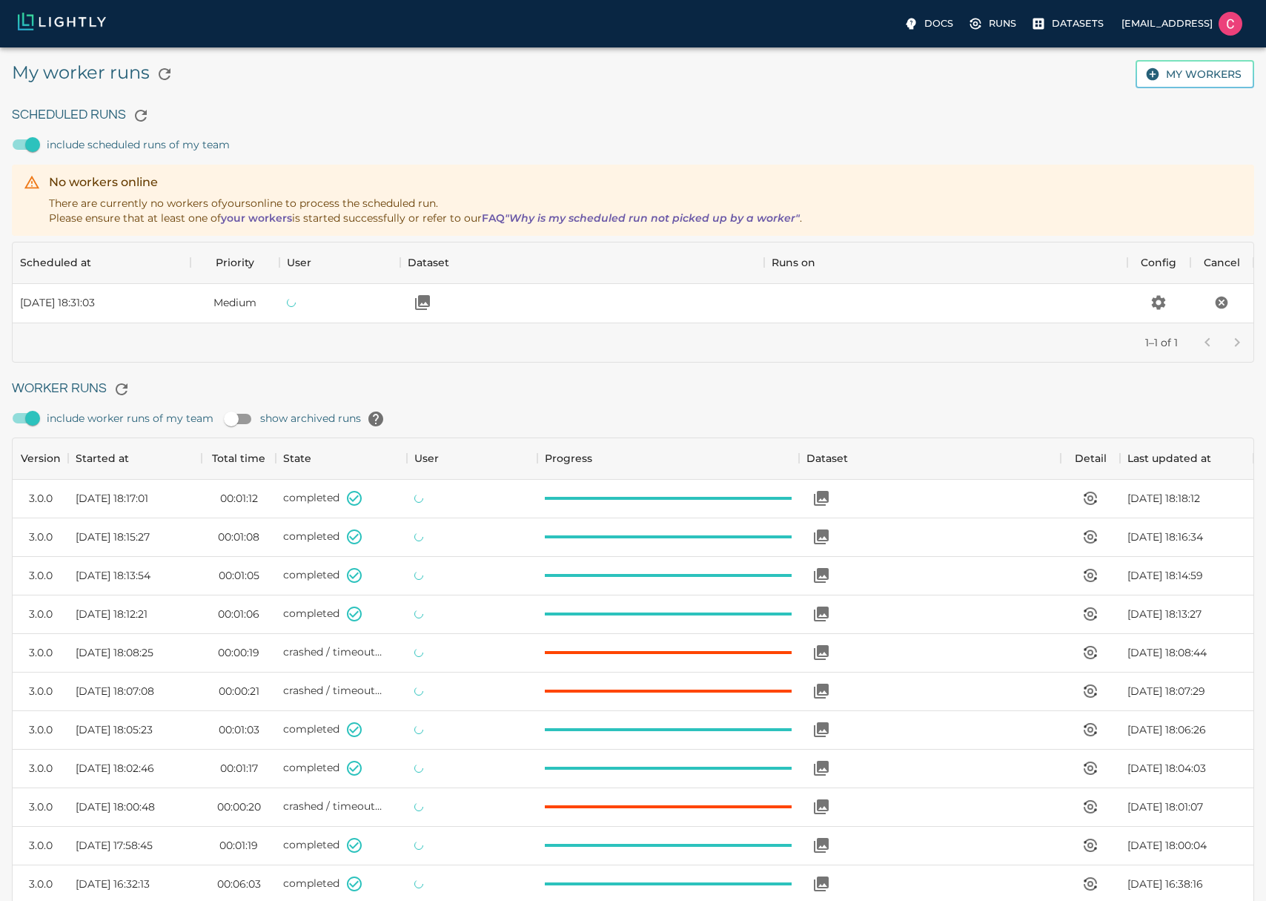
scroll to position [994, 1230]
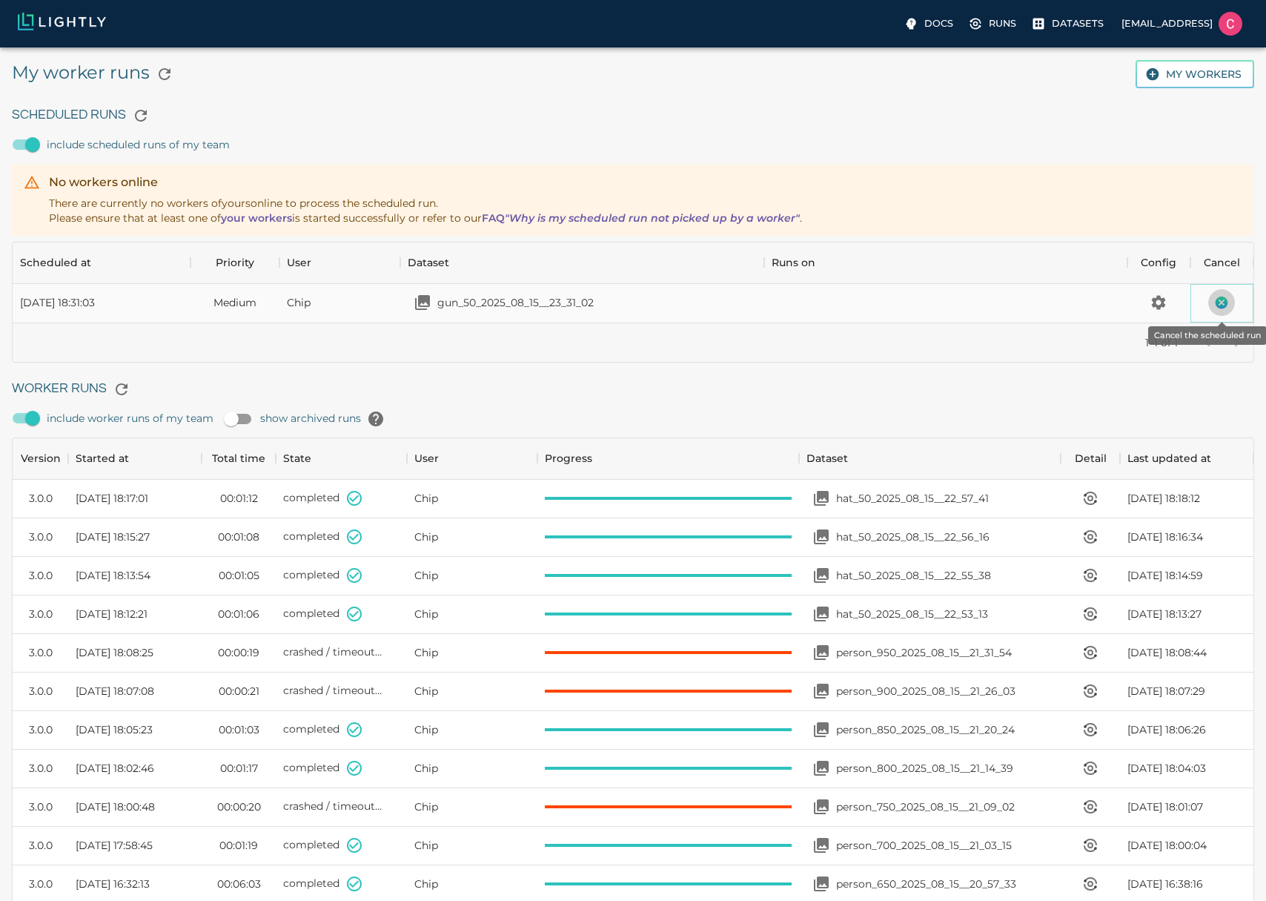
click at [1217, 300] on icon "Cancel the scheduled run" at bounding box center [1222, 302] width 13 height 13
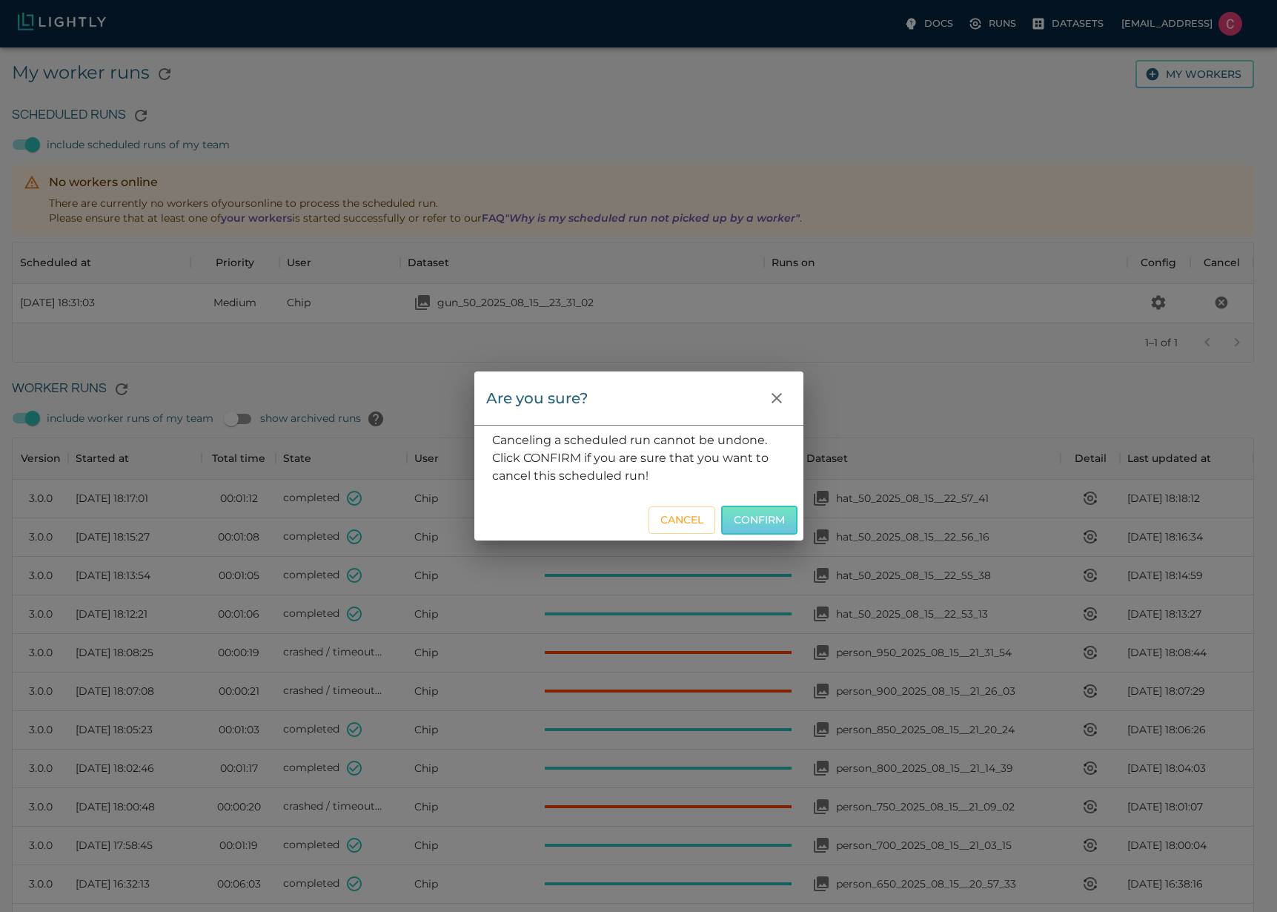
click at [738, 527] on button "Confirm" at bounding box center [759, 519] width 76 height 29
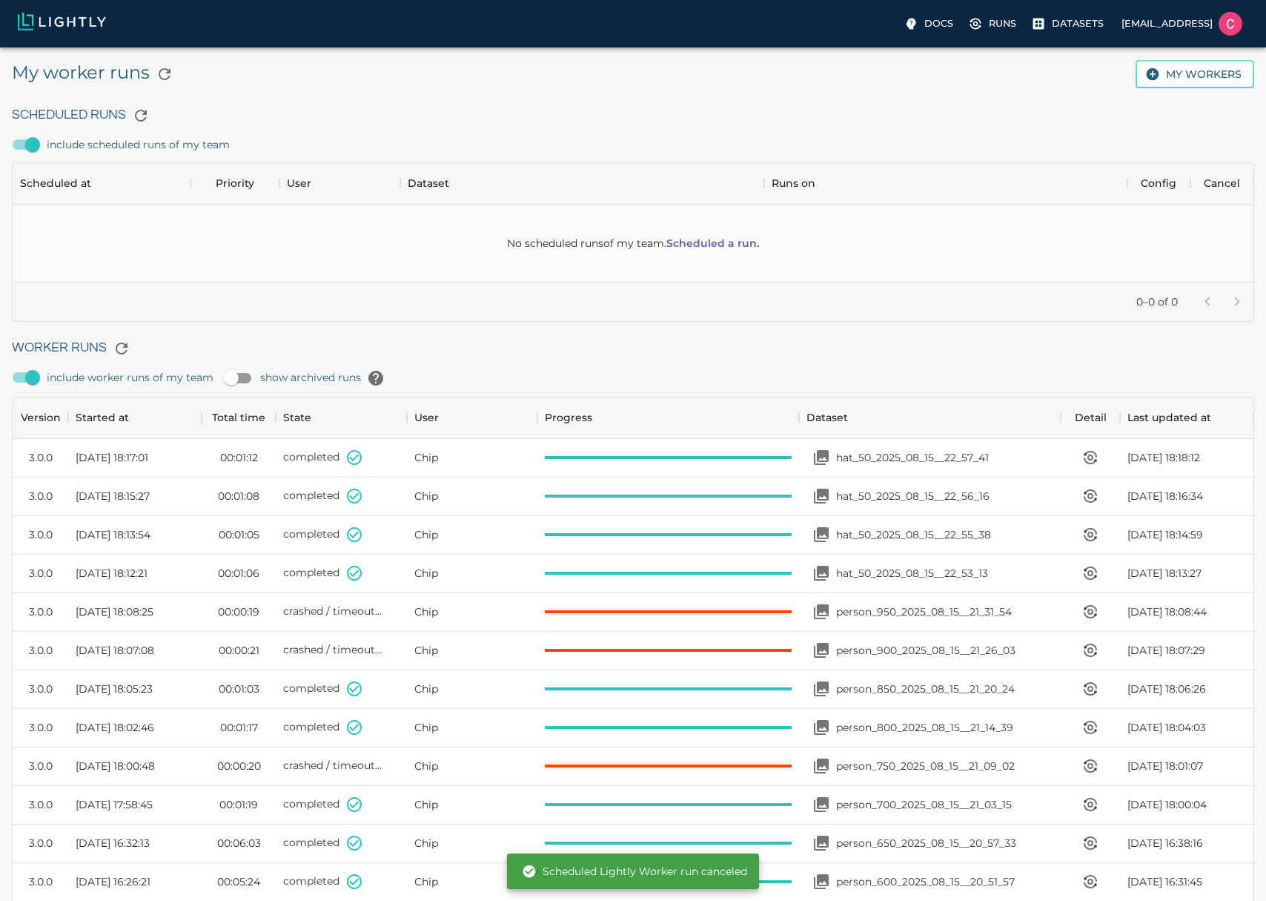
scroll to position [107, 1230]
